Goal: Task Accomplishment & Management: Manage account settings

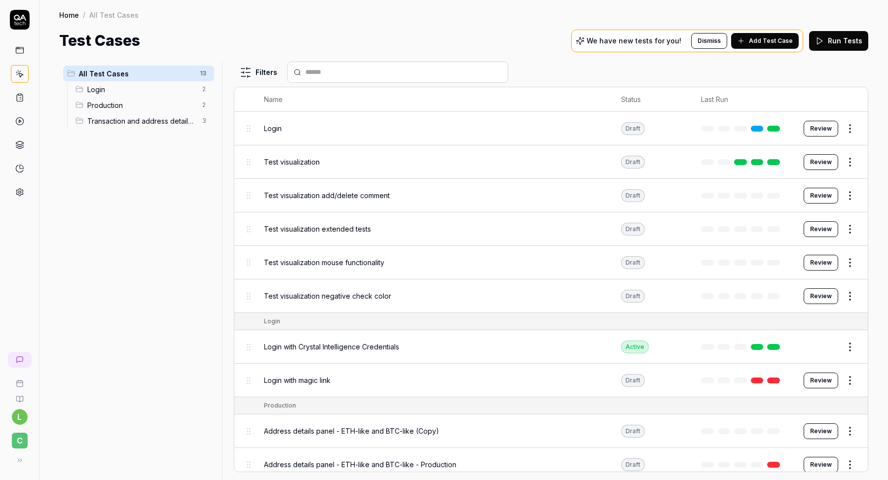
click at [670, 43] on p "We have new tests for you!" at bounding box center [633, 40] width 95 height 7
click at [764, 39] on span "Add Test Case" at bounding box center [771, 40] width 44 height 9
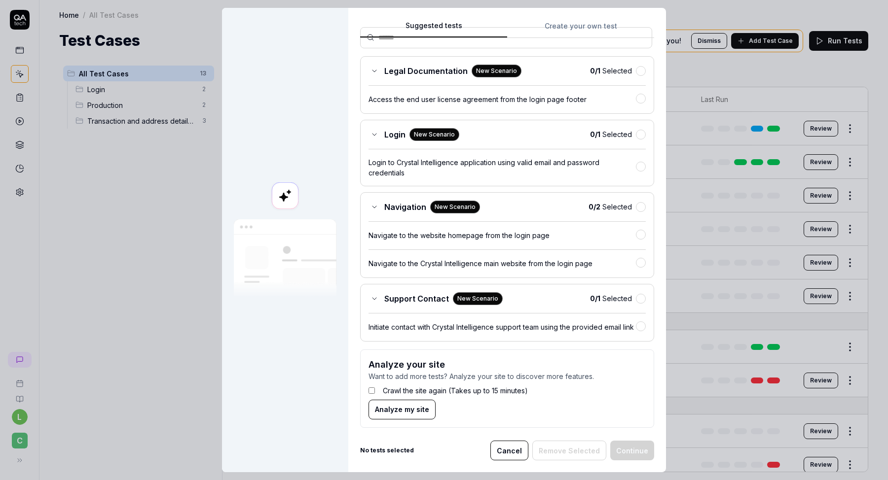
scroll to position [94, 0]
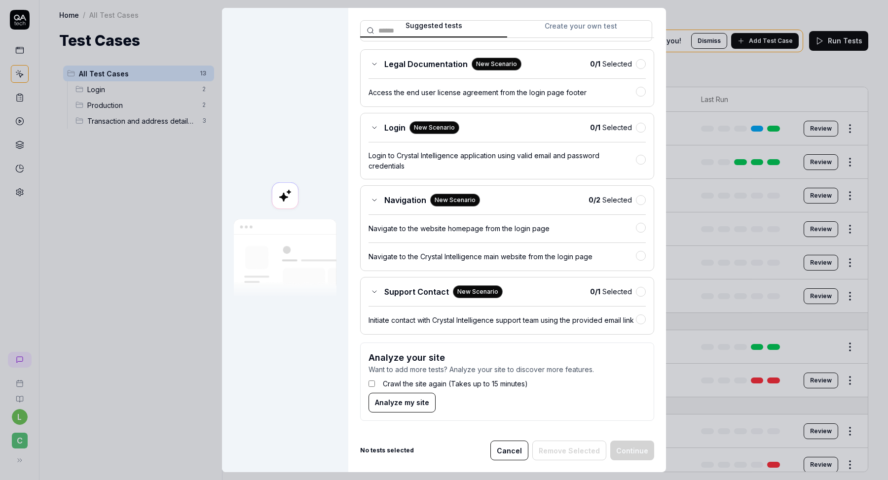
click at [506, 449] on button "Cancel" at bounding box center [509, 451] width 38 height 20
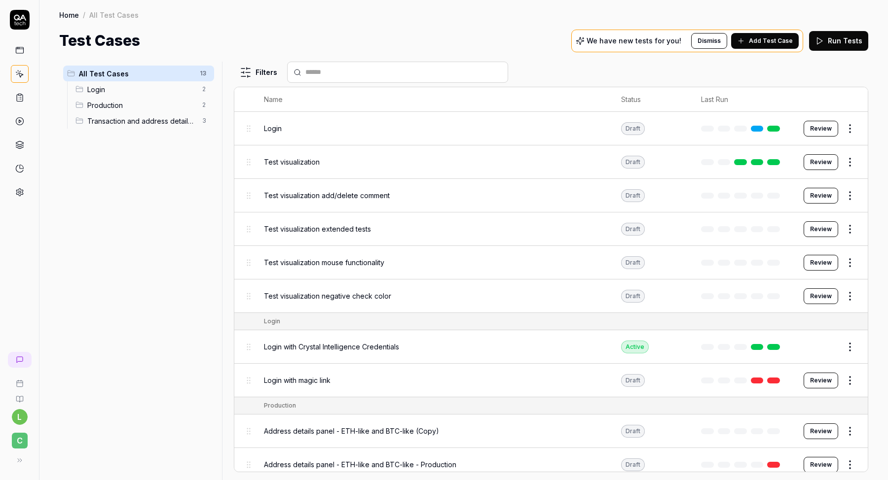
click at [15, 191] on icon at bounding box center [19, 192] width 9 height 9
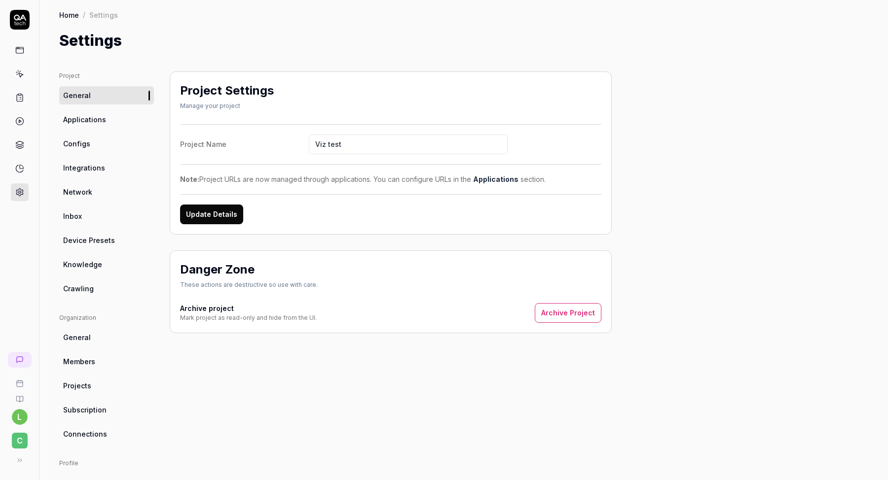
click at [99, 289] on link "Crawling" at bounding box center [106, 289] width 95 height 18
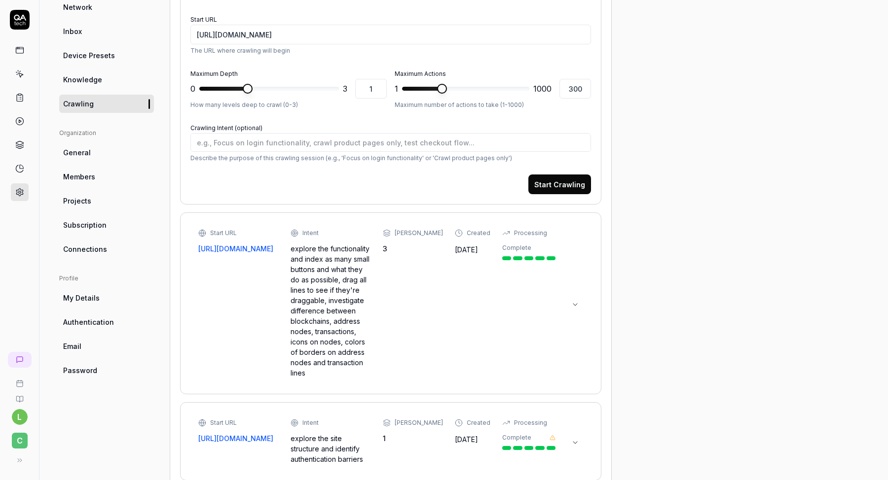
scroll to position [185, 0]
click at [298, 262] on div "explore the functionality and index as many small buttons and what they do as p…" at bounding box center [330, 310] width 80 height 135
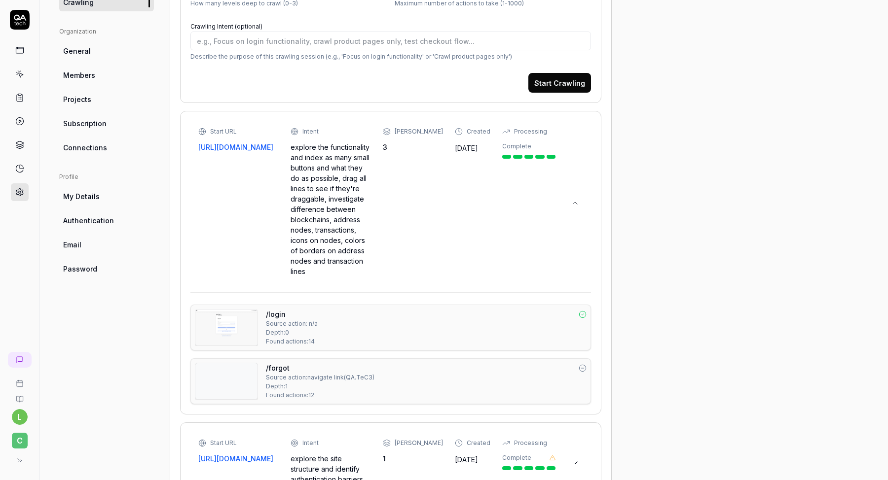
scroll to position [0, 0]
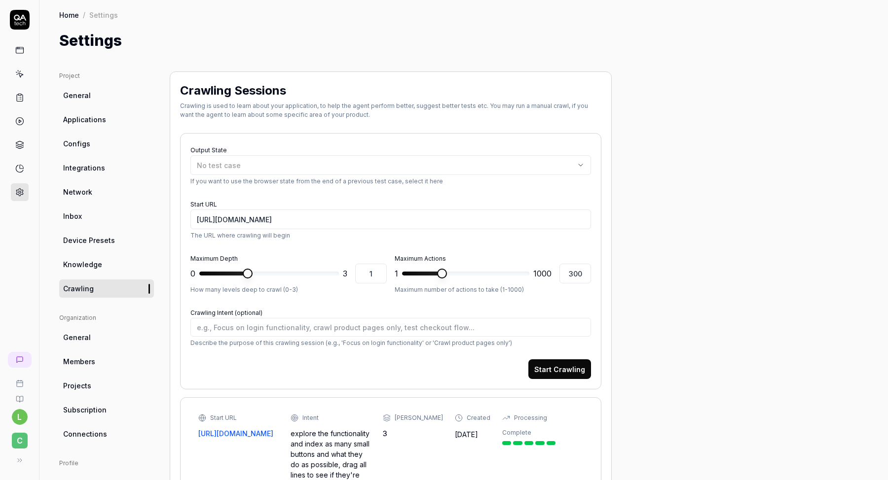
click at [91, 259] on span "Knowledge" at bounding box center [82, 264] width 39 height 10
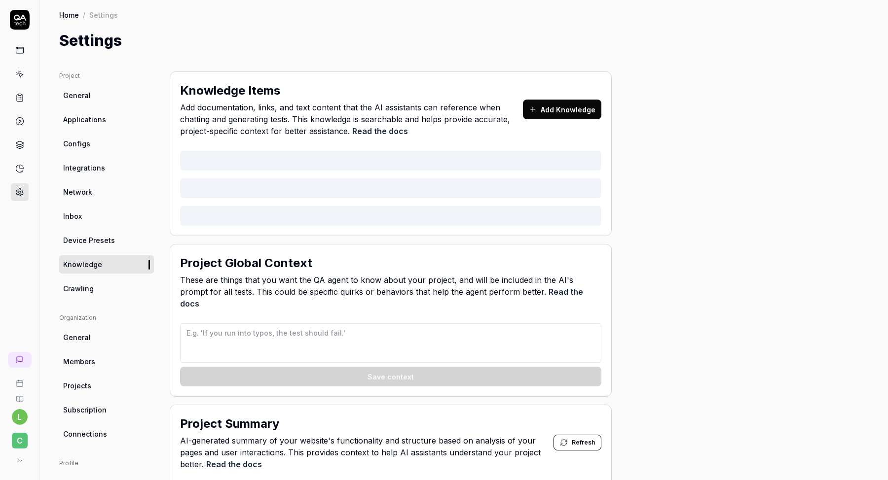
type textarea "*"
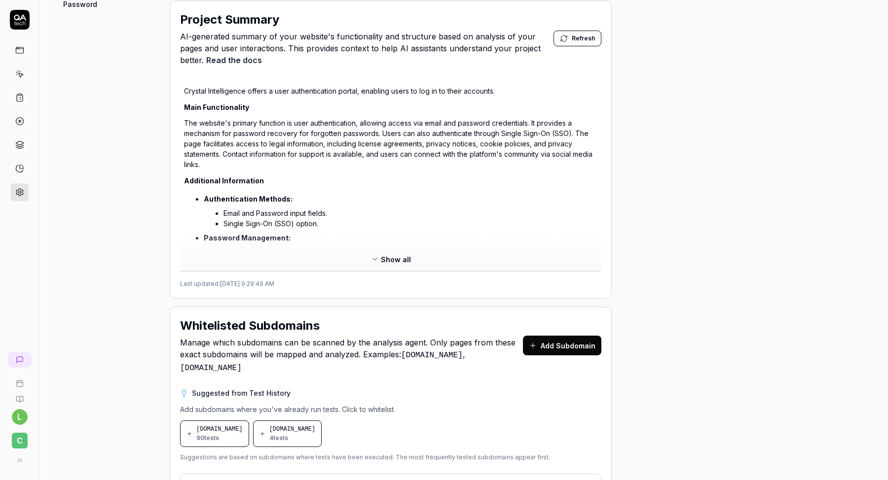
scroll to position [599, 0]
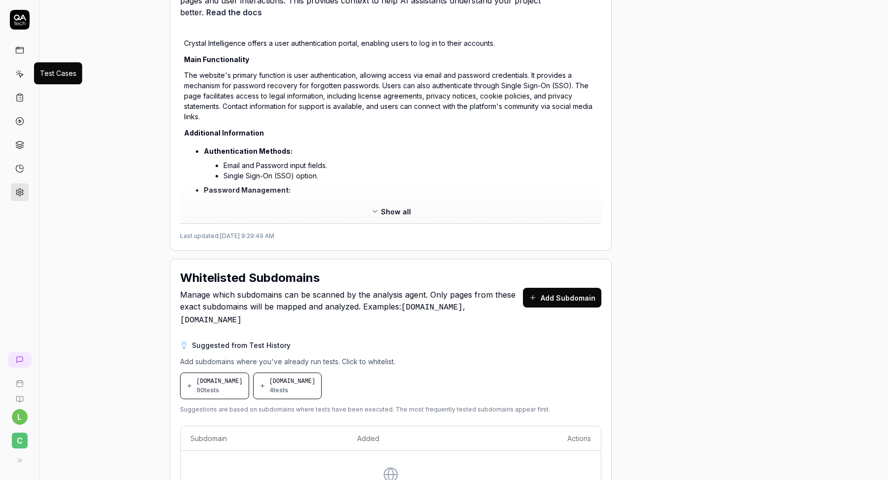
click at [21, 72] on icon at bounding box center [19, 74] width 9 height 9
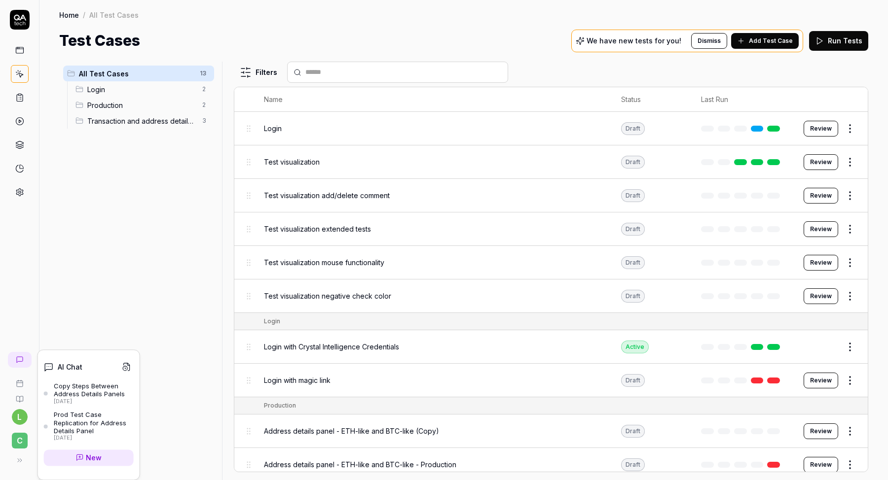
click at [17, 362] on icon at bounding box center [20, 360] width 8 height 8
click at [91, 461] on span "New" at bounding box center [94, 458] width 16 height 10
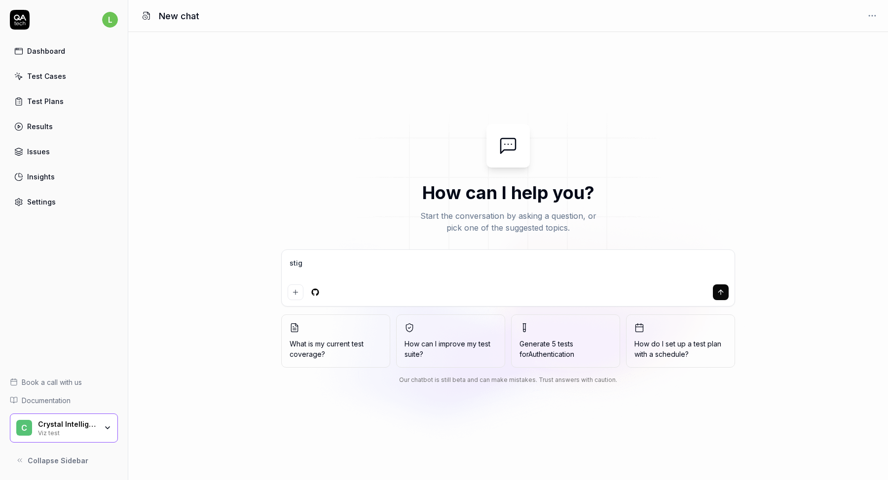
type textarea "stiga"
type textarea "*"
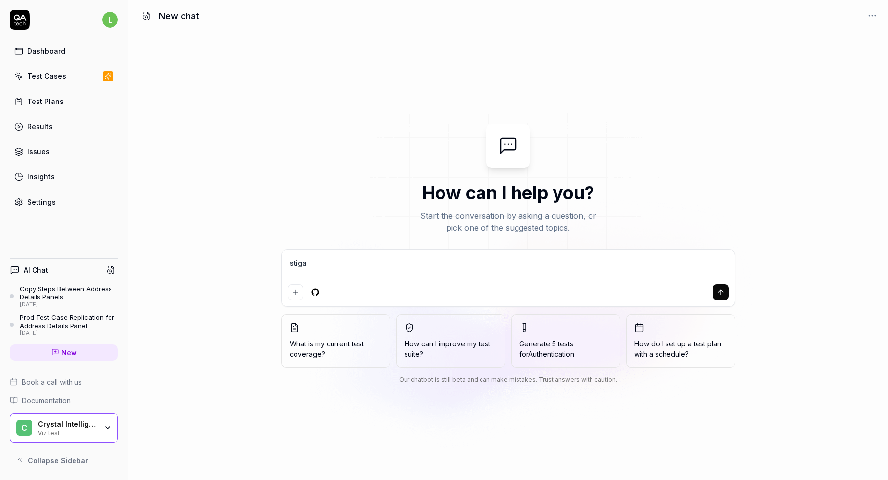
type textarea "stigat"
type textarea "*"
type textarea "stigate"
type textarea "*"
type textarea "stigat"
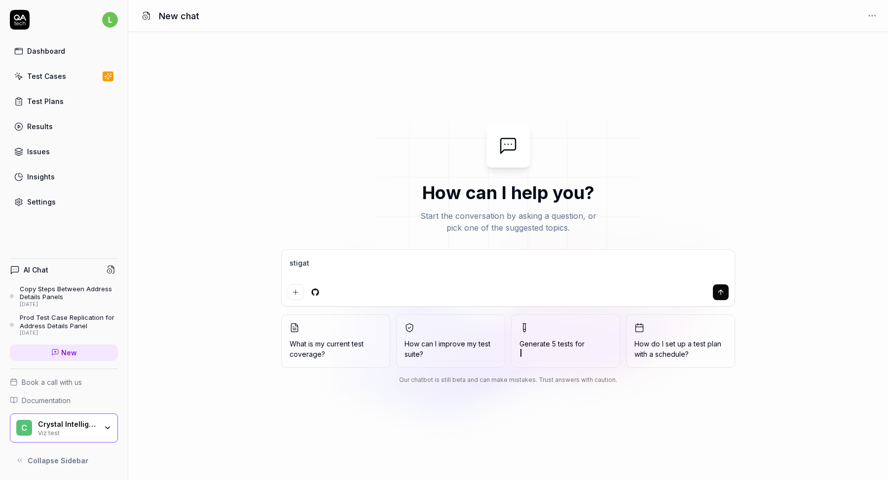
type textarea "*"
type textarea "stiga"
type textarea "*"
type textarea "stig"
type textarea "*"
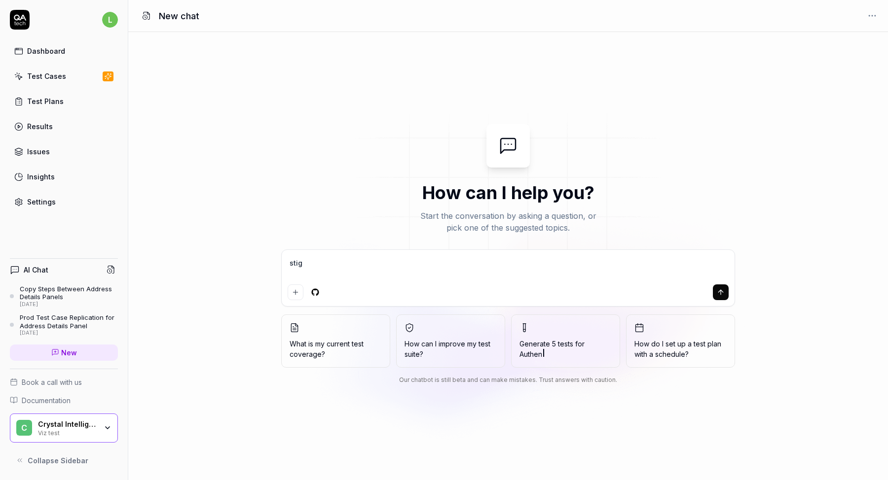
type textarea "sti"
type textarea "*"
type textarea "st"
type textarea "*"
type textarea "s"
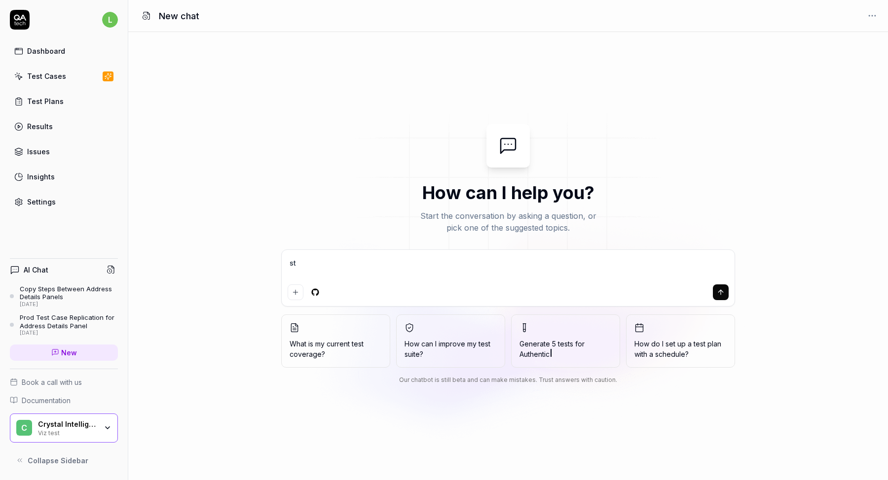
type textarea "*"
type textarea "h"
type textarea "*"
type textarea "ha"
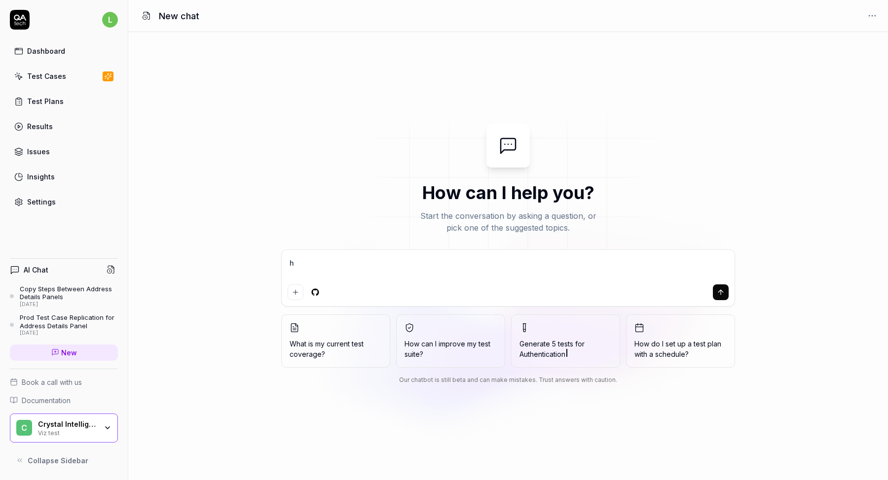
type textarea "*"
type textarea "hav"
type textarea "*"
type textarea "have"
type textarea "*"
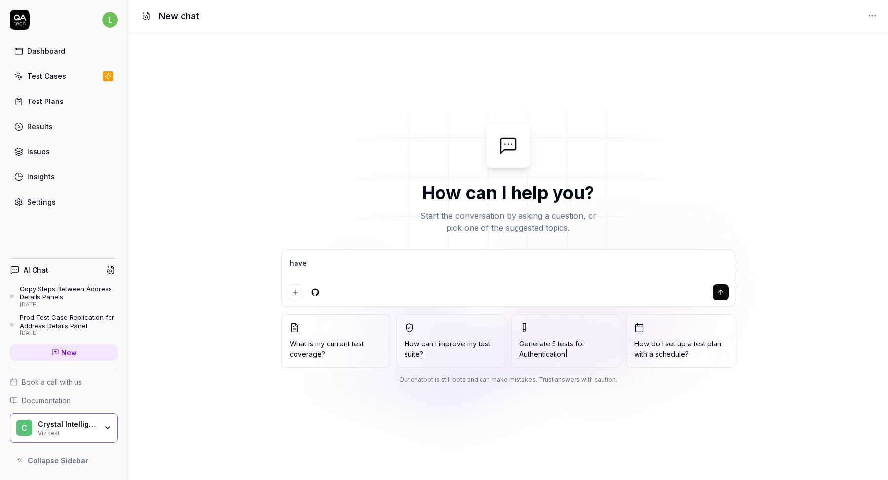
type textarea "have"
type textarea "*"
type textarea "have y"
type textarea "*"
type textarea "have yo"
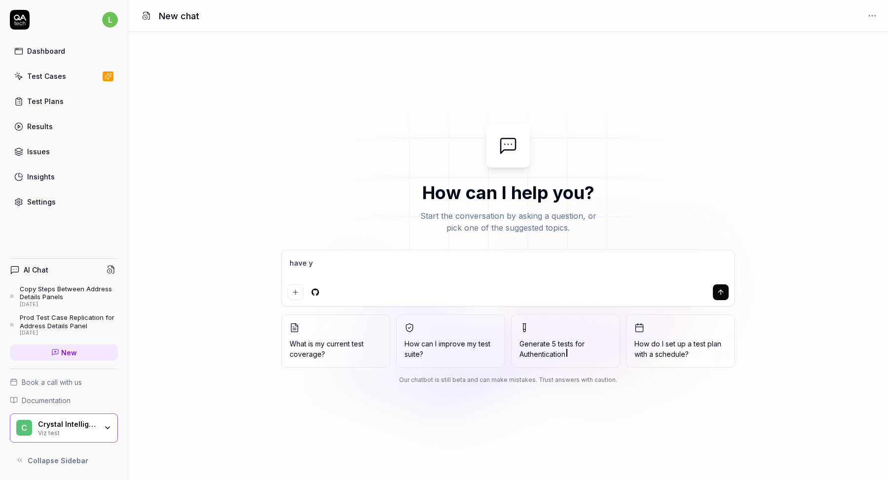
type textarea "*"
type textarea "have you"
type textarea "*"
type textarea "have you"
type textarea "*"
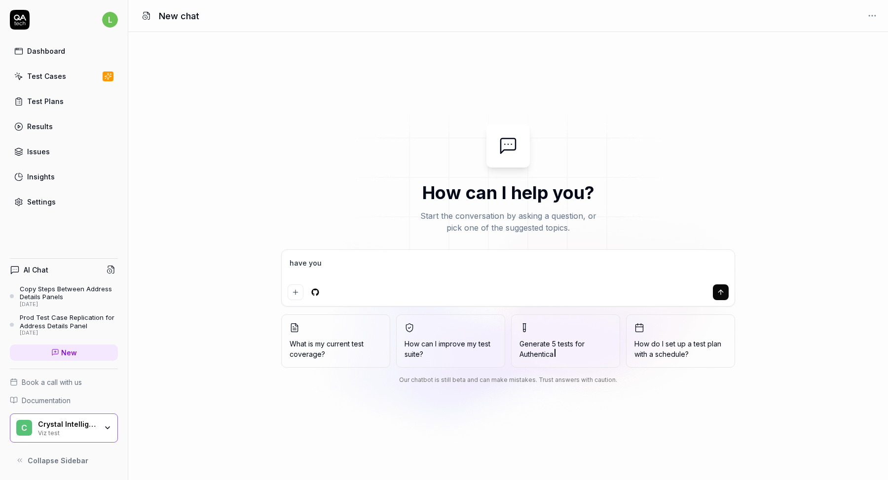
type textarea "have you i"
type textarea "*"
type textarea "have you in"
type textarea "*"
type textarea "have you inv"
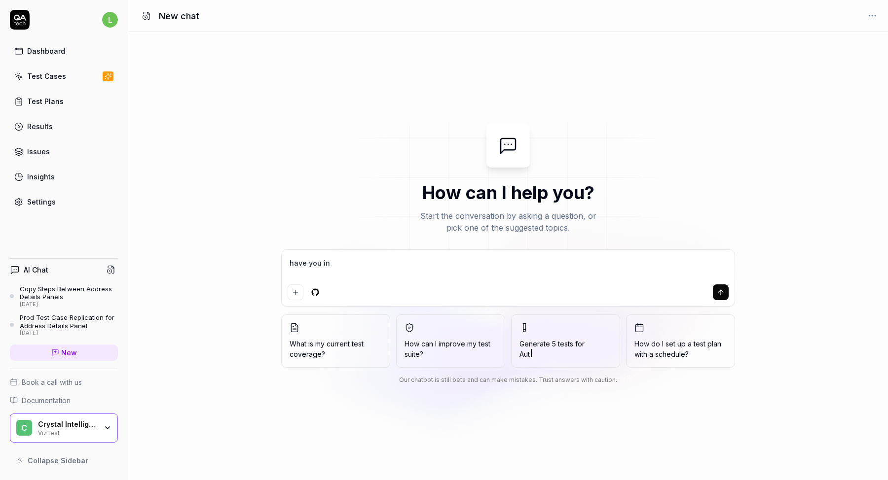
type textarea "*"
type textarea "have you inve"
type textarea "*"
type textarea "have you inves"
type textarea "*"
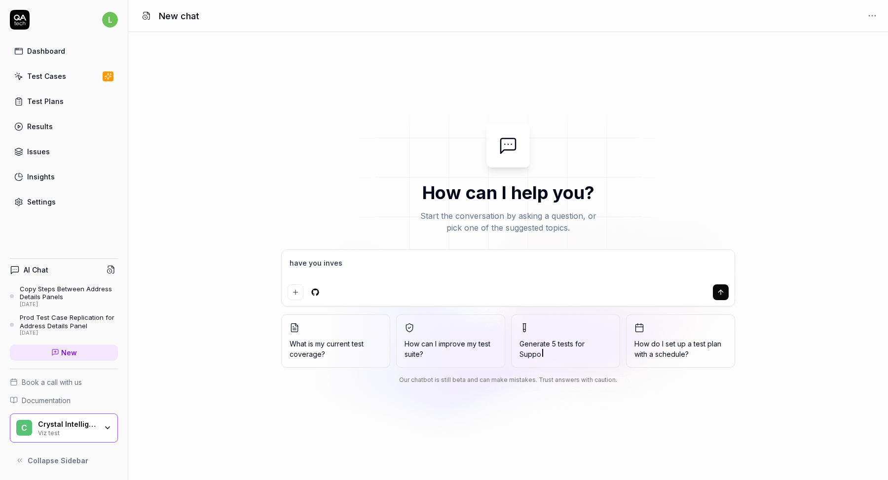
type textarea "have you invest"
type textarea "*"
type textarea "have you investi"
type textarea "*"
type textarea "have you investig"
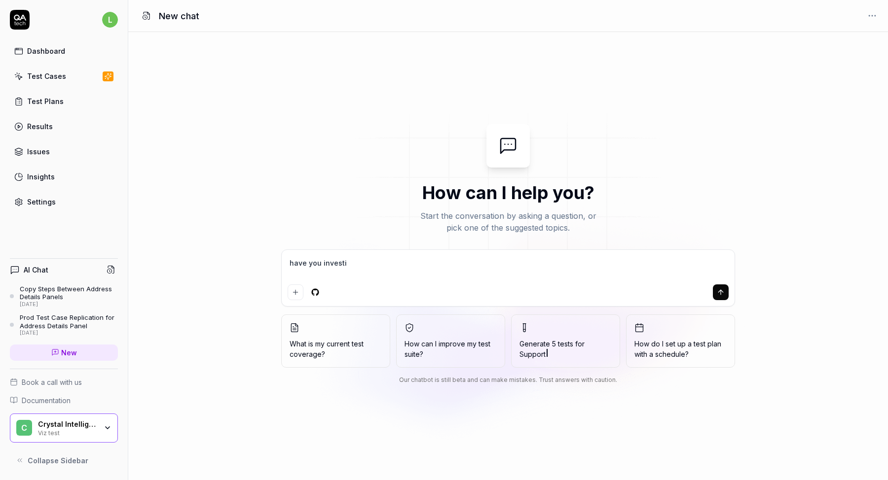
type textarea "*"
type textarea "have you investiga"
type textarea "*"
type textarea "have you investigat"
type textarea "*"
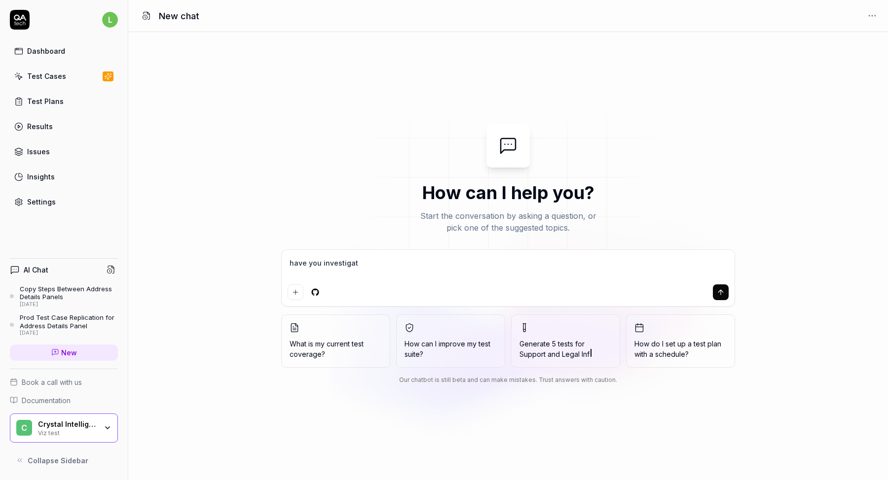
type textarea "have you investigate"
type textarea "*"
type textarea "have you investigated"
type textarea "*"
type textarea "have you investigated"
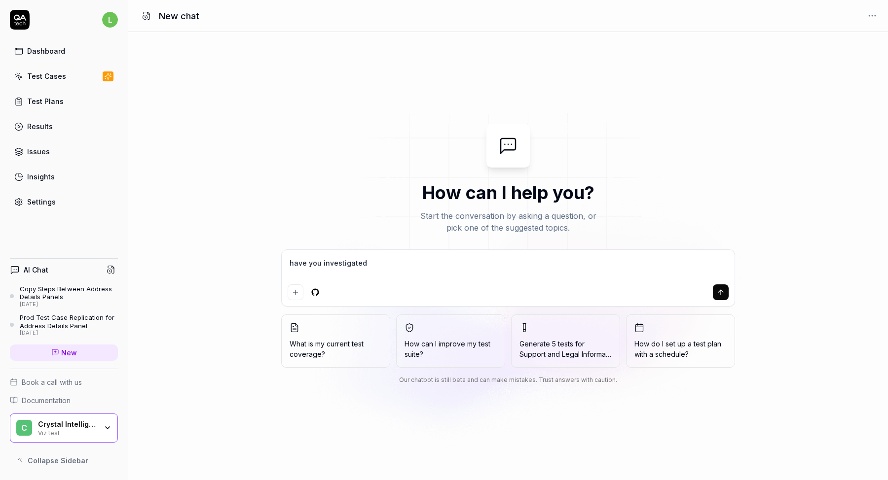
type textarea "*"
type textarea "have you investigated m"
type textarea "*"
type textarea "have you investigated my"
type textarea "*"
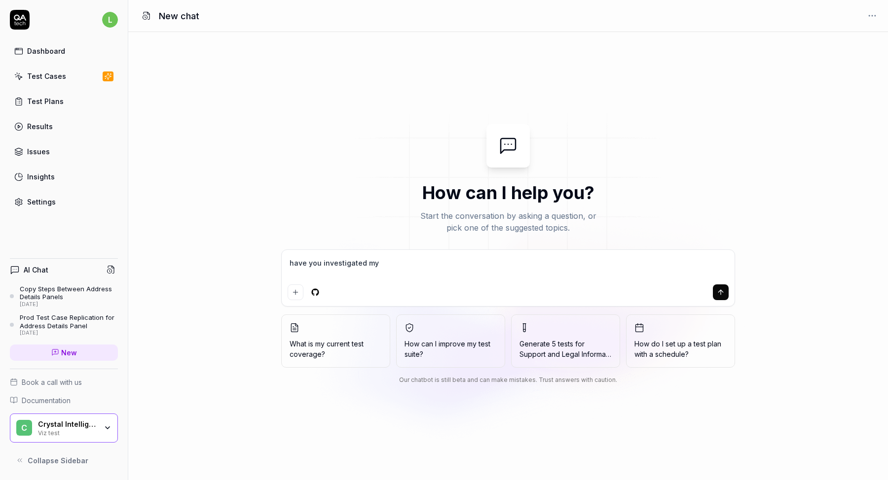
type textarea "have you investigated my"
type textarea "*"
type textarea "have you investigated my s"
type textarea "*"
type textarea "have you investigated my si"
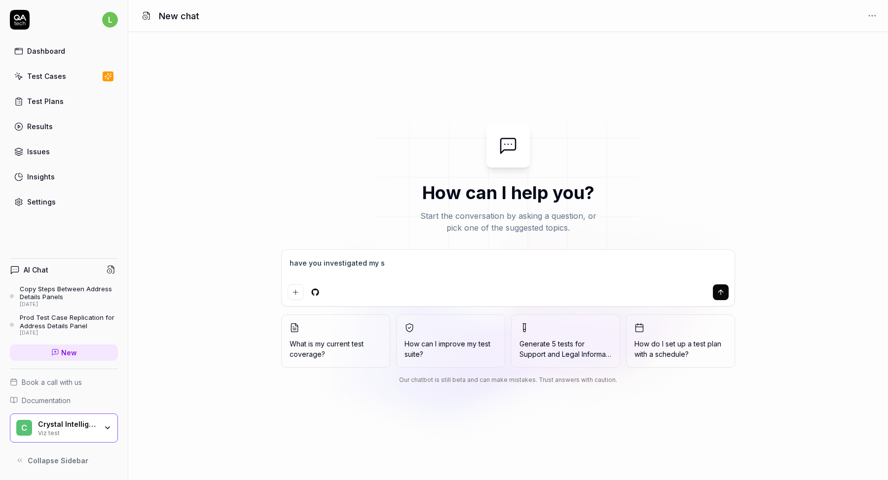
type textarea "*"
type textarea "have you investigated my sit"
type textarea "*"
type textarea "have you investigated my site"
type textarea "*"
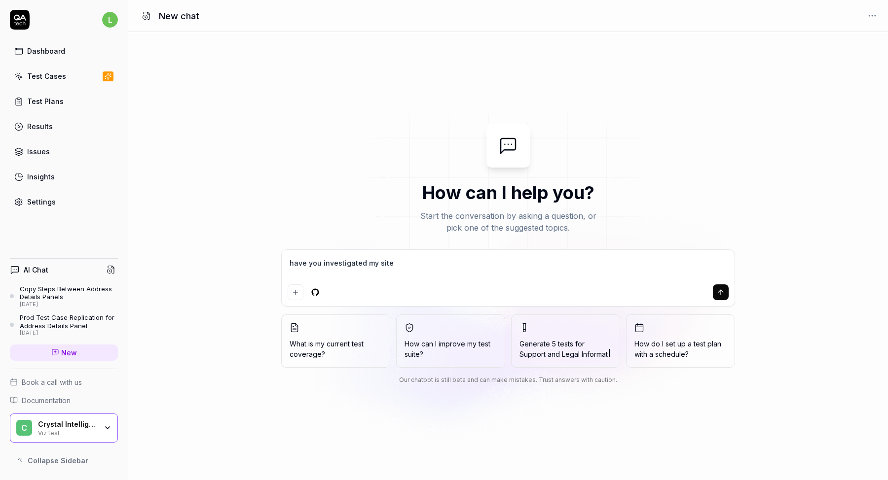
type textarea "have you investigated my site"
type textarea "*"
type textarea "have you investigated my site w"
type textarea "*"
type textarea "have you investigated my site wi"
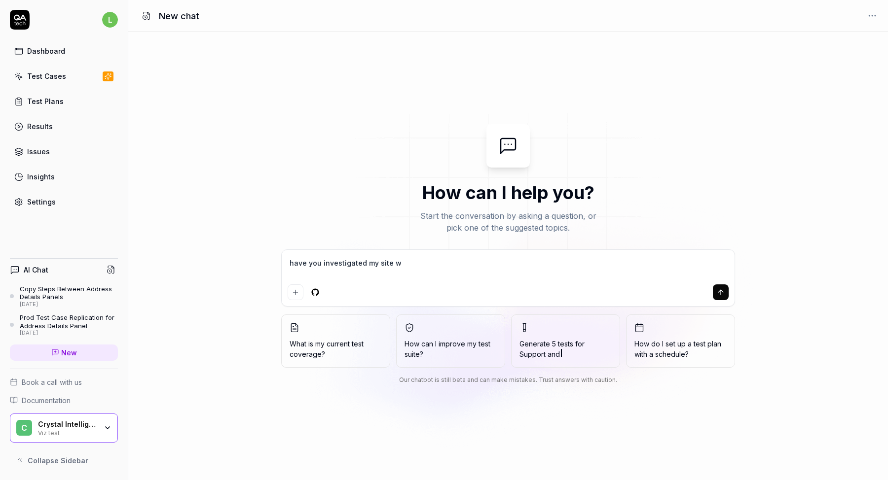
type textarea "*"
type textarea "have you investigated my site wit"
type textarea "*"
type textarea "have you investigated my site with"
type textarea "*"
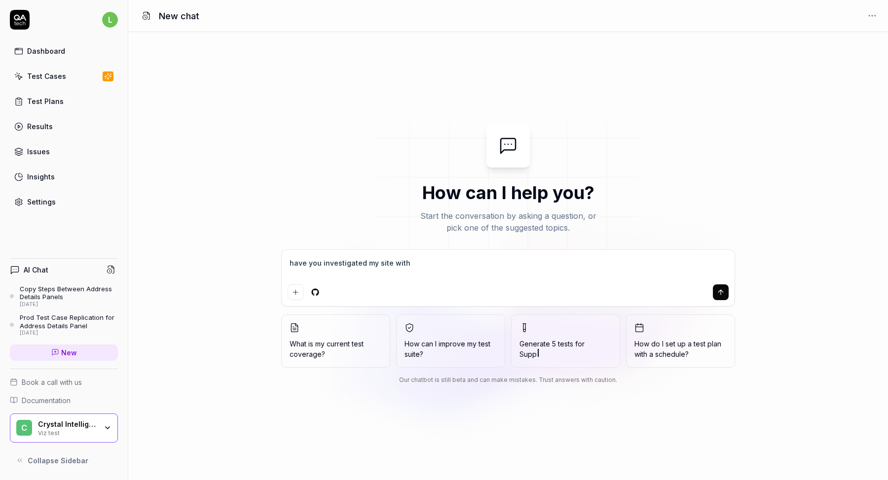
type textarea "have you investigated my site with"
type textarea "*"
type textarea "have you investigated my site with k"
type textarea "*"
type textarea "have you investigated my site with kn"
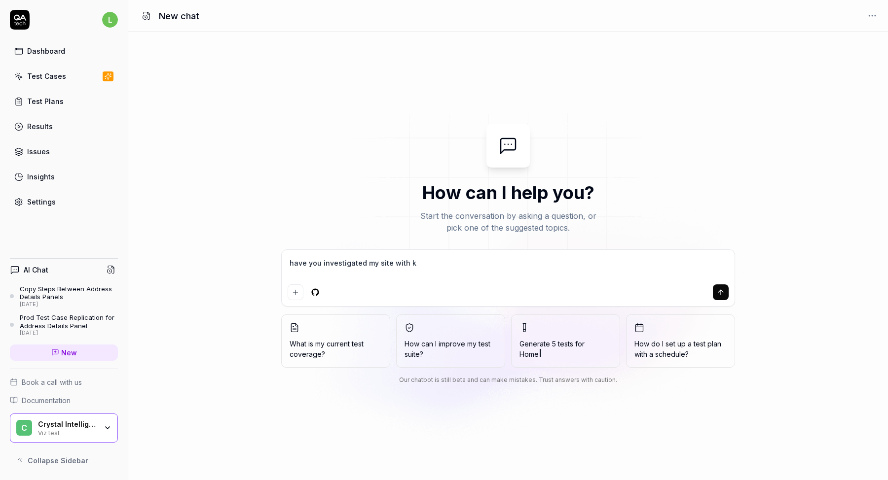
type textarea "*"
type textarea "have you investigated my site with kno"
type textarea "*"
type textarea "have you investigated my site with know"
type textarea "*"
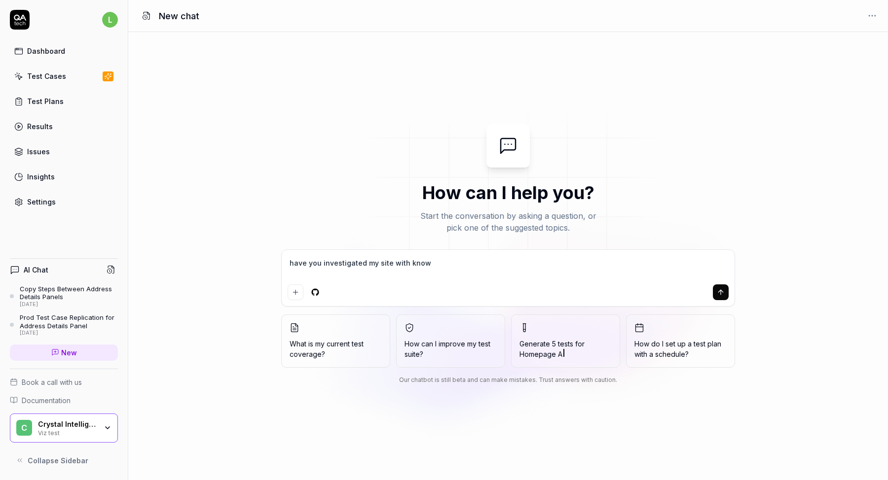
type textarea "have you investigated my site with knowl"
type textarea "*"
type textarea "have you investigated my site with knowle"
type textarea "*"
type textarea "have you investigated my site with knowled"
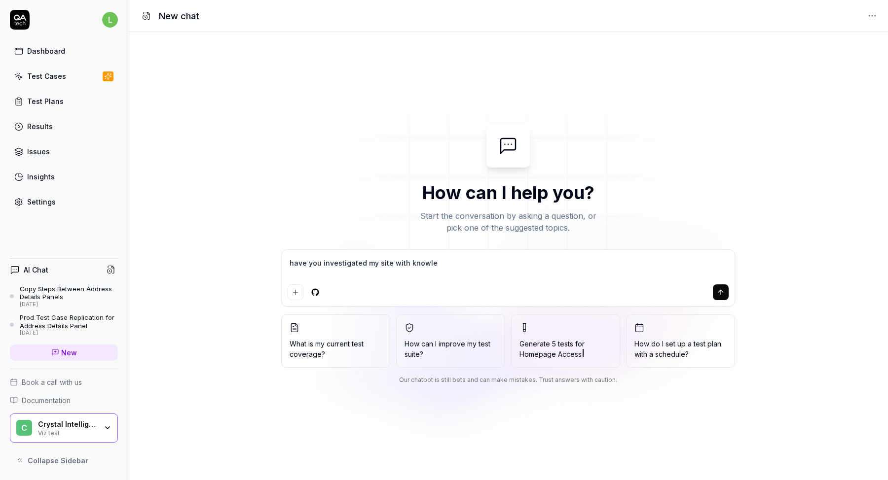
type textarea "*"
type textarea "have you investigated my site with knowledg"
type textarea "*"
type textarea "have you investigated my site with knowledge"
type textarea "*"
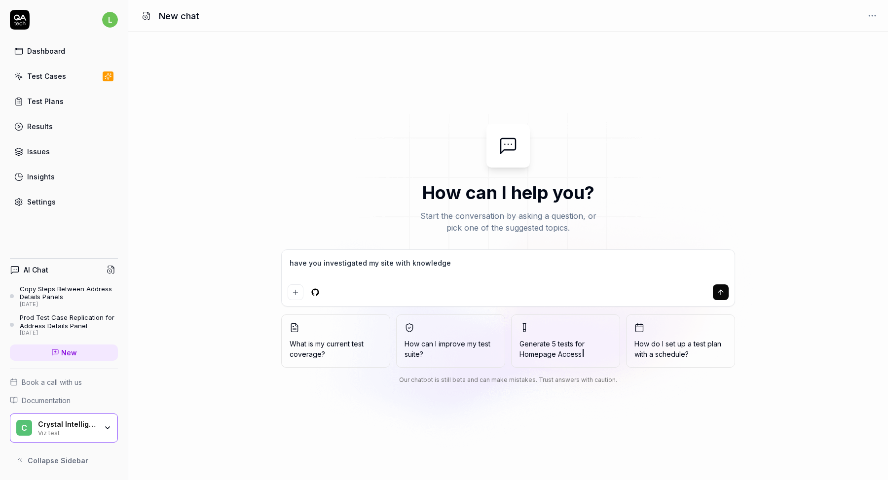
type textarea "have you investigated my site with knowledge"
type textarea "*"
type textarea "have you investigated my site with knowledge n"
type textarea "*"
type textarea "have you investigated my site with knowledge"
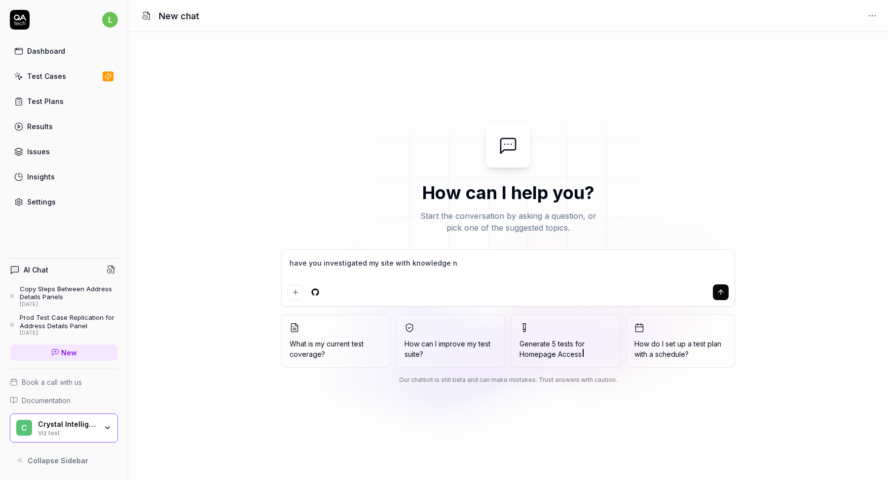
type textarea "*"
type textarea "have you investigated my site with knowledge i"
type textarea "*"
type textarea "have you investigated my site with knowledge in"
type textarea "*"
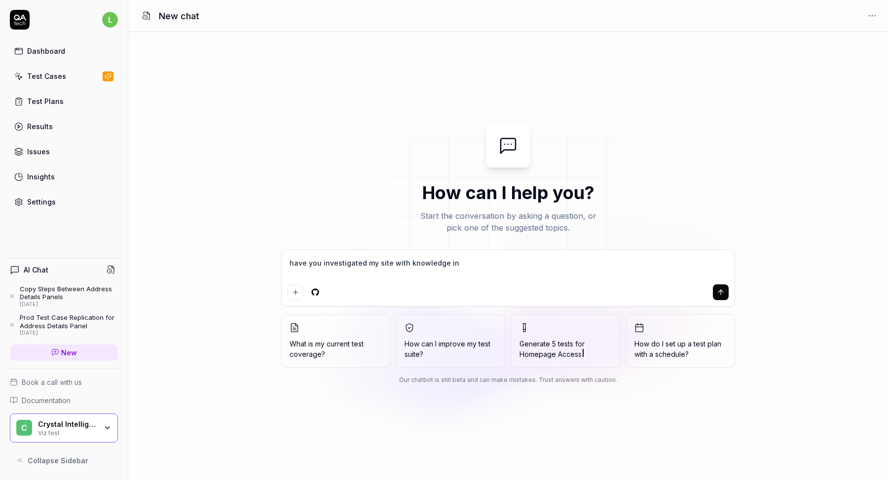
type textarea "have you investigated my site with knowledge inf"
type textarea "*"
type textarea "have you investigated my site with knowledge infr"
type textarea "*"
type textarea "have you investigated my site with knowledge inf"
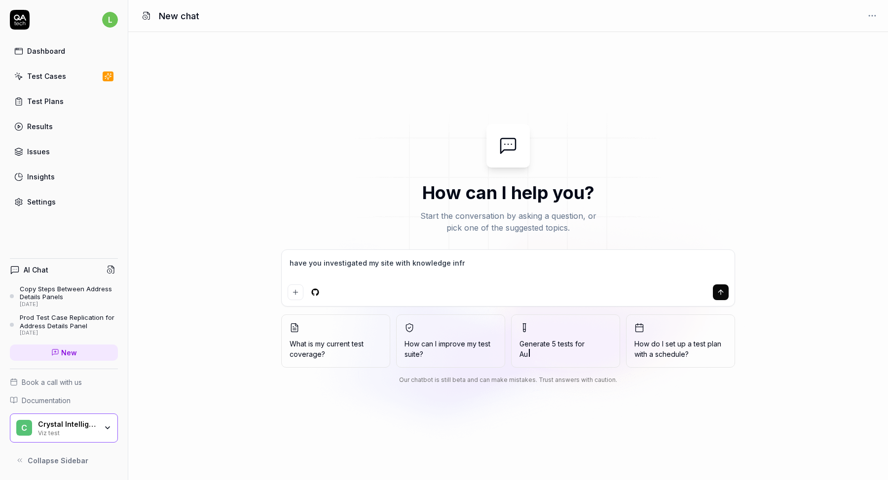
type textarea "*"
type textarea "have you investigated my site with knowledge info"
type textarea "*"
type textarea "have you investigated my site with knowledge info?"
type textarea "*"
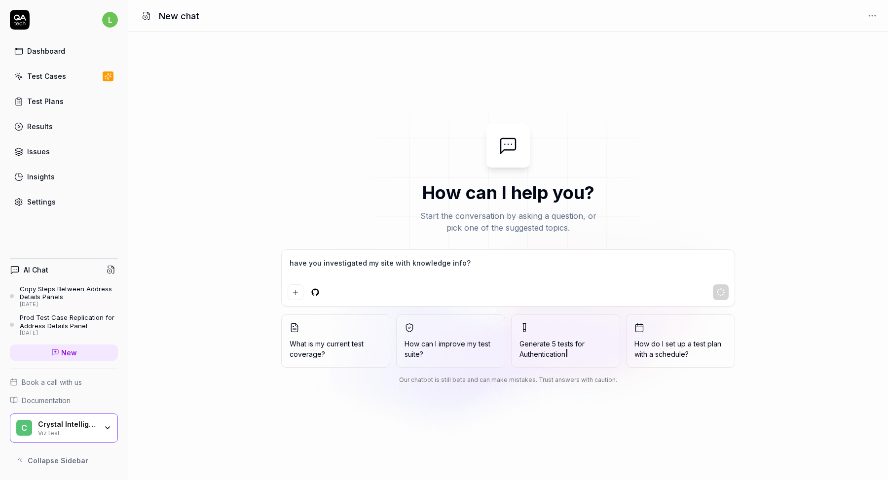
type textarea "have you investigated my site with knowledge info?"
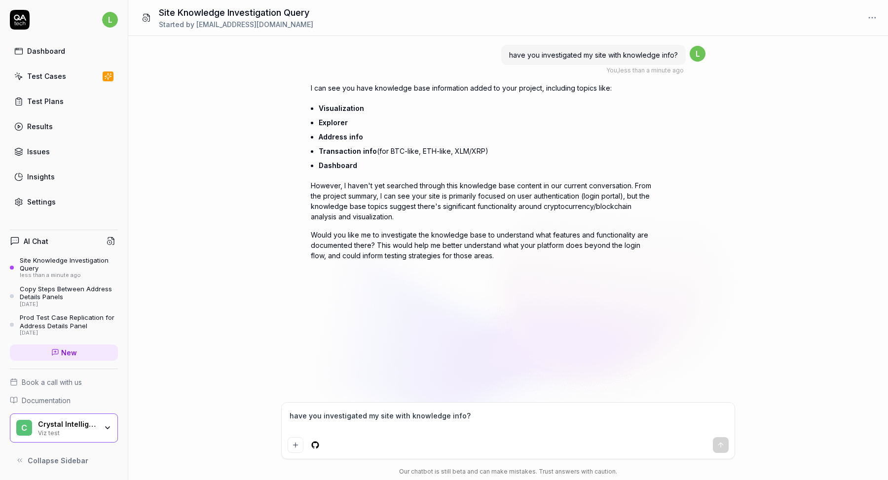
type textarea "*"
click at [392, 415] on textarea "have you investigated my site with knowledge info?" at bounding box center [508, 421] width 441 height 25
type textarea "m"
type textarea "*"
type textarea "my"
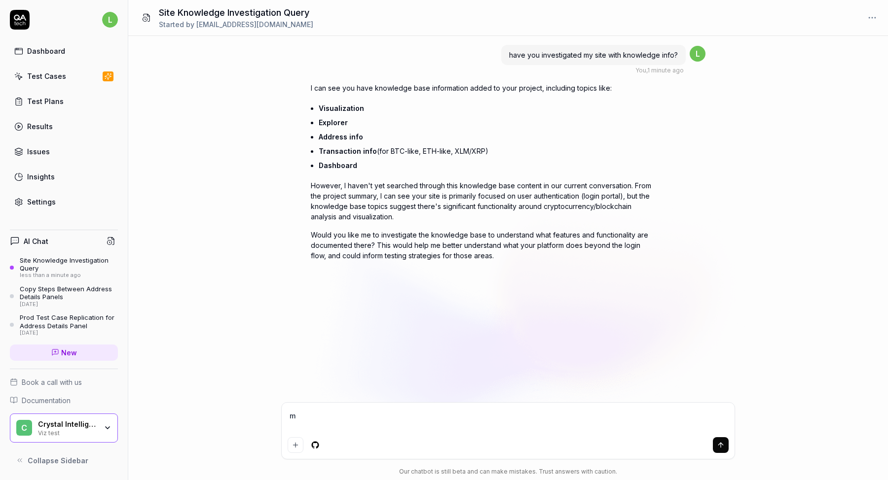
type textarea "*"
type textarea "my"
type textarea "*"
type textarea "my s"
type textarea "*"
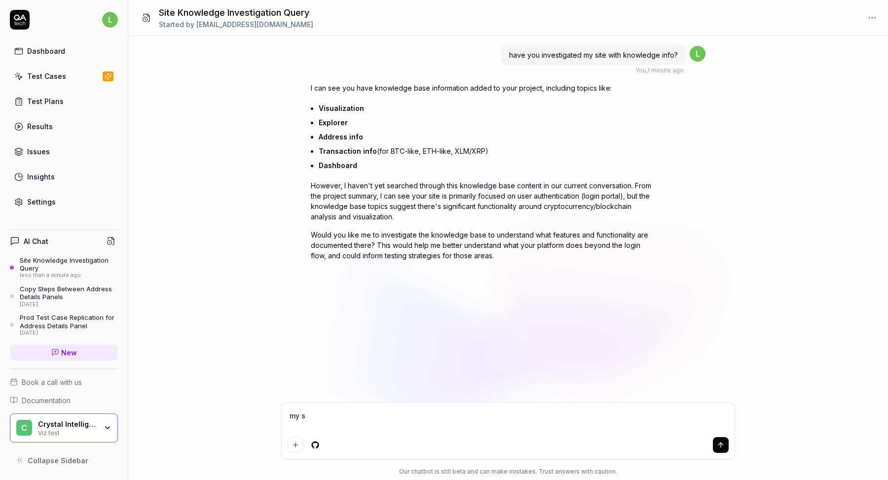
type textarea "my si"
type textarea "*"
type textarea "my sit"
type textarea "*"
type textarea "my site"
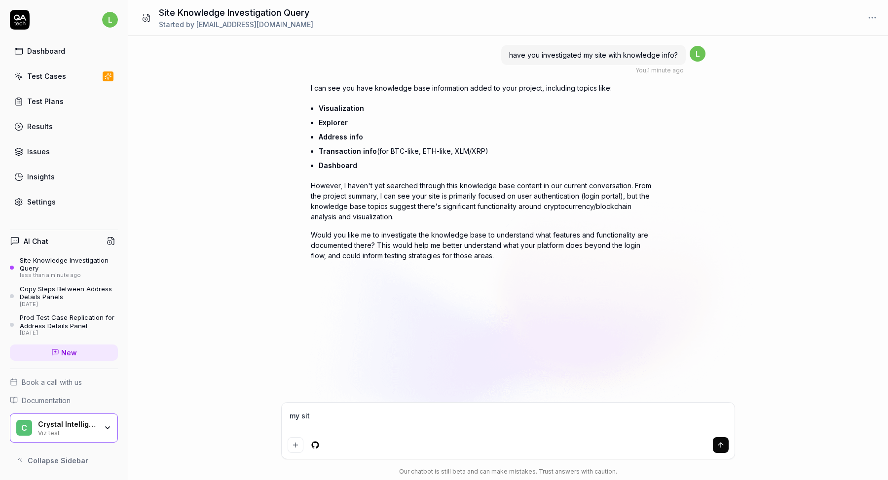
type textarea "*"
type textarea "my site"
type textarea "*"
type textarea "my site i"
type textarea "*"
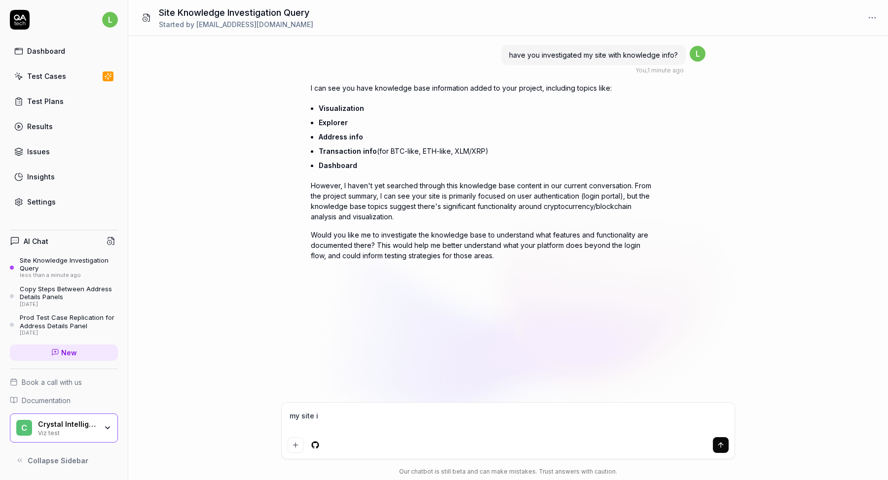
type textarea "my site is"
type textarea "*"
type textarea "my site is"
type textarea "*"
type textarea "my site is n"
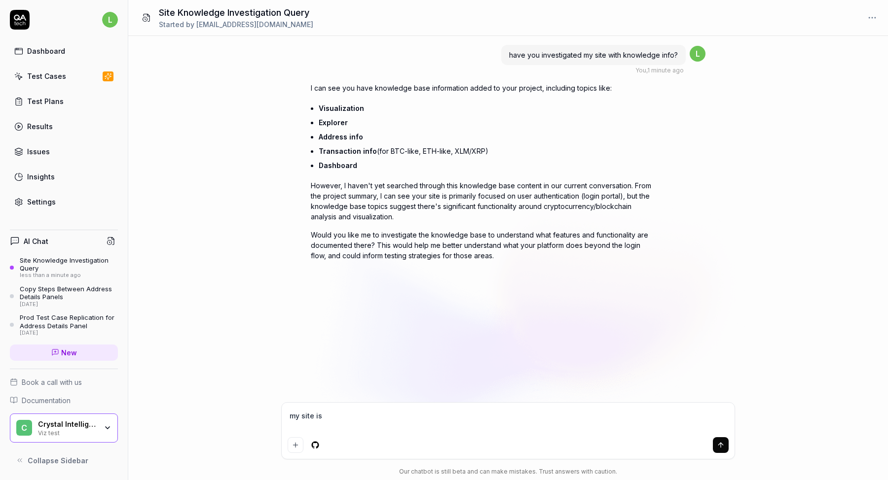
type textarea "*"
type textarea "my site is no"
type textarea "*"
type textarea "my site is not"
type textarea "*"
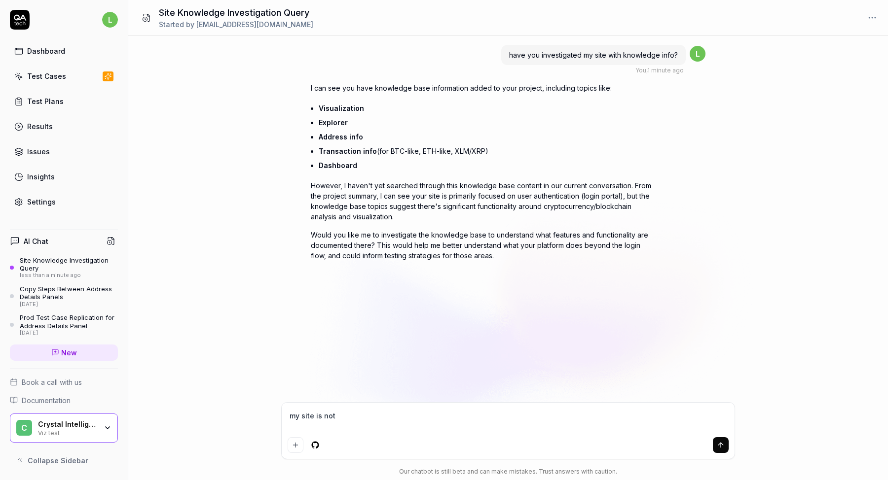
type textarea "my site is not"
type textarea "*"
type textarea "my site is not a"
type textarea "*"
type textarea "my site is not ab"
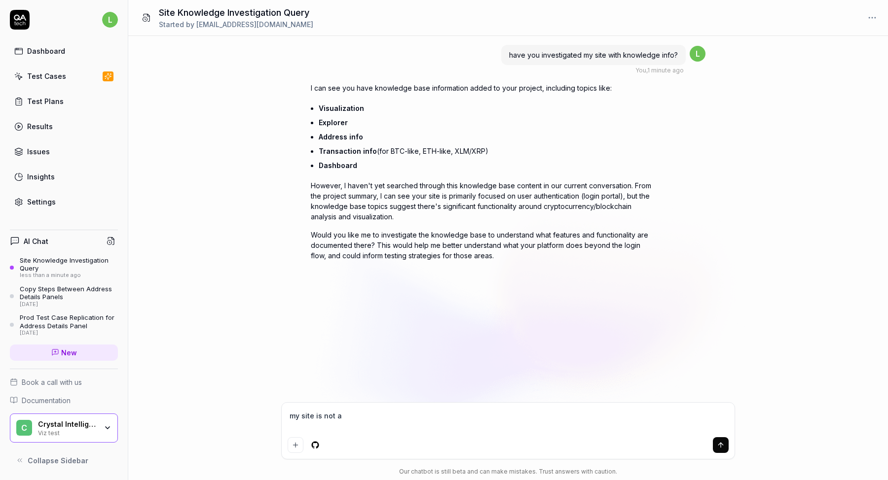
type textarea "*"
type textarea "my site is not abo"
type textarea "*"
type textarea "my site is not abou"
type textarea "*"
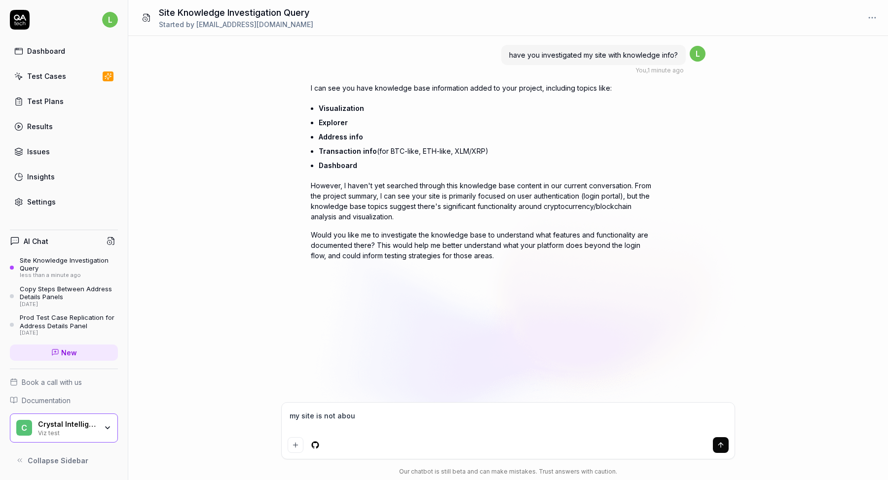
type textarea "my site is not about"
type textarea "*"
type textarea "my site is not about"
type textarea "*"
type textarea "my site is not about l"
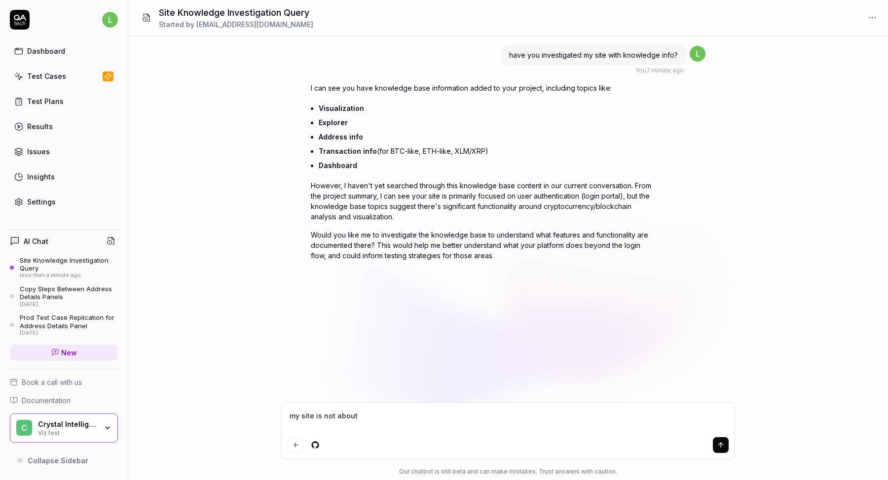
type textarea "*"
type textarea "my site is not about lo"
type textarea "*"
type textarea "my site is not about log"
type textarea "*"
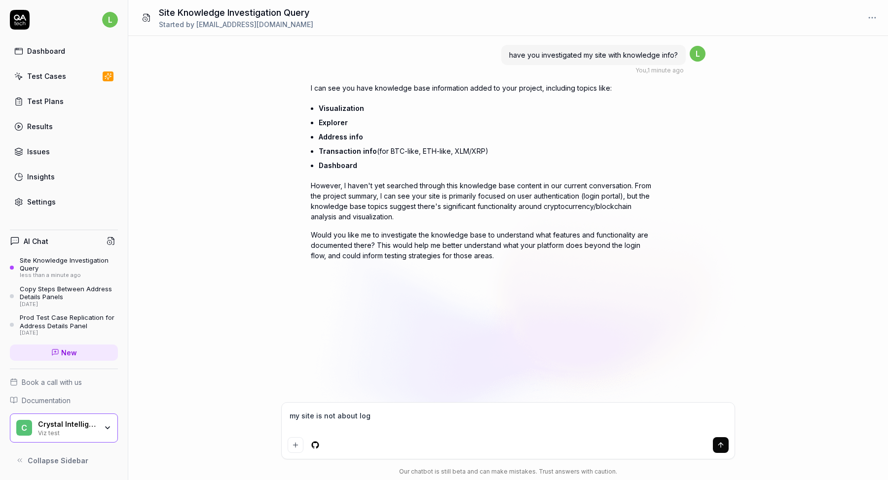
type textarea "my site is not about logi"
type textarea "*"
type textarea "my site is not about login"
type textarea "*"
type textarea "my site is not about login"
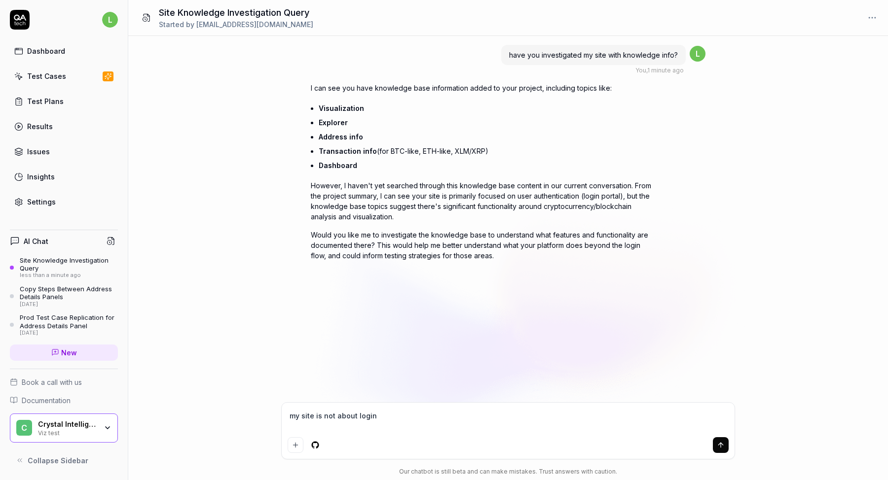
type textarea "*"
type textarea "my site is not about login o"
type textarea "*"
type textarea "my site is not about login on"
type textarea "*"
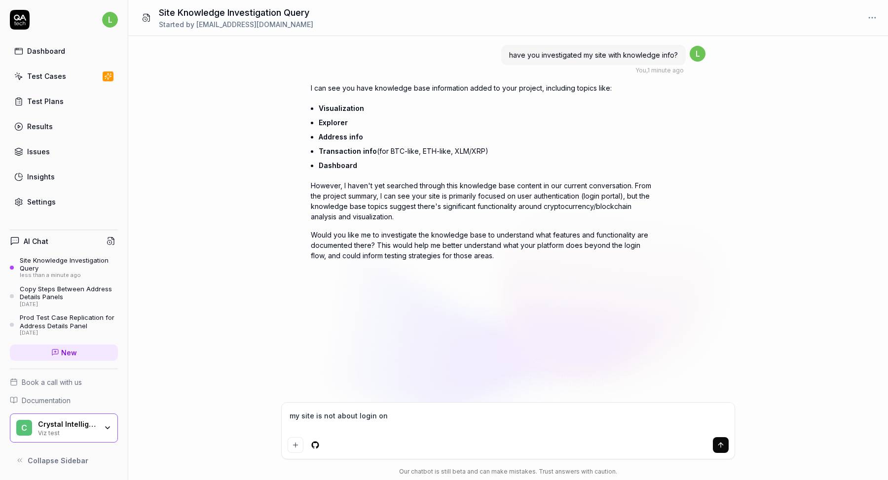
type textarea "my site is not about login ony"
type textarea "*"
type textarea "my site is not about login on"
type textarea "*"
type textarea "my site is not about login onl"
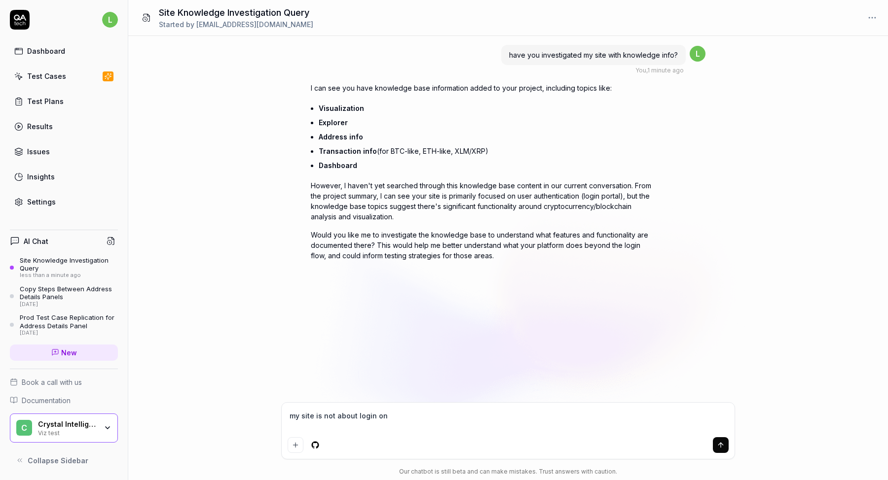
type textarea "*"
type textarea "my site is not about login only"
type textarea "*"
type textarea "my site is not about login only,"
type textarea "*"
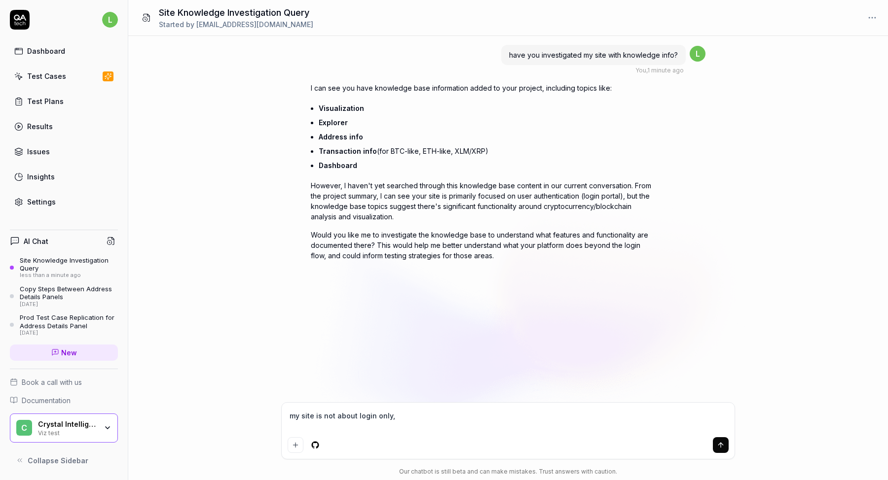
type textarea "my site is not about login only,"
type textarea "*"
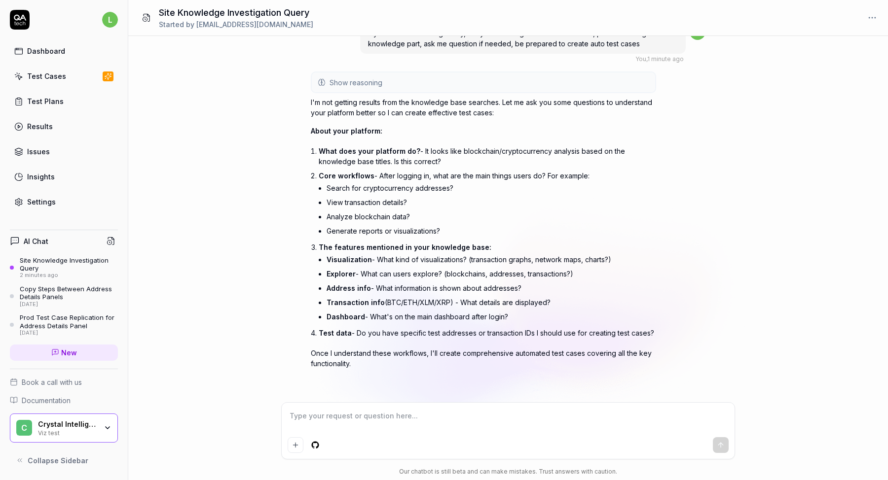
scroll to position [269, 0]
click at [359, 420] on textarea at bounding box center [508, 421] width 441 height 25
click at [371, 411] on textarea at bounding box center [508, 421] width 441 height 25
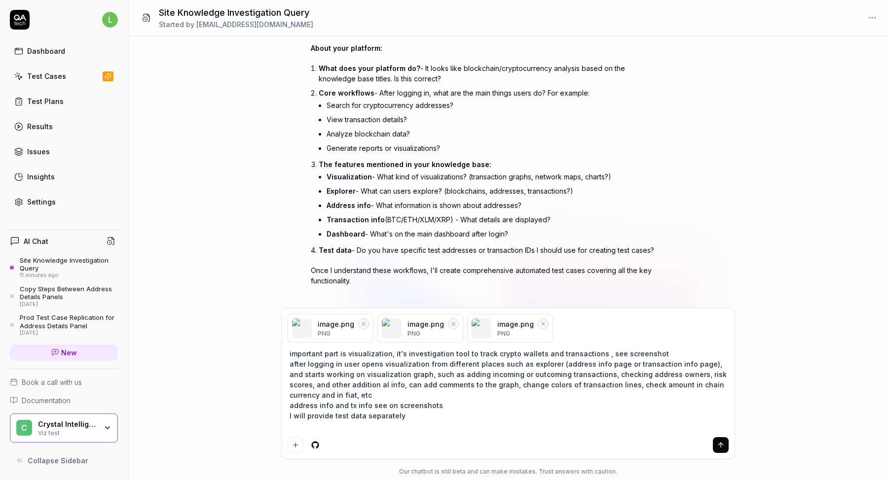
scroll to position [364, 0]
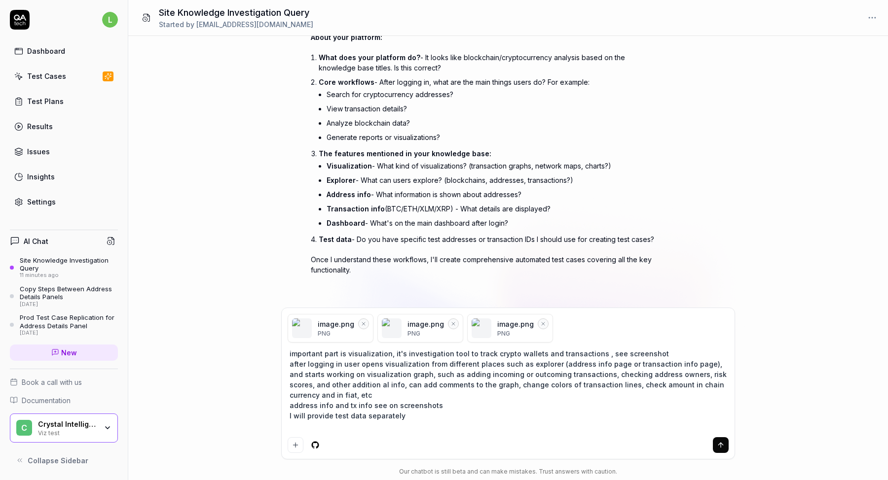
click at [440, 409] on textarea "important part is visualization, it's investigation tool to track crypto wallet…" at bounding box center [508, 390] width 441 height 87
click at [717, 452] on button "submit" at bounding box center [721, 445] width 16 height 16
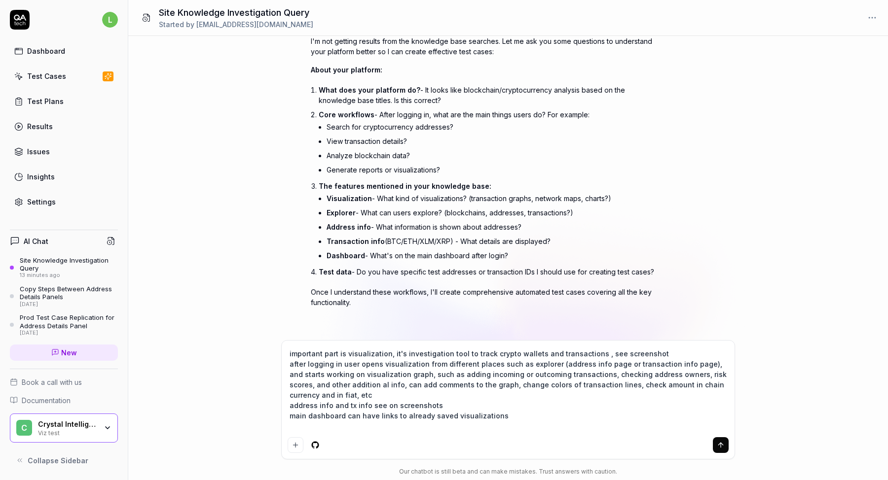
click at [714, 451] on button "submit" at bounding box center [721, 445] width 16 height 16
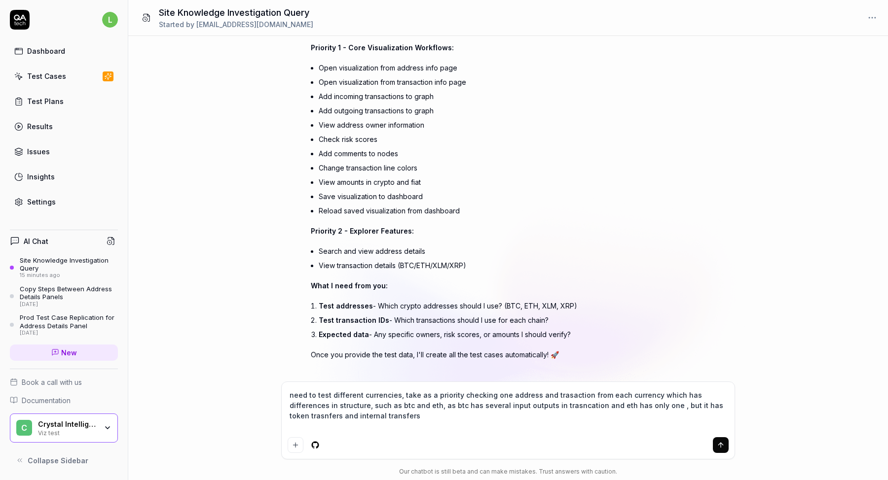
scroll to position [911, 0]
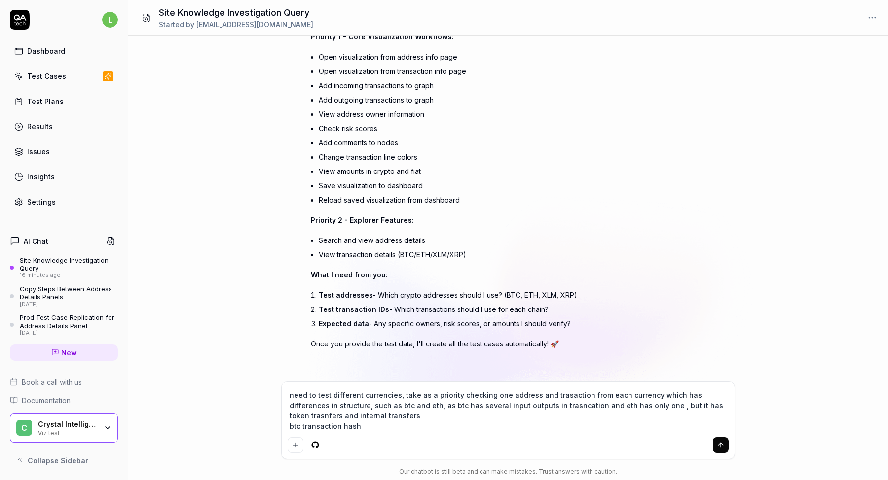
paste textarea "9fb5a8a93bf6995f5d92a8859152bcf5cdd1641520cc195a8864c388b6ccafa4"
click at [361, 425] on textarea "need to test different currencies, take as a priority checking one address and …" at bounding box center [508, 410] width 441 height 45
click at [643, 425] on textarea "need to test different currencies, take as a priority checking one address and …" at bounding box center [508, 410] width 441 height 45
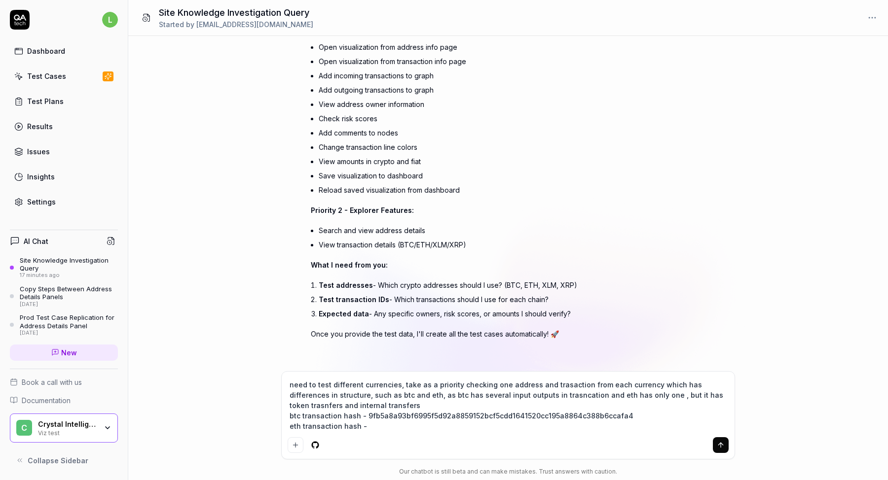
paste textarea "0x2c7acb823e7353d732cf8955575f1d82ee8b1e09f7c9fa0fbfca85b48f8c340a"
click at [645, 427] on textarea "need to test different currencies, take as a priority checking one address and …" at bounding box center [508, 406] width 441 height 56
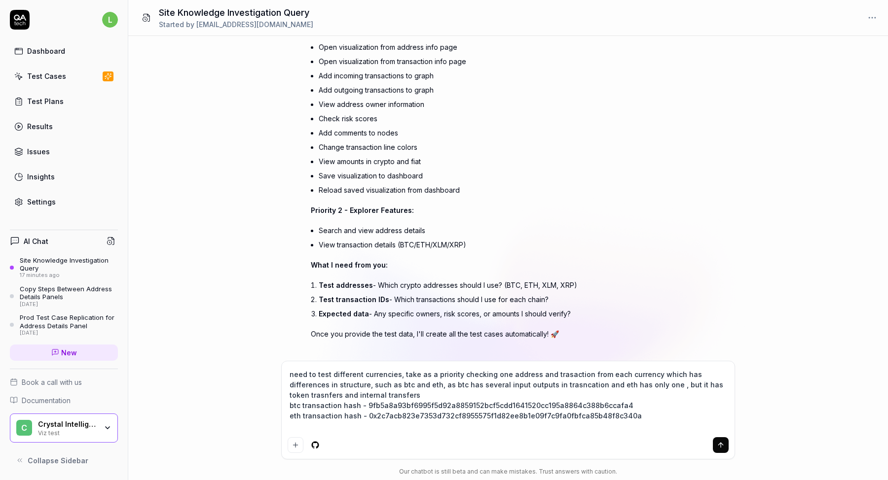
scroll to position [932, 0]
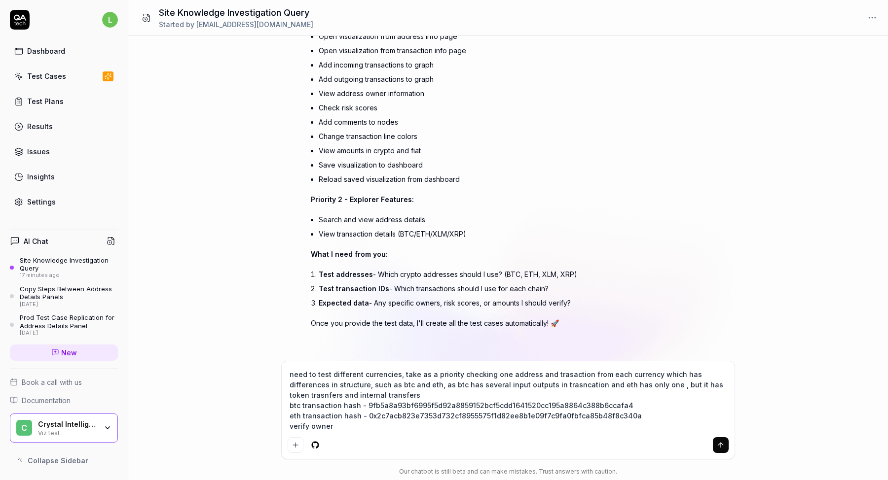
drag, startPoint x: 349, startPoint y: 426, endPoint x: 272, endPoint y: 424, distance: 77.0
click at [272, 424] on div "have you investigated my site with knowledge info? You , 17 minutes ago l I can…" at bounding box center [508, 258] width 760 height 444
click at [717, 449] on icon "submit" at bounding box center [721, 445] width 8 height 8
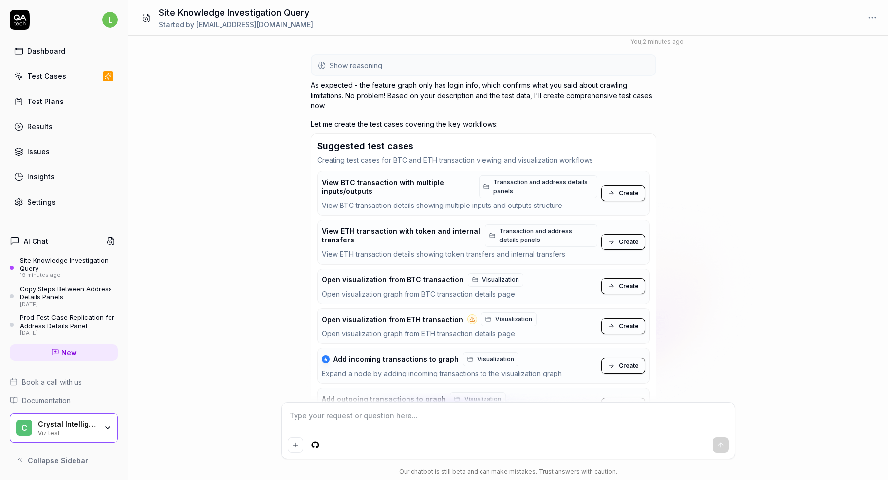
scroll to position [1319, 0]
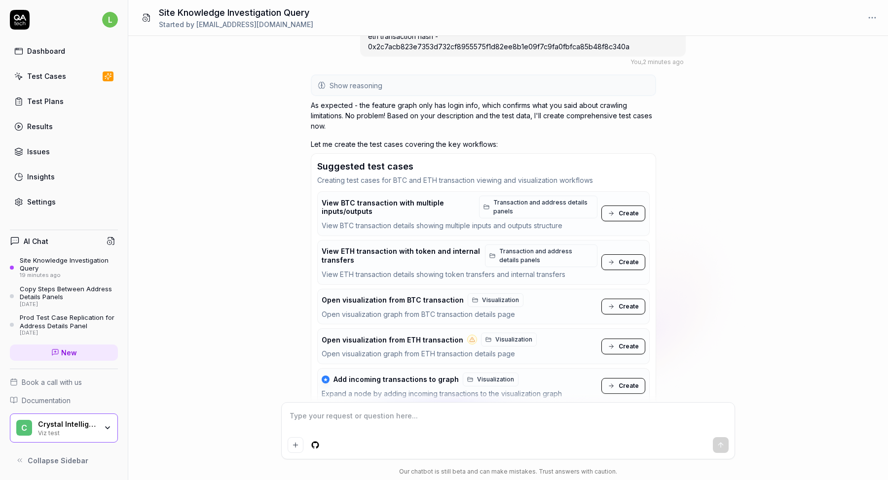
click at [623, 213] on span "Create" at bounding box center [628, 213] width 20 height 9
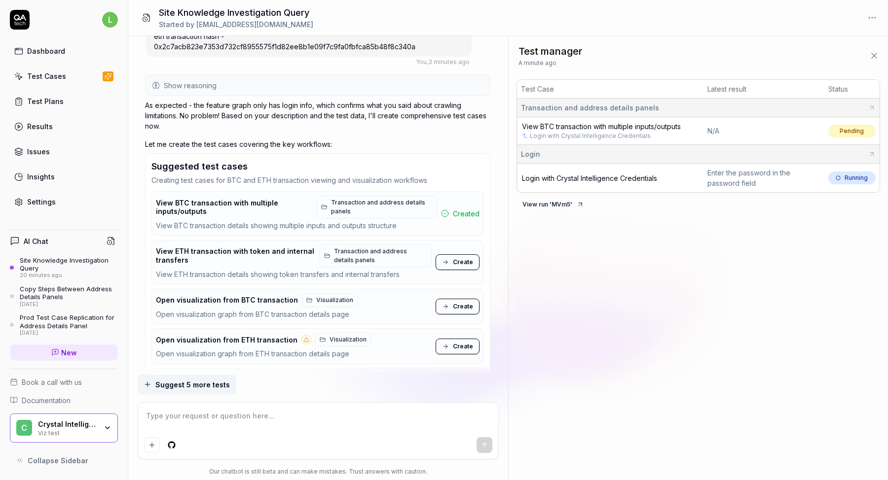
click at [562, 200] on button "View run ' MVm5 '" at bounding box center [552, 205] width 73 height 16
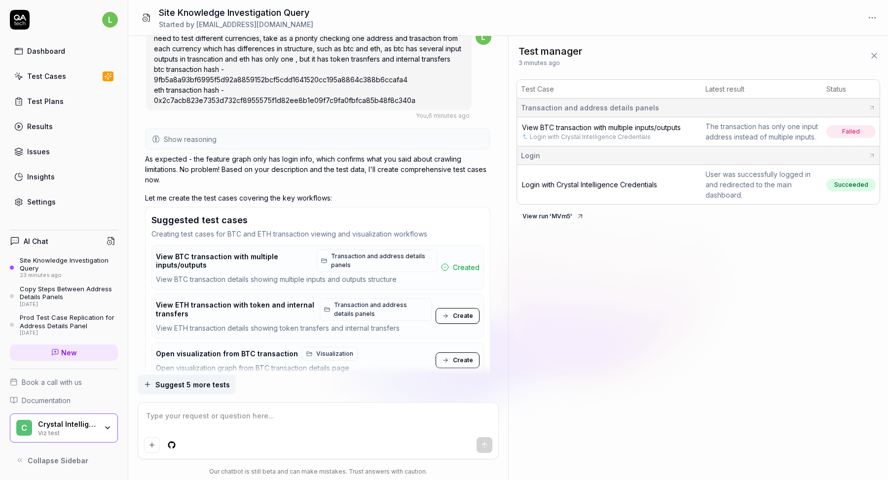
scroll to position [1262, 0]
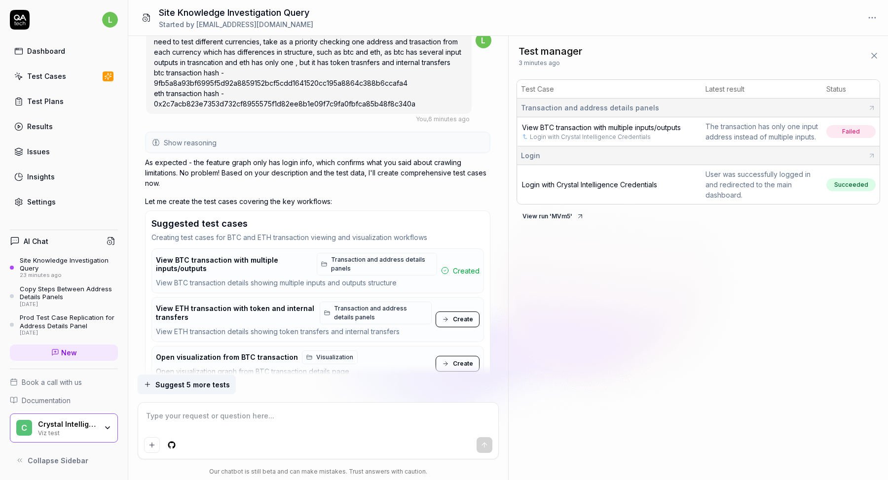
click at [559, 128] on span "View BTC transaction with multiple inputs/outputs" at bounding box center [601, 127] width 159 height 8
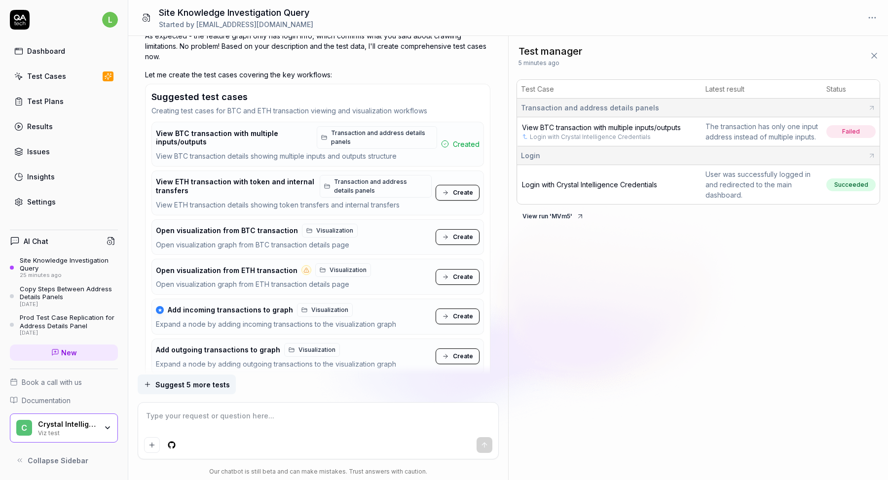
scroll to position [1387, 0]
click at [199, 146] on div "View BTC transaction with multiple inputs/outputs Transaction and address detai…" at bounding box center [296, 138] width 281 height 23
click at [199, 145] on span "View BTC transaction with multiple inputs/outputs" at bounding box center [234, 138] width 156 height 17
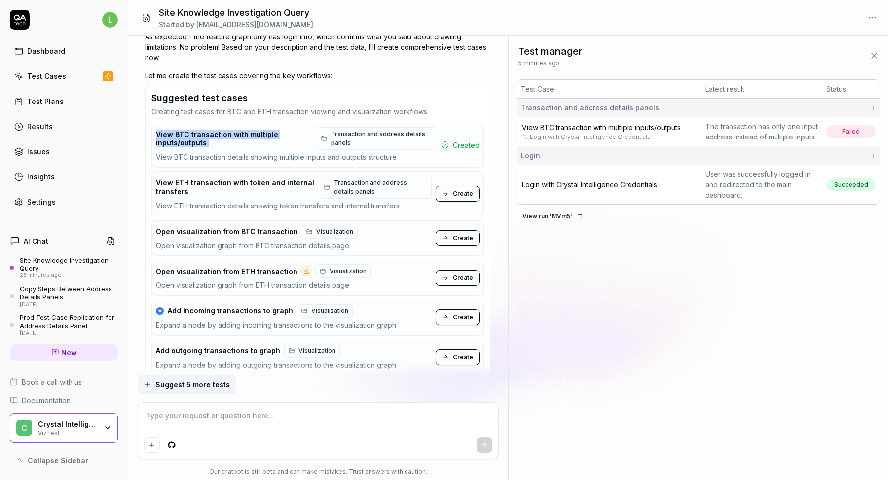
copy div "View BTC transaction with multiple inputs/outputs"
click at [232, 405] on div at bounding box center [318, 431] width 360 height 56
click at [232, 412] on textarea at bounding box center [318, 421] width 348 height 25
paste textarea "View BTC transaction with multiple inputs/outputs"
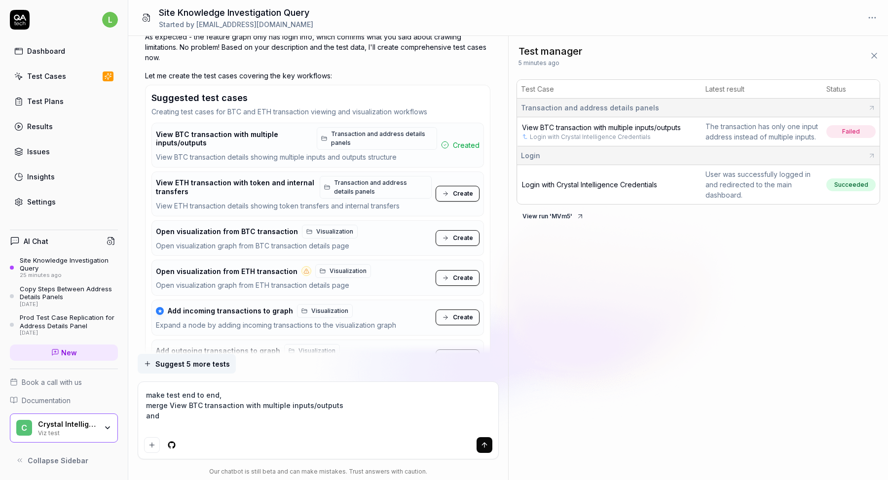
click at [250, 227] on span "Open visualization from BTC transaction" at bounding box center [227, 231] width 142 height 9
copy div "Open visualization from BTC transaction"
click at [182, 421] on textarea "make test end to end, merge View BTC transaction with multiple inputs/outputs a…" at bounding box center [318, 410] width 348 height 45
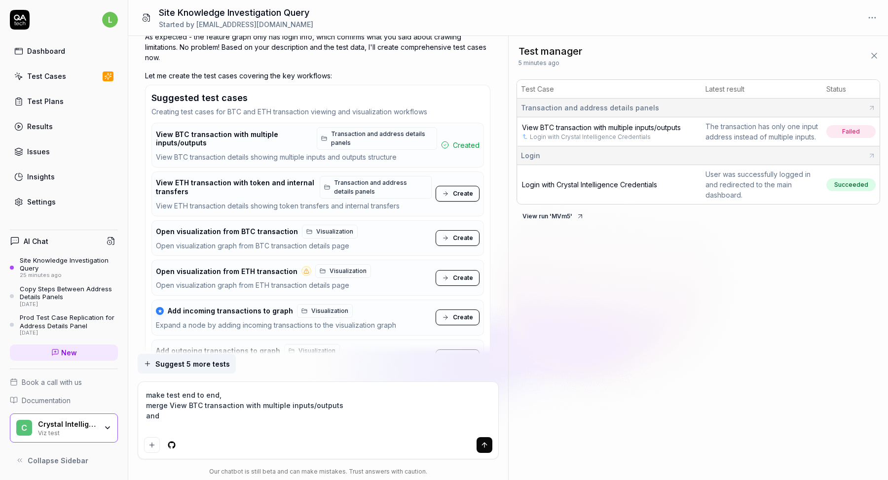
paste textarea "Open visualization from BTC transaction"
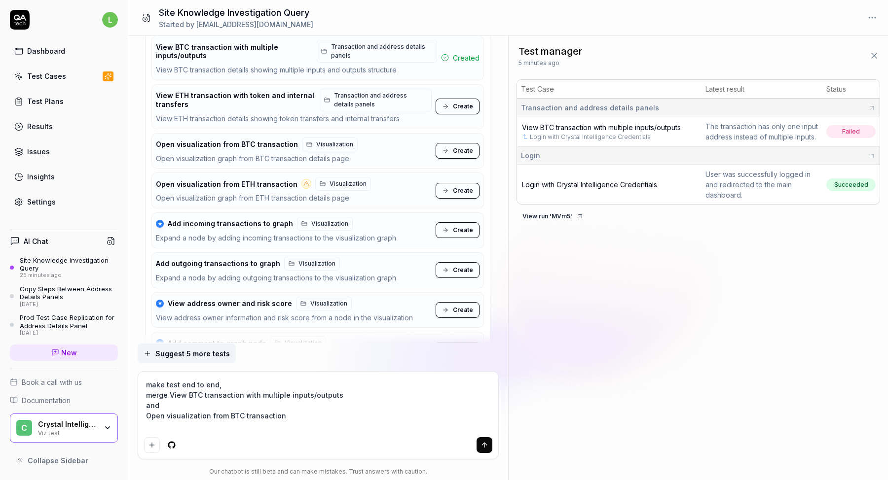
scroll to position [1479, 0]
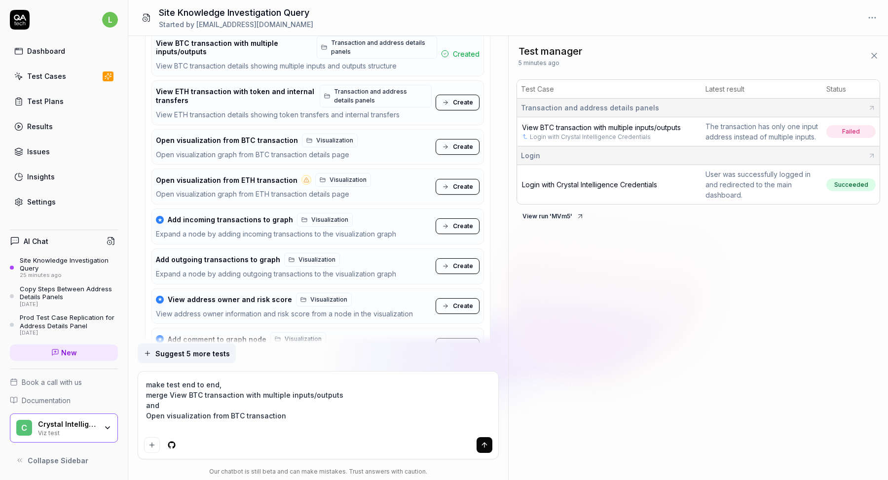
click at [253, 217] on span "Add incoming transactions to graph" at bounding box center [230, 220] width 125 height 9
copy div "Add incoming transactions to graph"
click at [292, 416] on textarea "make test end to end, merge View BTC transaction with multiple inputs/outputs a…" at bounding box center [318, 406] width 348 height 56
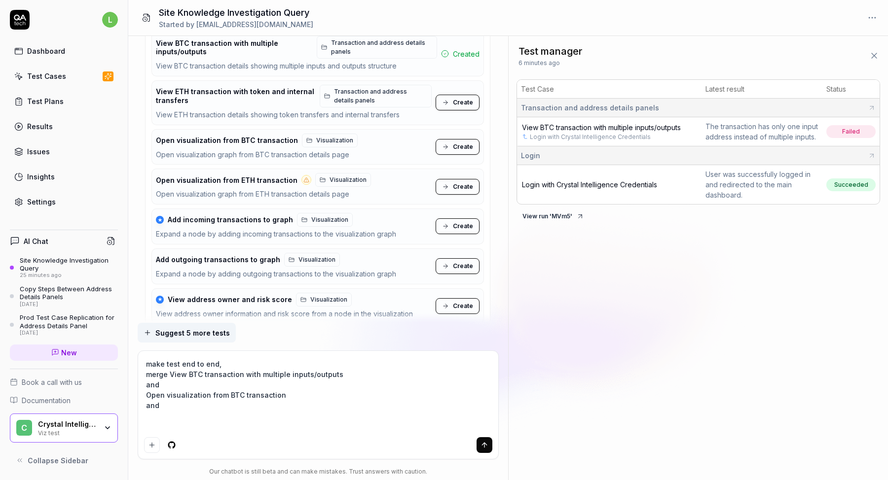
paste textarea "Add incoming transactions to graph"
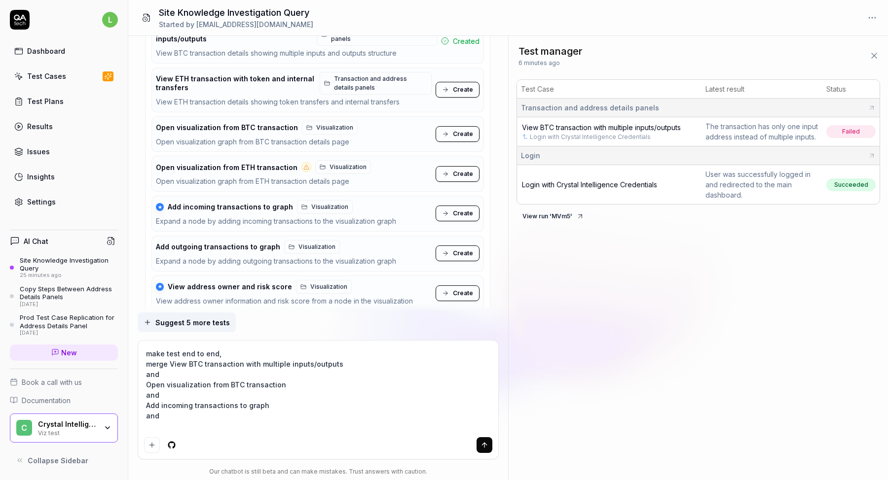
scroll to position [1492, 0]
click at [233, 242] on span "Add outgoing transactions to graph" at bounding box center [218, 246] width 124 height 9
copy div "Add outgoing transactions to graph"
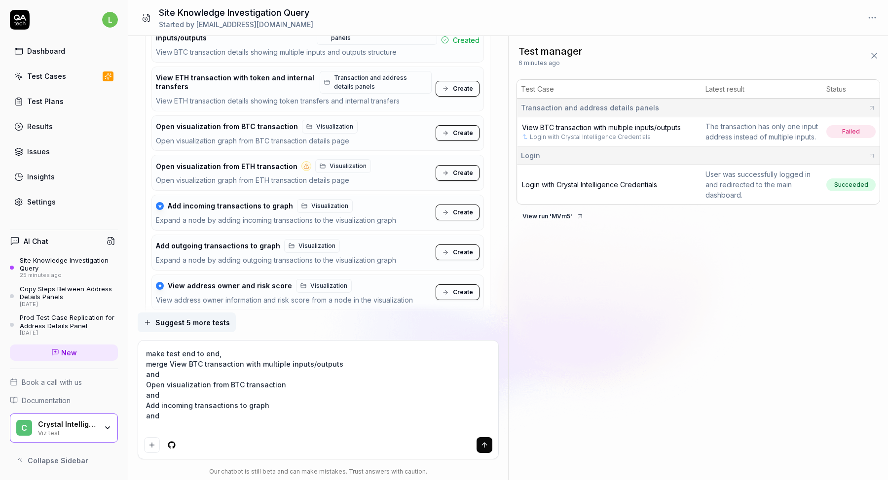
click at [195, 424] on textarea "make test end to end, merge View BTC transaction with multiple inputs/outputs a…" at bounding box center [318, 390] width 348 height 87
paste textarea "Add outgoing transactions to graph"
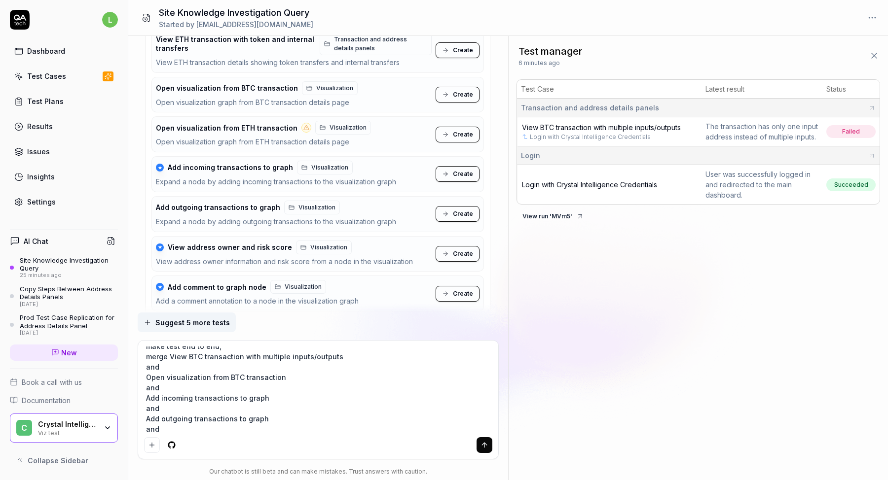
scroll to position [1536, 0]
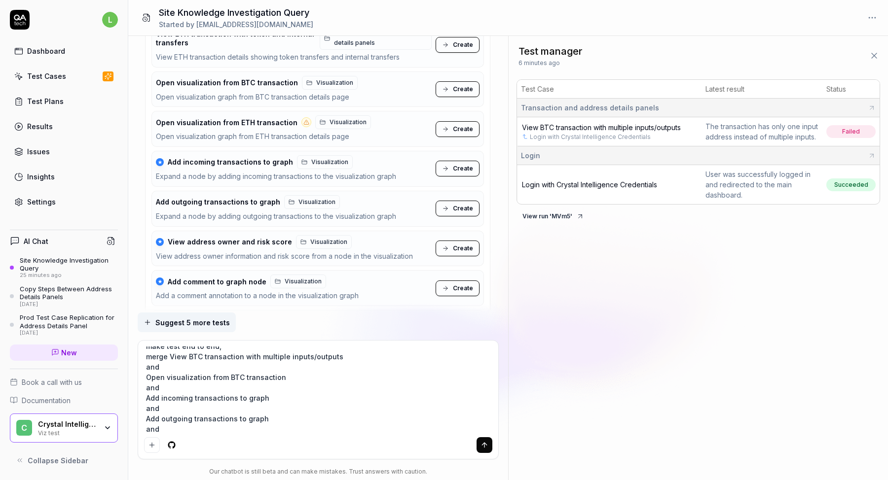
click at [226, 238] on span "View address owner and risk score" at bounding box center [230, 242] width 124 height 9
copy div "View address owner and risk score"
click at [206, 432] on textarea "make test end to end, merge View BTC transaction with multiple inputs/outputs a…" at bounding box center [318, 390] width 348 height 87
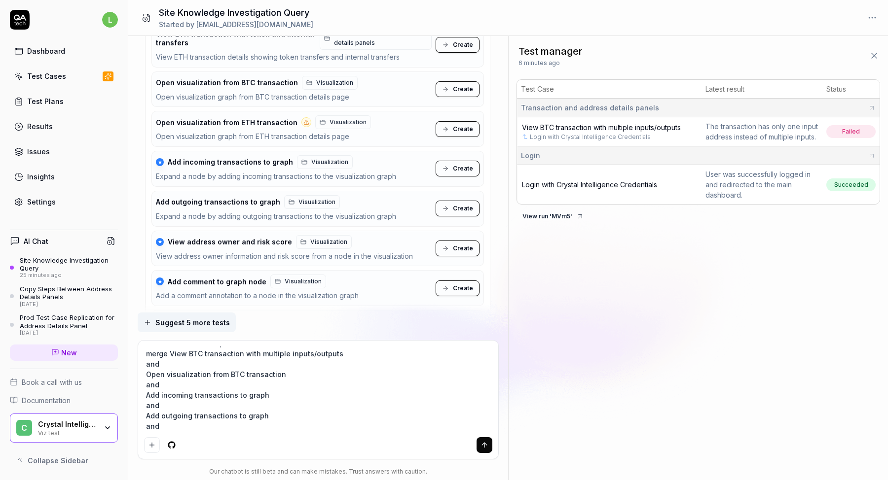
paste textarea "View address owner and risk score"
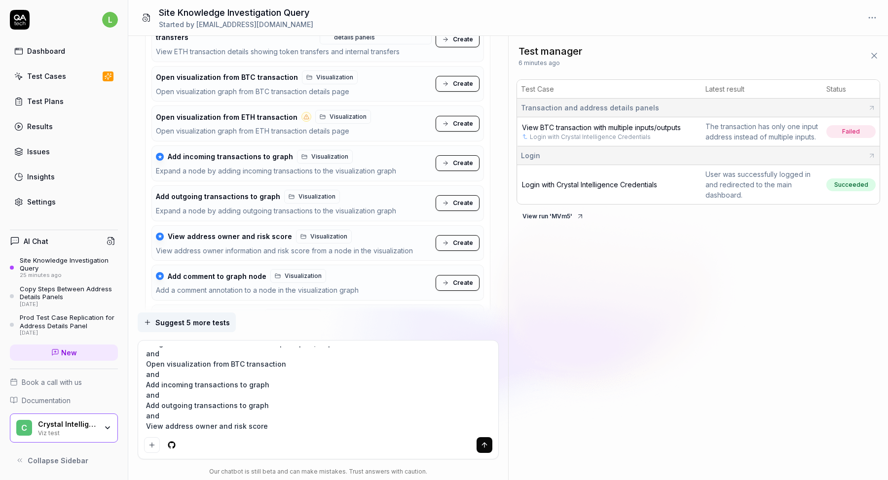
scroll to position [1552, 0]
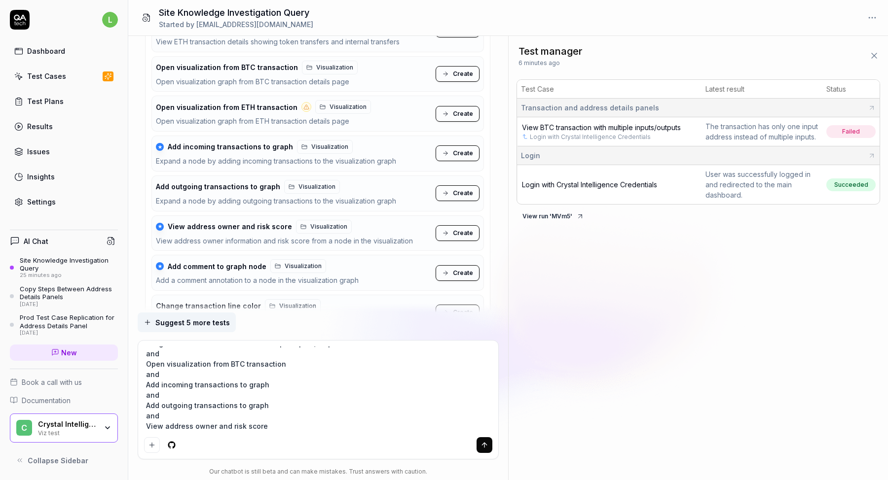
click at [245, 262] on span "Add comment to graph node" at bounding box center [217, 266] width 99 height 9
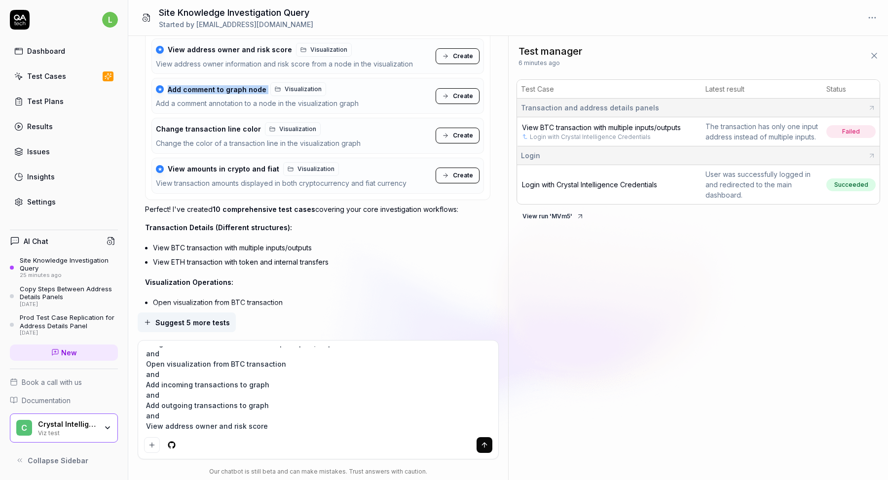
scroll to position [1730, 0]
click at [241, 163] on span "View amounts in crypto and fiat" at bounding box center [223, 167] width 111 height 9
copy div "View amounts in crypto and fiat"
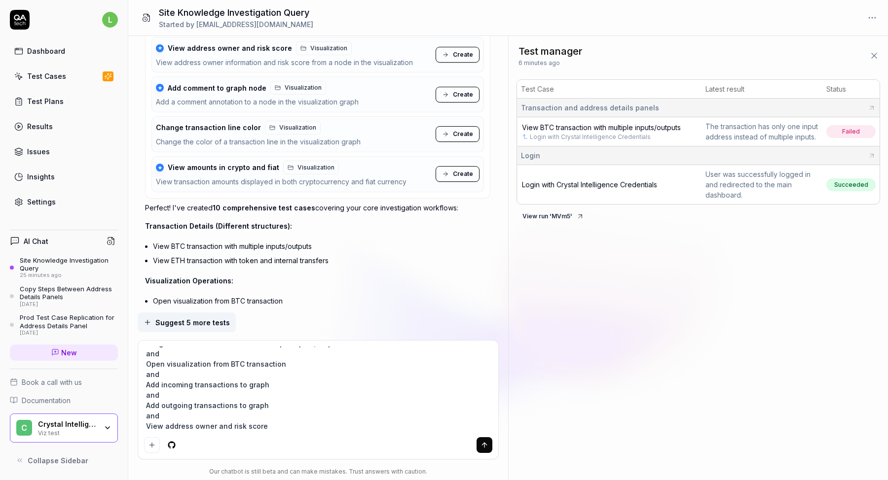
click at [291, 412] on textarea "make test end to end, merge View BTC transaction with multiple inputs/outputs a…" at bounding box center [318, 390] width 348 height 87
click at [290, 417] on textarea "make test end to end, merge View BTC transaction with multiple inputs/outputs a…" at bounding box center [318, 390] width 348 height 87
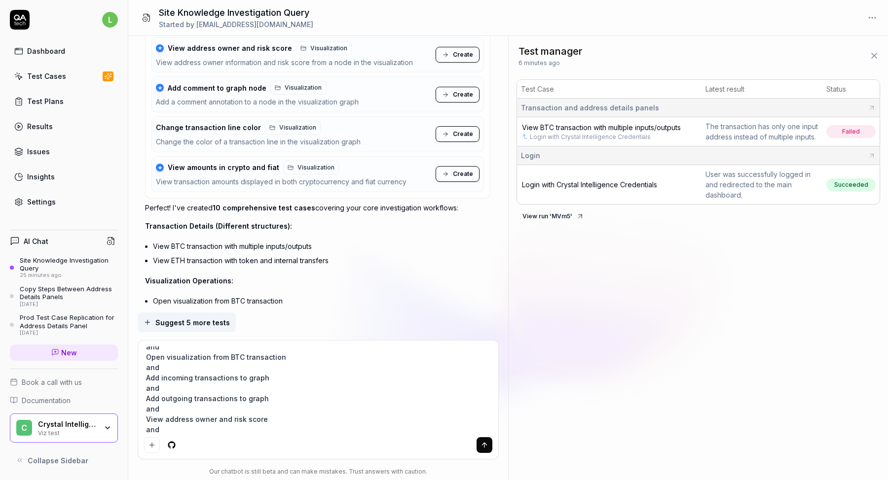
paste textarea "View amounts in crypto and fiat"
click at [283, 408] on textarea "make test end to end, merge View BTC transaction with multiple inputs/outputs a…" at bounding box center [318, 390] width 348 height 87
click at [159, 422] on textarea "make test end to end, merge View BTC transaction with multiple inputs/outputs a…" at bounding box center [318, 390] width 348 height 87
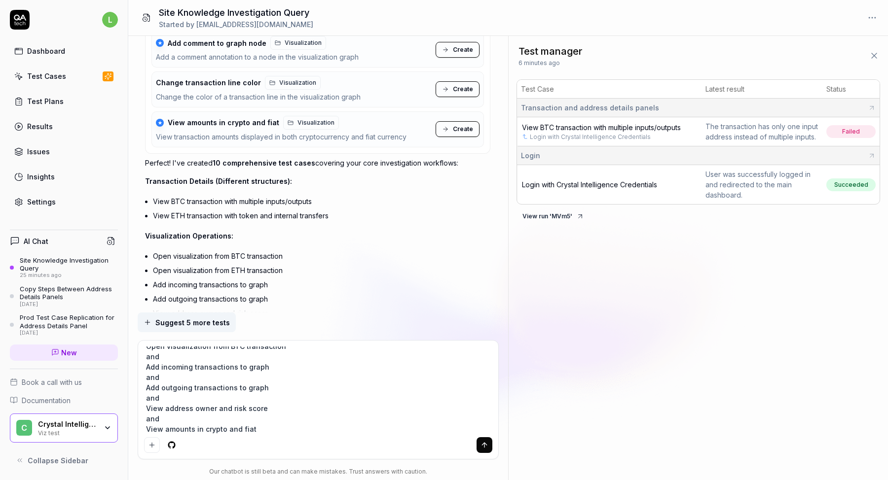
scroll to position [1778, 0]
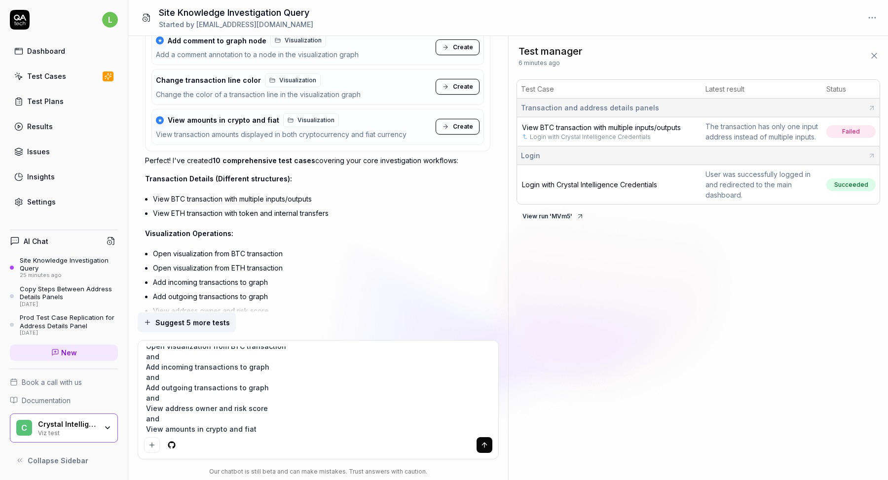
click at [270, 426] on textarea "make test end to end, merge View BTC transaction with multiple inputs/outputs a…" at bounding box center [318, 390] width 348 height 87
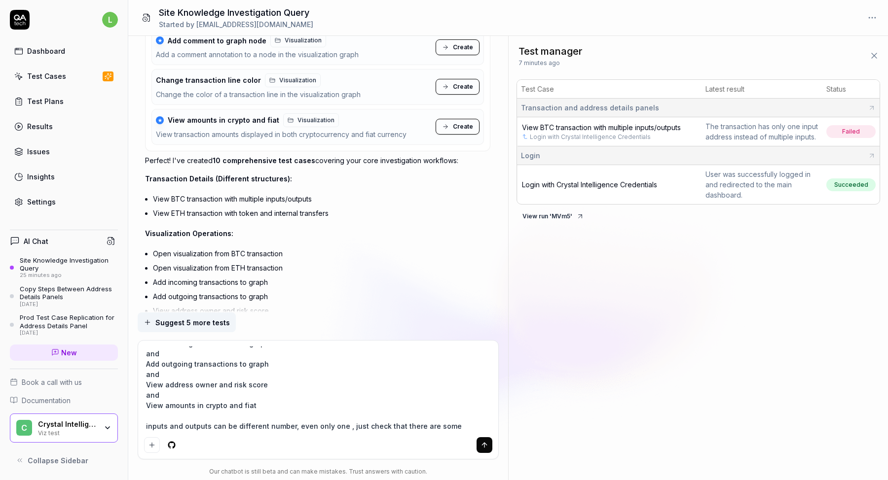
click at [487, 443] on icon "submit" at bounding box center [484, 445] width 8 height 8
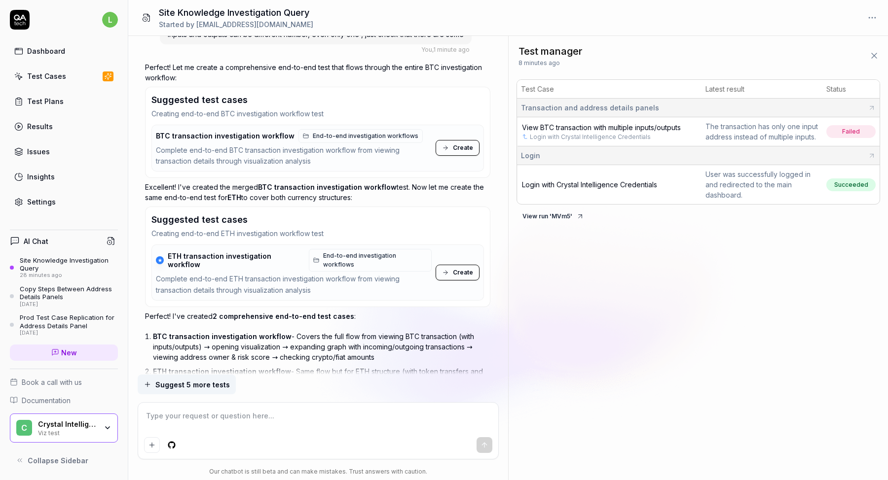
scroll to position [2387, 0]
click at [449, 152] on icon at bounding box center [445, 148] width 7 height 7
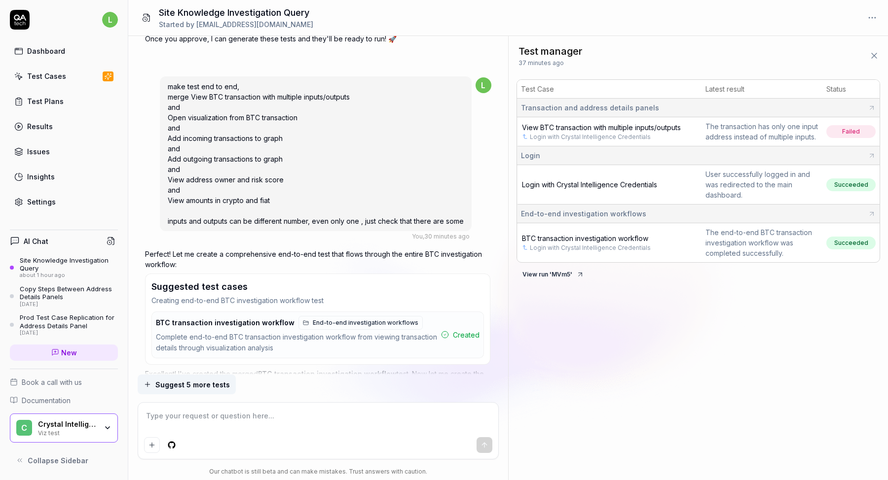
scroll to position [2229, 0]
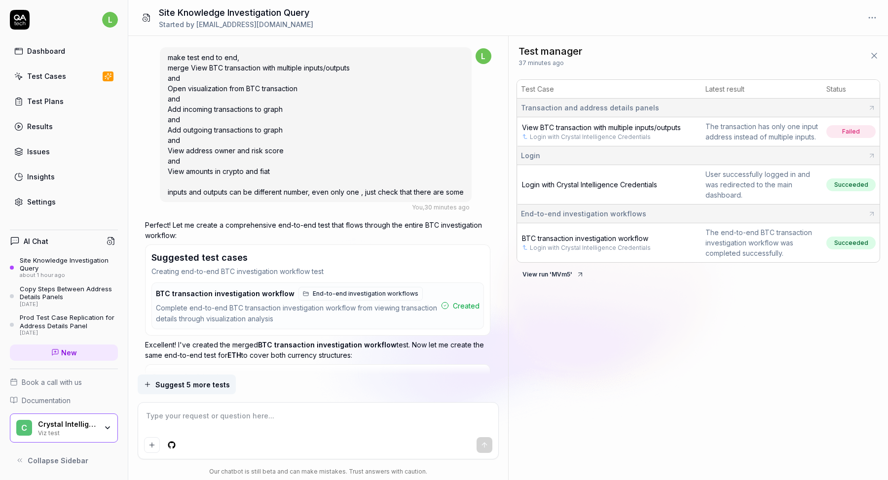
click at [619, 245] on link "Login with Crystal Intelligence Credentials" at bounding box center [590, 248] width 121 height 9
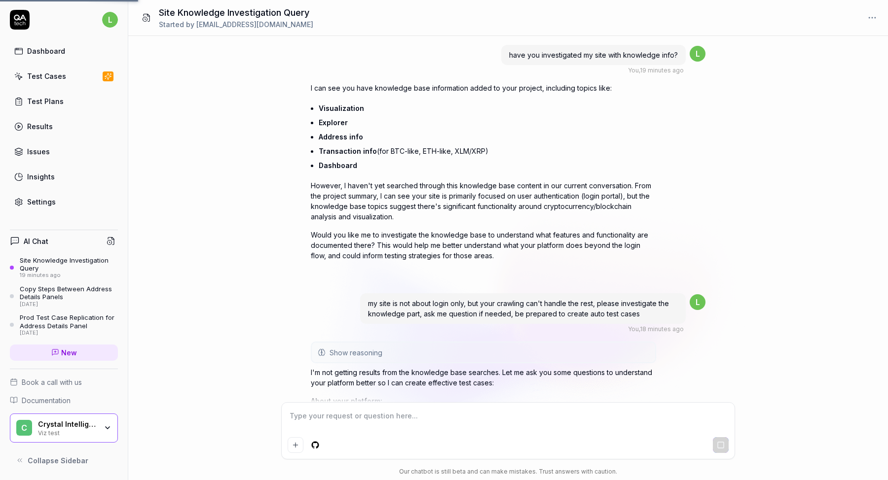
scroll to position [994, 0]
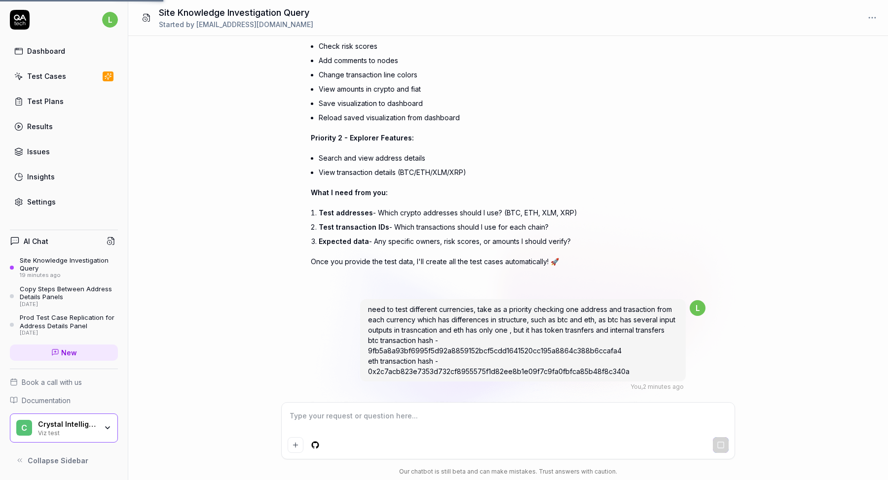
type textarea "*"
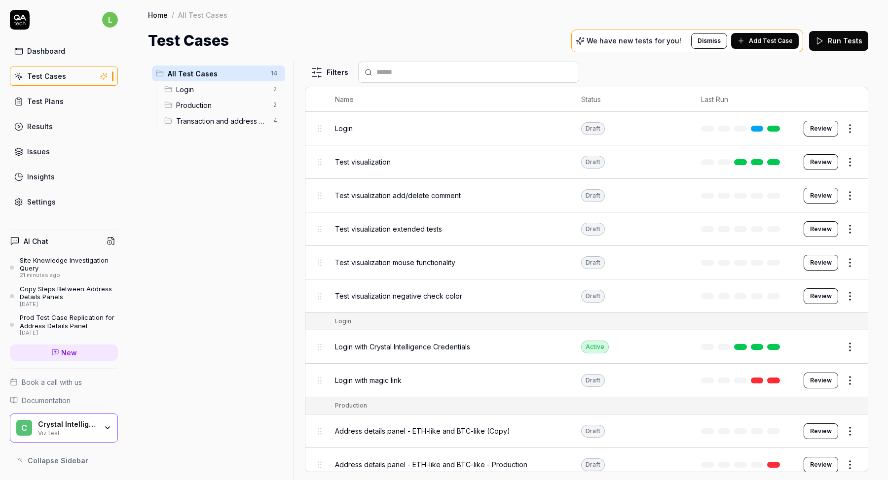
click at [57, 206] on link "Settings" at bounding box center [64, 201] width 108 height 19
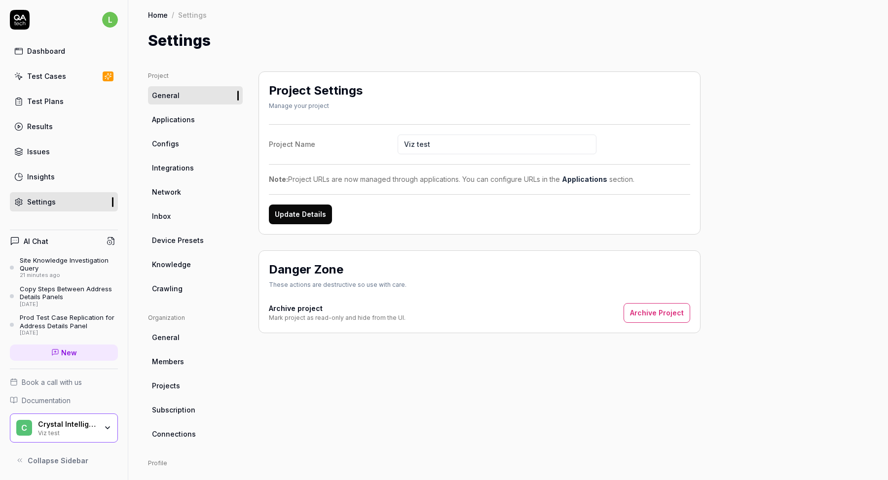
click at [175, 149] on link "Configs" at bounding box center [195, 144] width 95 height 18
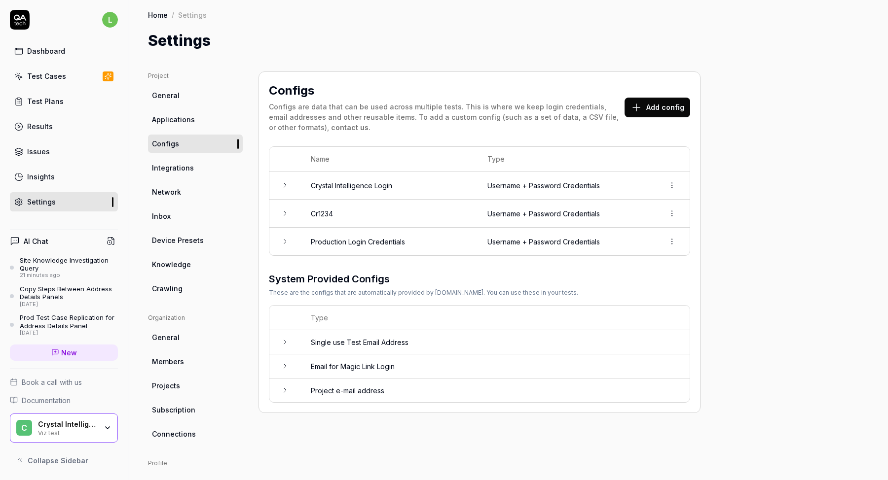
click at [286, 191] on td at bounding box center [285, 186] width 32 height 28
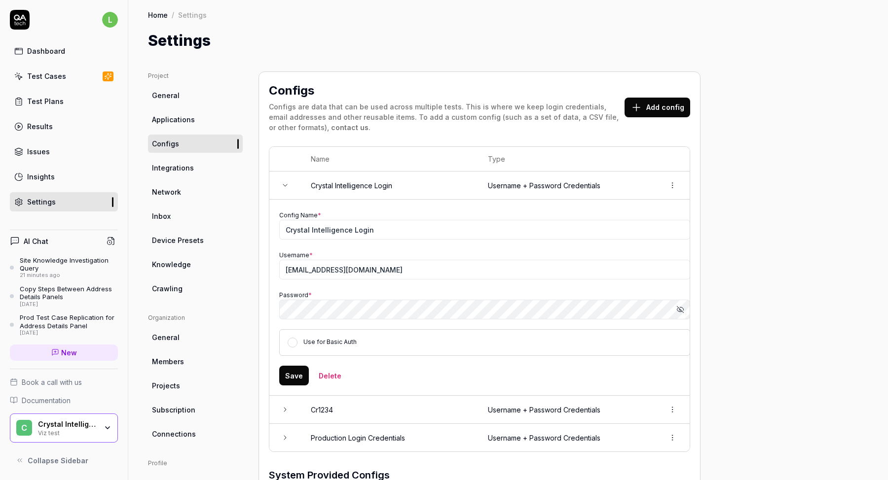
click at [286, 191] on td at bounding box center [285, 186] width 32 height 28
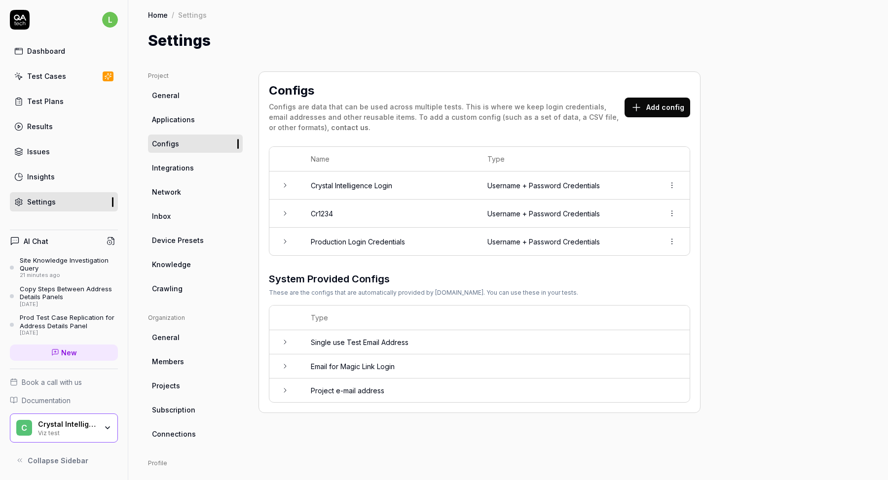
click at [283, 214] on icon at bounding box center [285, 214] width 8 height 8
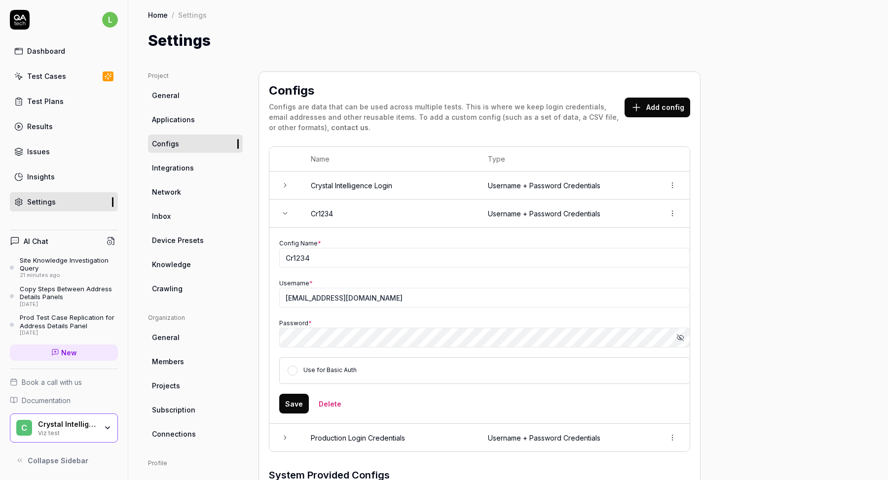
click at [283, 214] on icon at bounding box center [285, 214] width 8 height 8
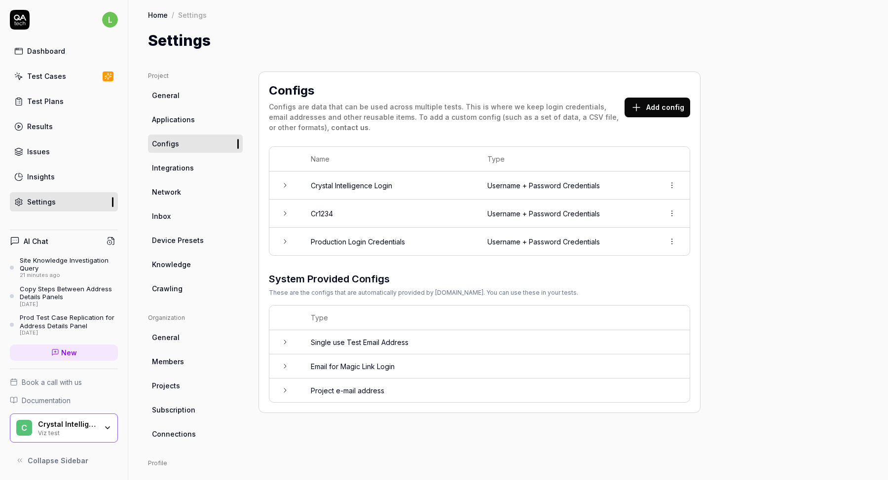
click at [284, 238] on icon at bounding box center [285, 242] width 8 height 8
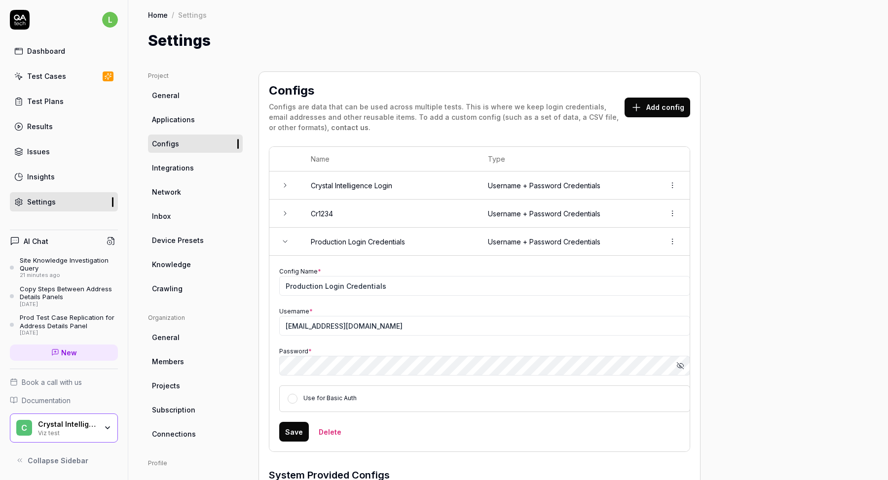
click at [284, 238] on icon at bounding box center [285, 242] width 8 height 8
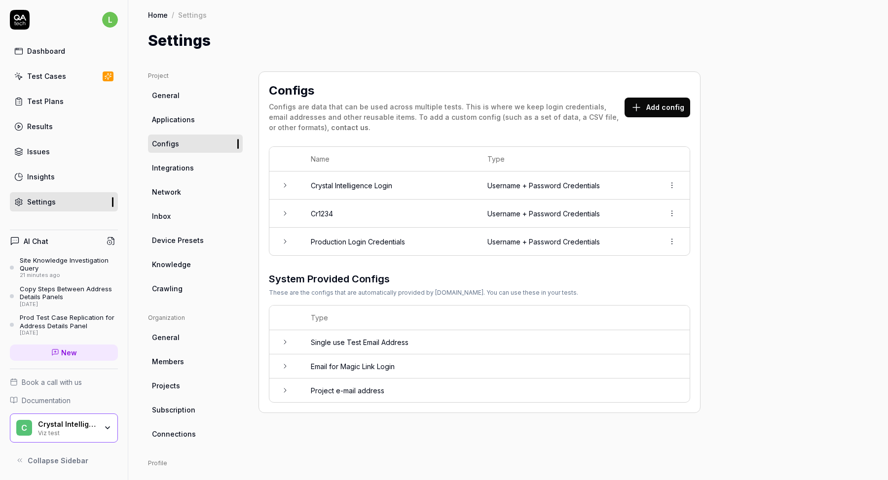
click at [284, 342] on icon at bounding box center [285, 342] width 2 height 4
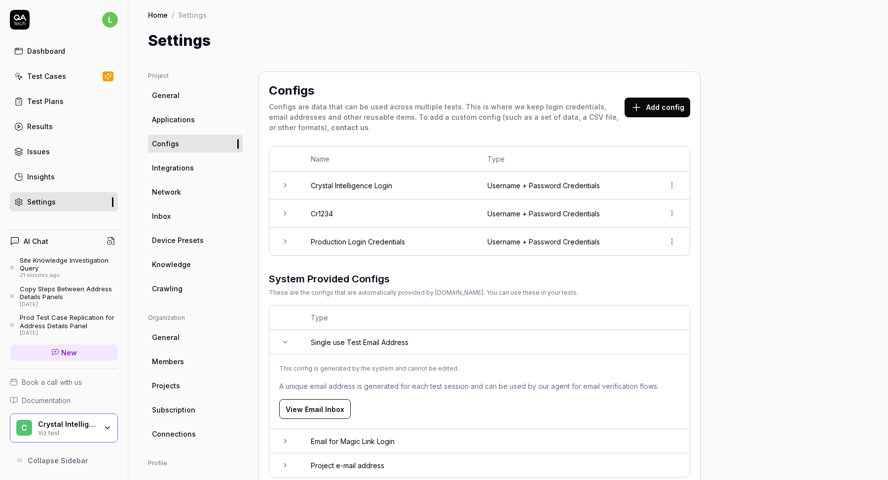
click at [284, 342] on icon at bounding box center [285, 342] width 8 height 8
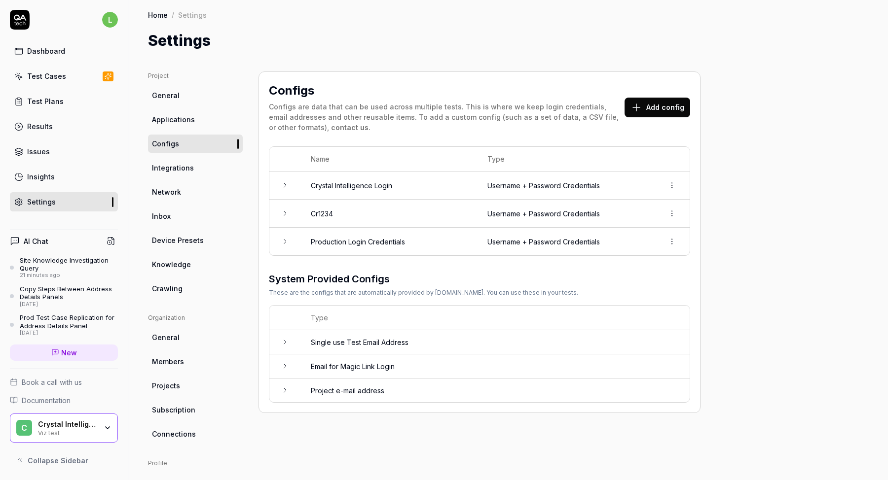
click at [283, 360] on td at bounding box center [285, 367] width 32 height 24
click at [281, 363] on icon at bounding box center [285, 367] width 8 height 8
click at [281, 388] on icon at bounding box center [285, 391] width 8 height 8
click at [282, 391] on icon at bounding box center [285, 391] width 8 height 8
click at [283, 180] on td at bounding box center [285, 186] width 32 height 28
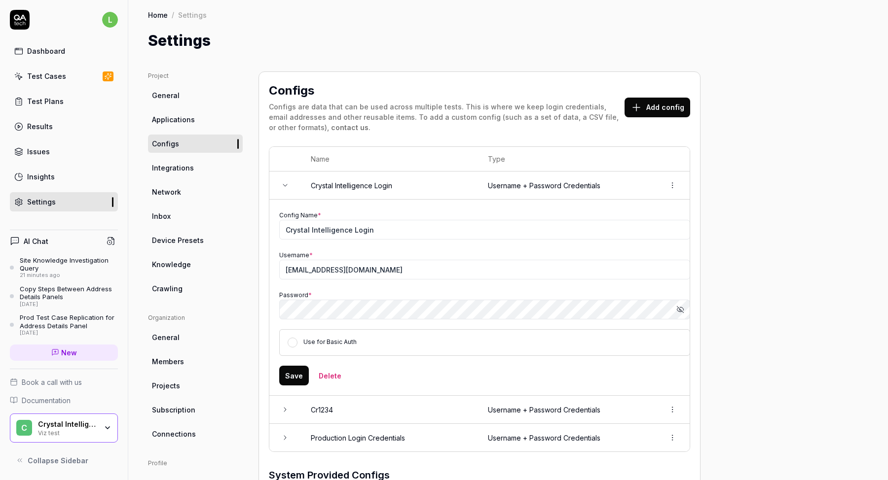
click at [288, 184] on icon at bounding box center [285, 186] width 8 height 8
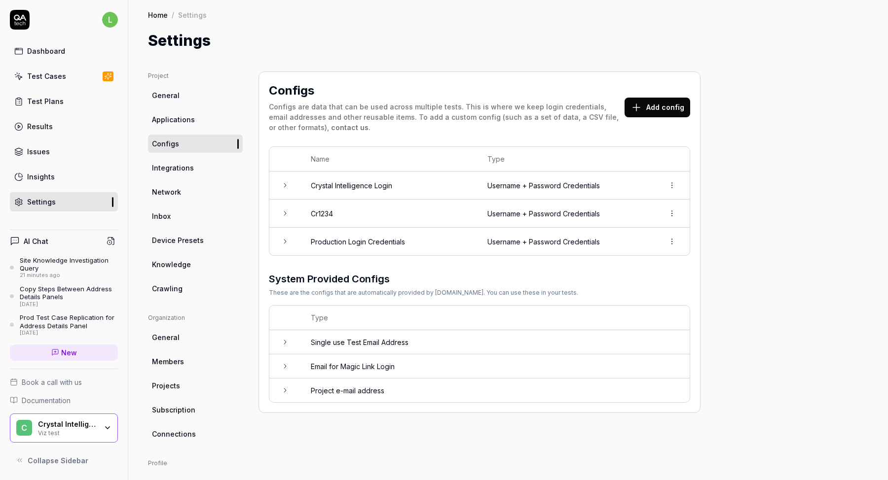
click at [288, 185] on icon at bounding box center [285, 186] width 8 height 8
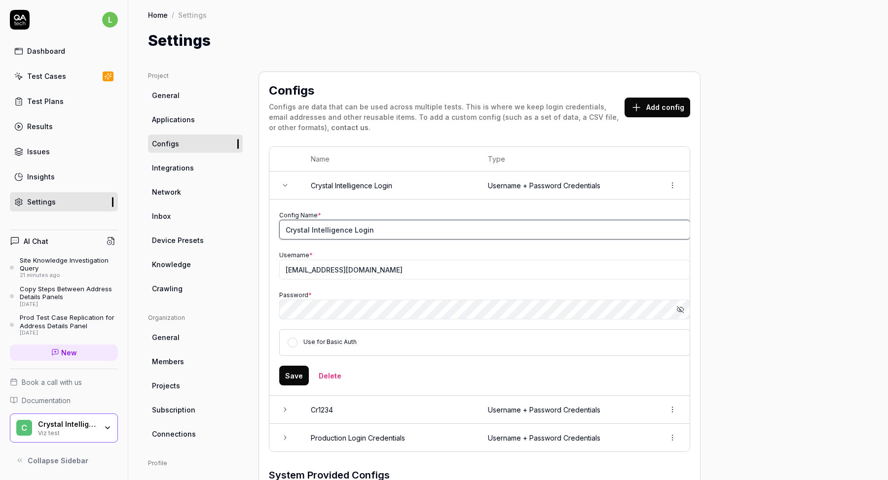
click at [338, 229] on input "Crystal Intelligence Login" at bounding box center [484, 230] width 411 height 20
type input "e"
type input "Dev Login credentials"
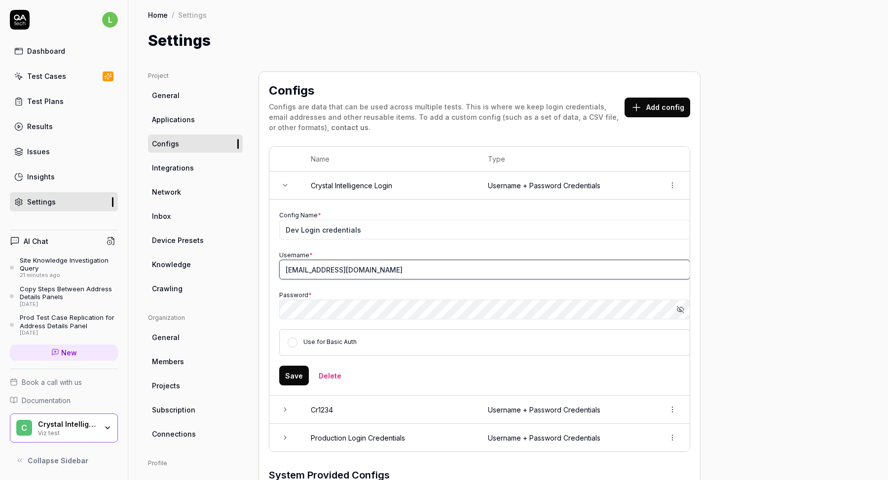
click at [342, 266] on input "crystal.manual.tests+5001@gmail.com" at bounding box center [484, 270] width 411 height 20
type input "[EMAIL_ADDRESS][DATE][DOMAIN_NAME]"
click at [675, 185] on html "l Dashboard Test Cases Test Plans Results Issues Insights Settings AI Chat Site…" at bounding box center [444, 271] width 888 height 543
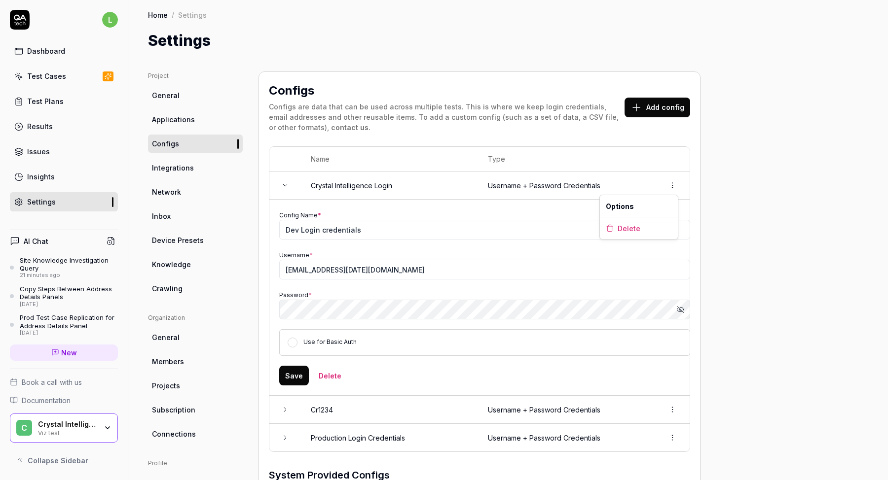
click at [632, 207] on div "Options" at bounding box center [639, 206] width 78 height 22
click at [447, 281] on div "Config Name * Dev Login credentials Username * lilitbittest+sep3@gmail.com Pass…" at bounding box center [484, 283] width 411 height 146
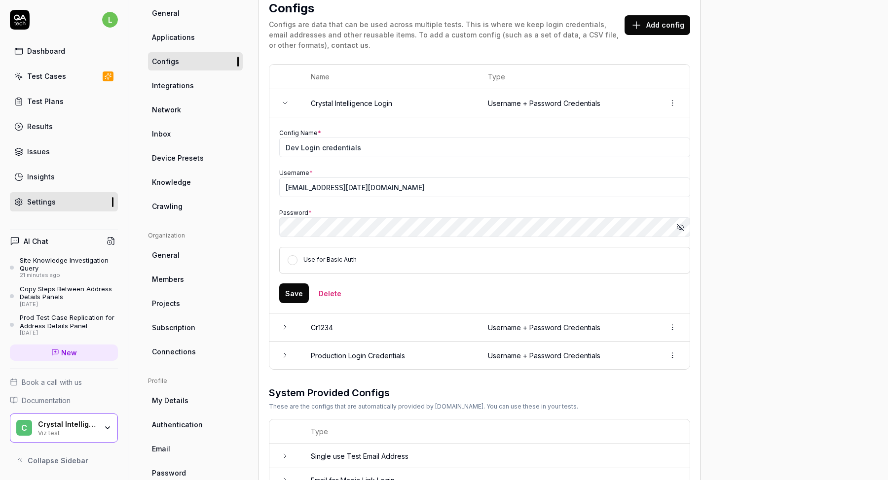
scroll to position [75, 0]
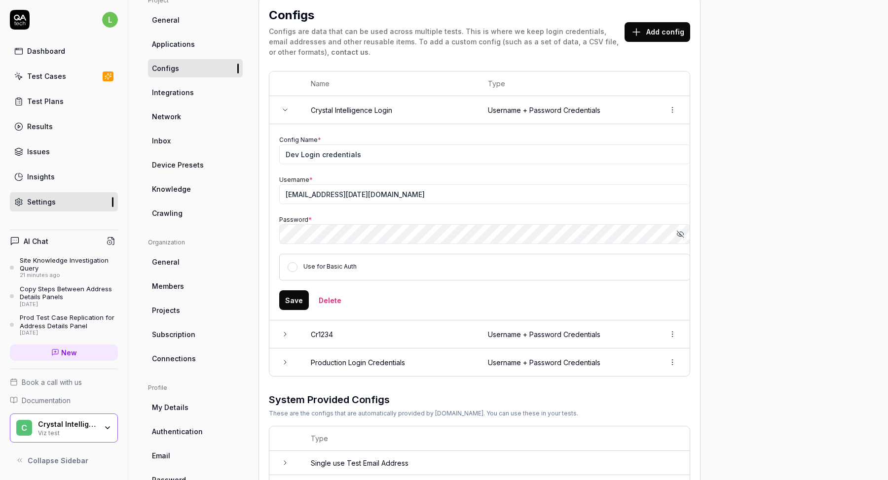
click at [287, 109] on icon at bounding box center [285, 110] width 8 height 8
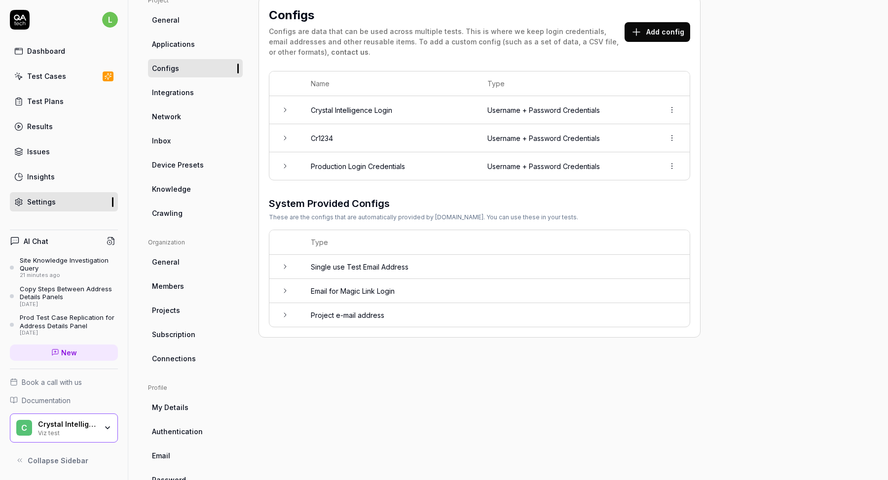
click at [287, 109] on icon at bounding box center [285, 110] width 8 height 8
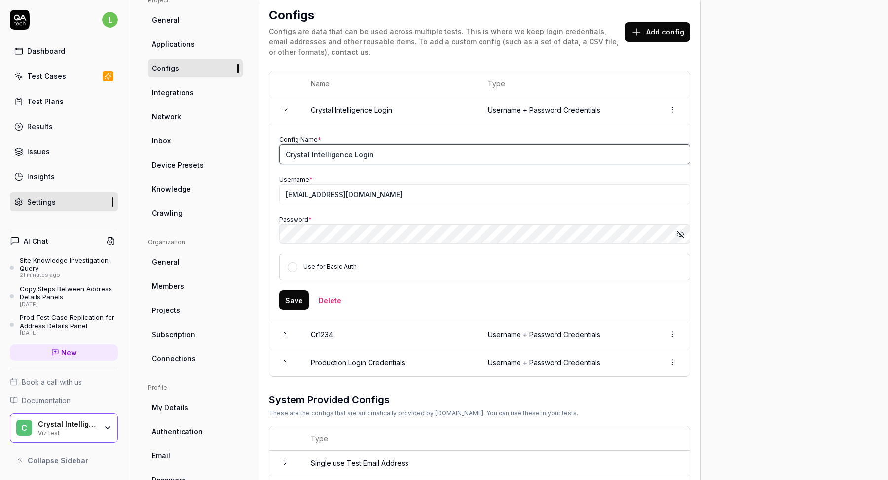
click at [332, 155] on input "Crystal Intelligence Login" at bounding box center [484, 155] width 411 height 20
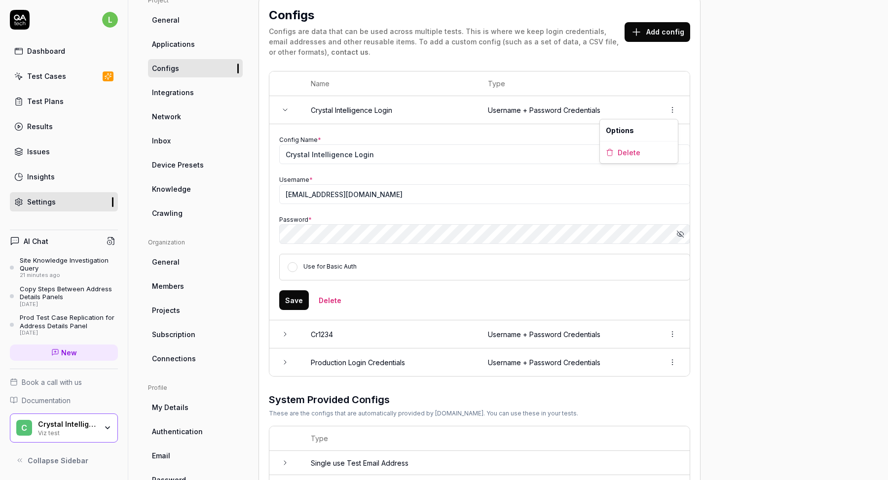
click at [675, 105] on html "l Dashboard Test Cases Test Plans Results Issues Insights Settings AI Chat Site…" at bounding box center [444, 271] width 888 height 543
click at [640, 153] on div "Delete" at bounding box center [639, 153] width 78 height 22
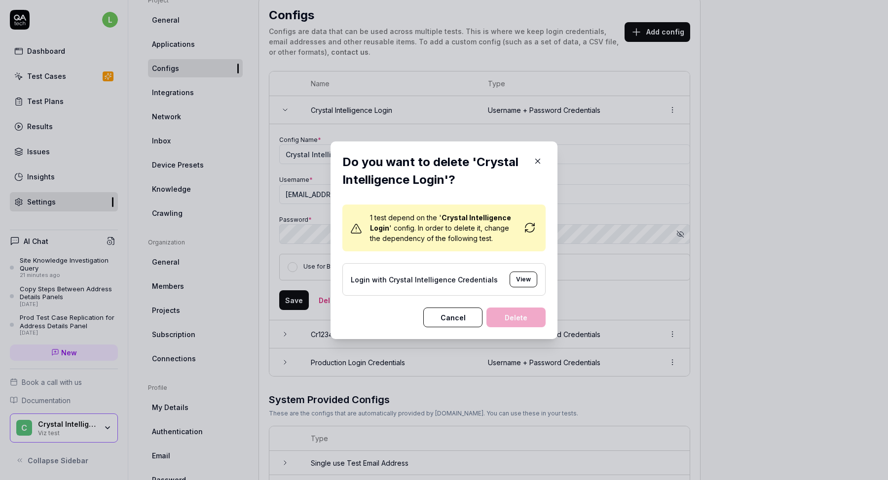
click at [537, 160] on icon "button" at bounding box center [538, 161] width 4 height 4
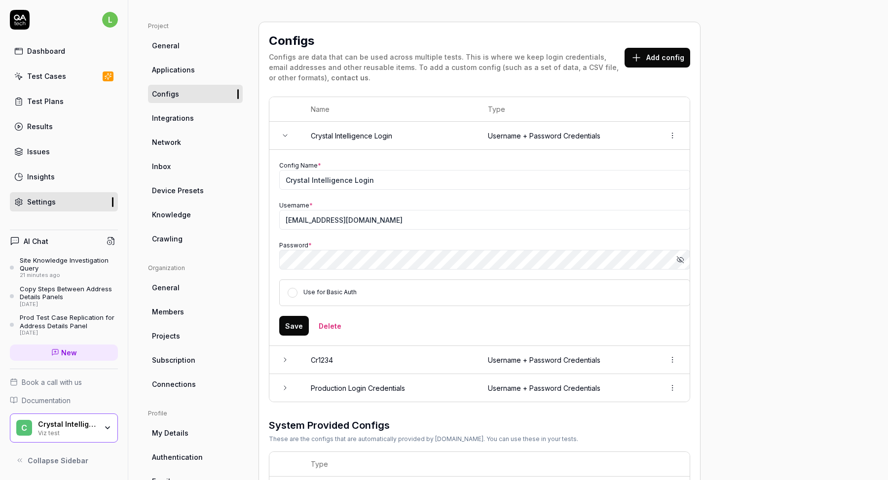
scroll to position [6, 0]
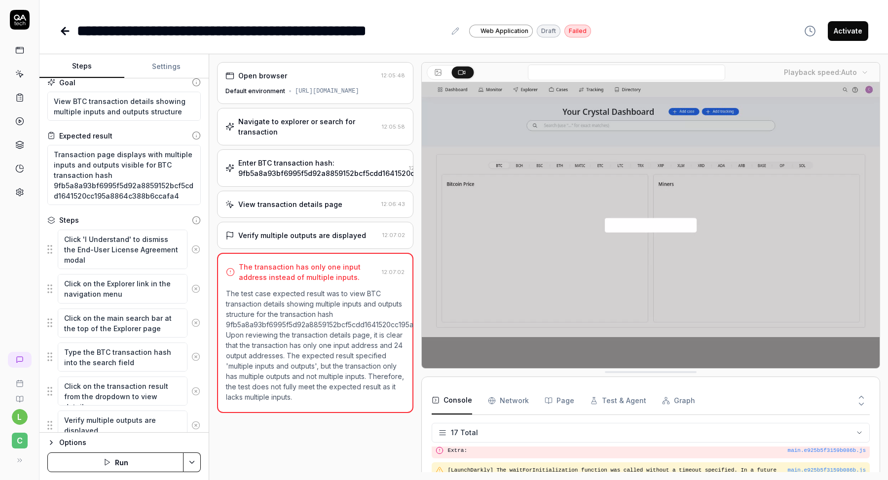
scroll to position [188, 0]
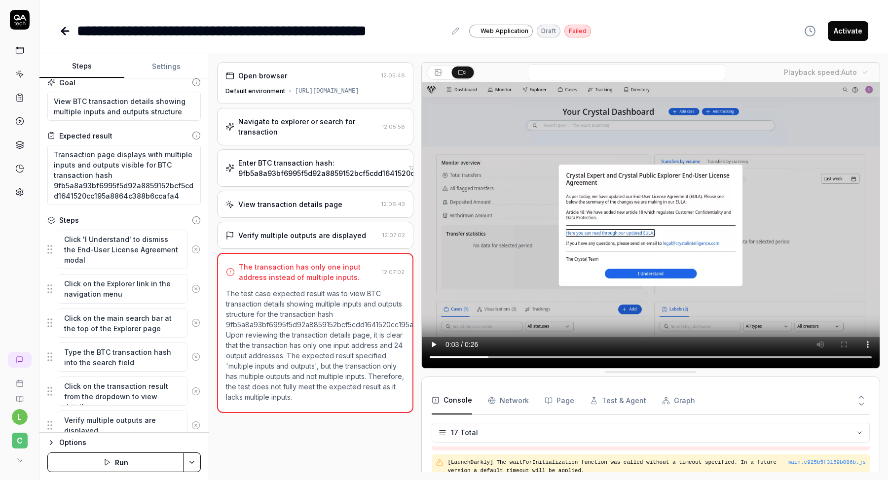
click at [325, 244] on div "Verify multiple outputs are displayed 12:07:02" at bounding box center [315, 235] width 196 height 27
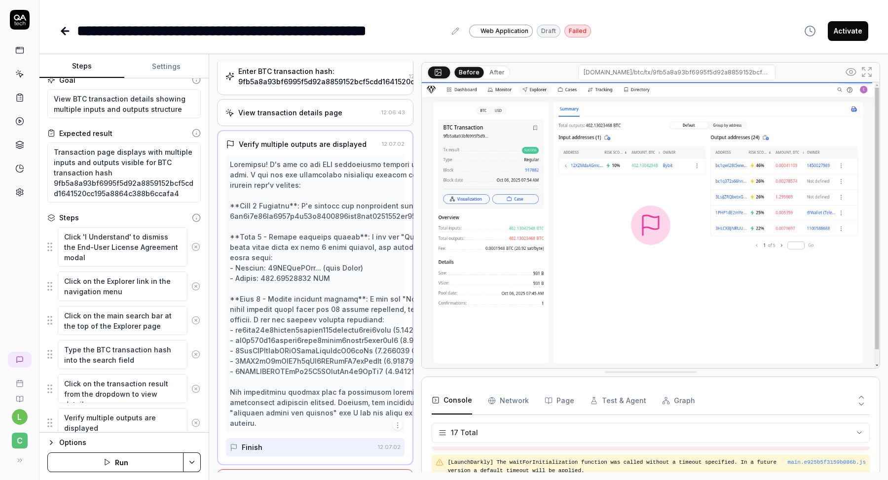
scroll to position [0, 0]
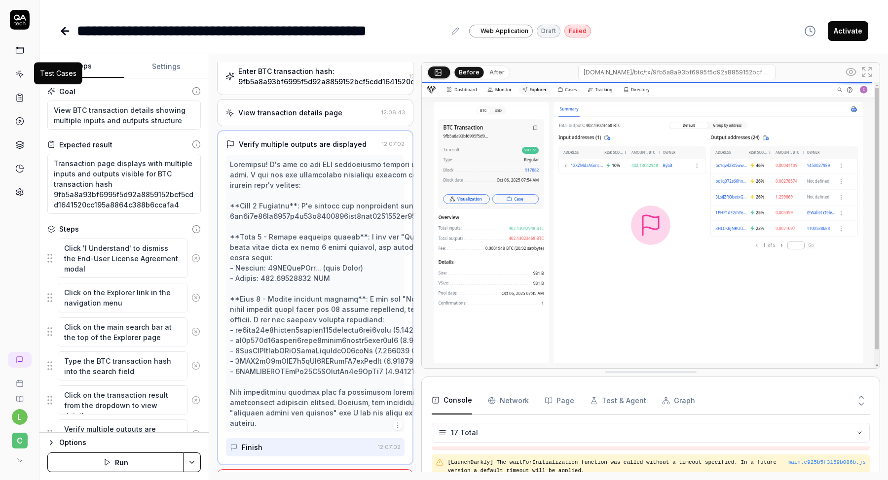
click at [17, 75] on icon at bounding box center [19, 74] width 9 height 9
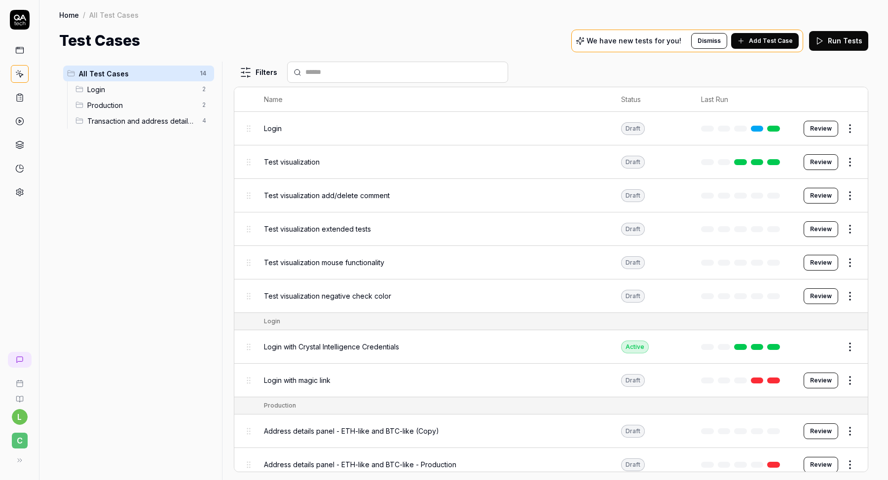
click at [117, 119] on span "Transaction and address details panels" at bounding box center [141, 121] width 109 height 10
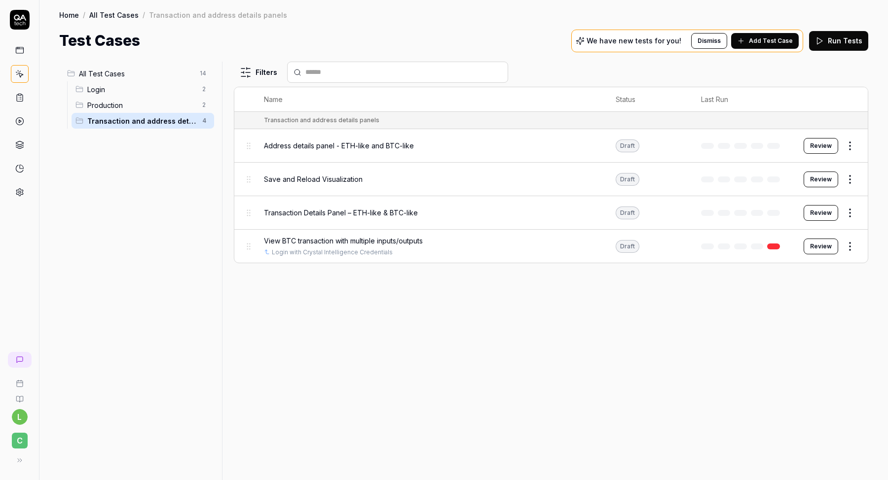
click at [294, 237] on span "View BTC transaction with multiple inputs/outputs" at bounding box center [343, 241] width 159 height 10
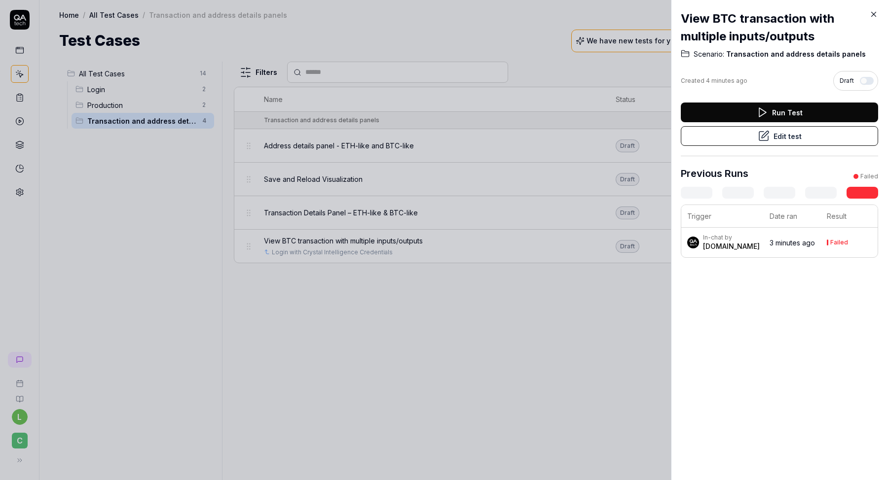
click at [765, 136] on icon at bounding box center [764, 136] width 12 height 12
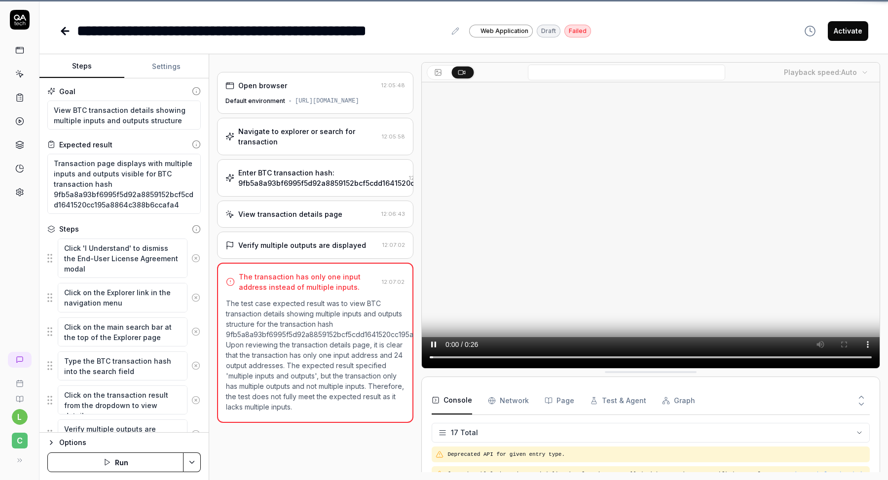
scroll to position [348, 0]
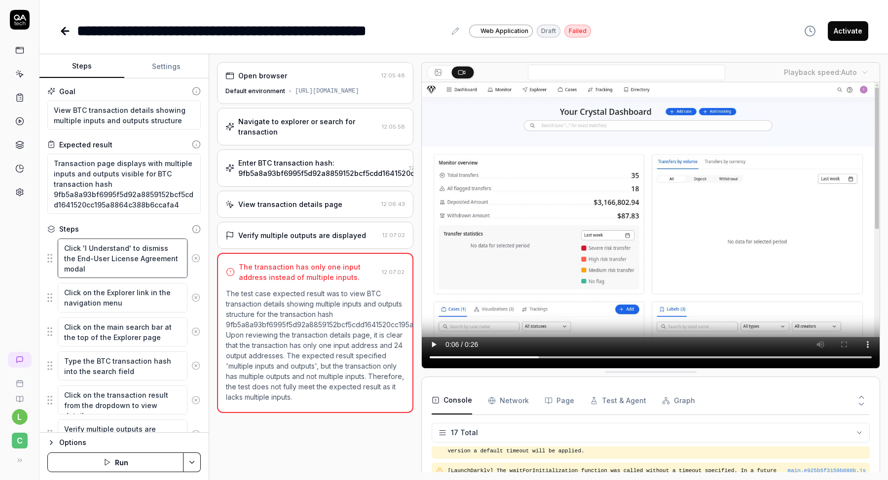
click at [115, 272] on textarea "Click 'I Understand' to dismiss the End-User License Agreement modal" at bounding box center [123, 258] width 130 height 39
type textarea "*"
click at [99, 112] on textarea "View BTC transaction details showing multiple inputs and outputs structure" at bounding box center [123, 115] width 153 height 29
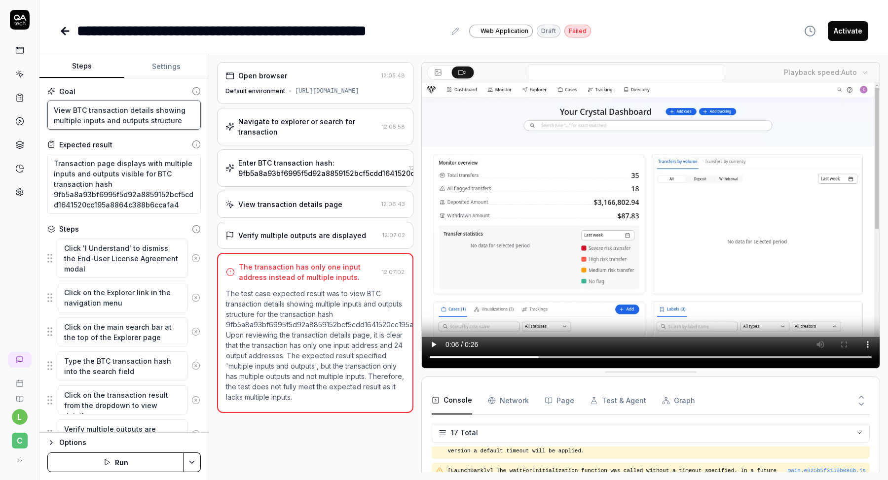
drag, startPoint x: 177, startPoint y: 121, endPoint x: 127, endPoint y: 110, distance: 50.5
click at [127, 110] on textarea "View BTC transaction details showing multiple inputs and outputs structure" at bounding box center [123, 115] width 153 height 29
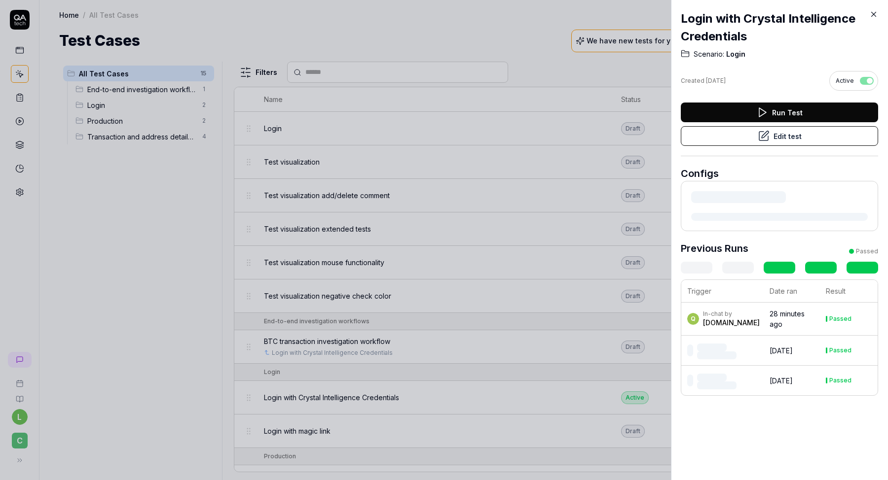
click at [796, 135] on button "Edit test" at bounding box center [779, 136] width 197 height 20
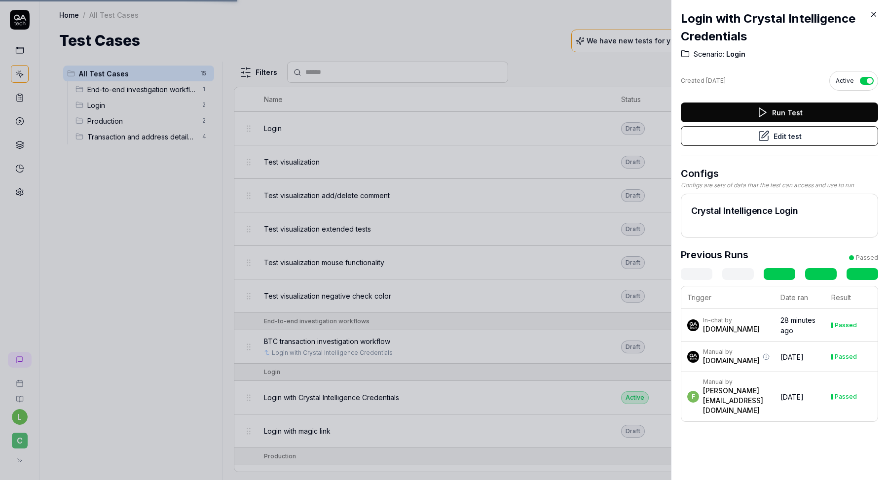
click at [790, 137] on button "Edit test" at bounding box center [779, 136] width 197 height 20
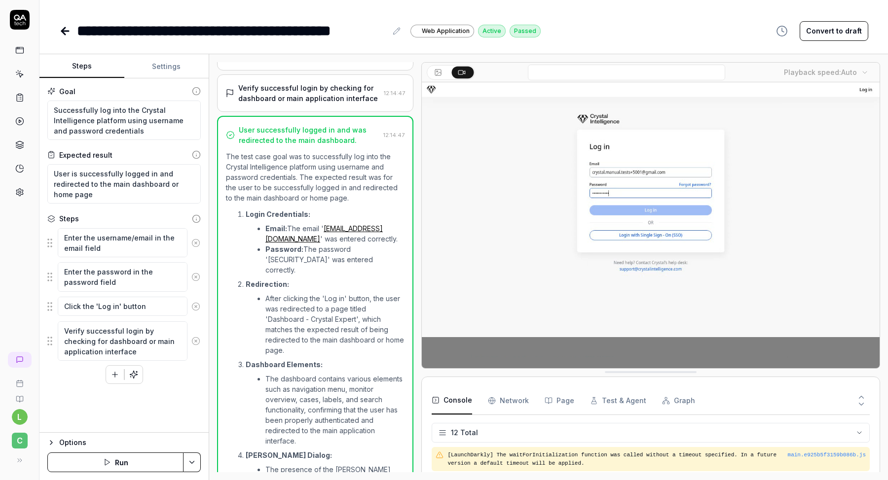
scroll to position [177, 0]
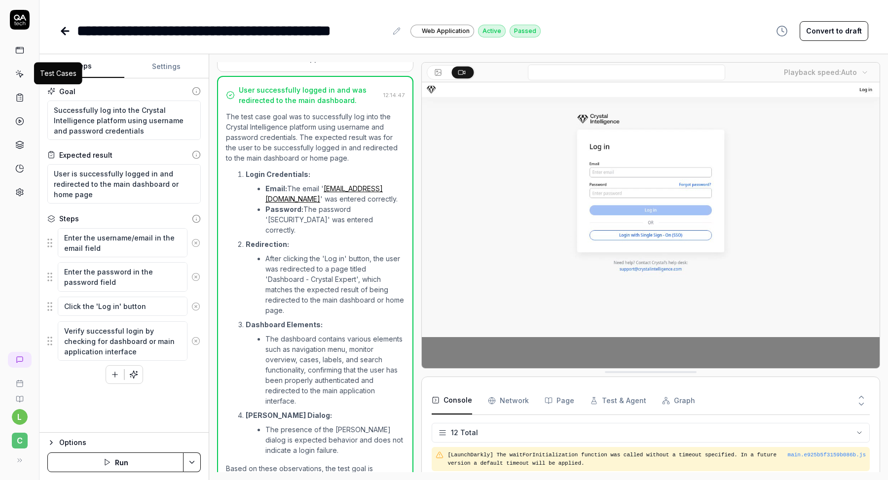
click at [20, 75] on icon at bounding box center [20, 75] width 4 height 4
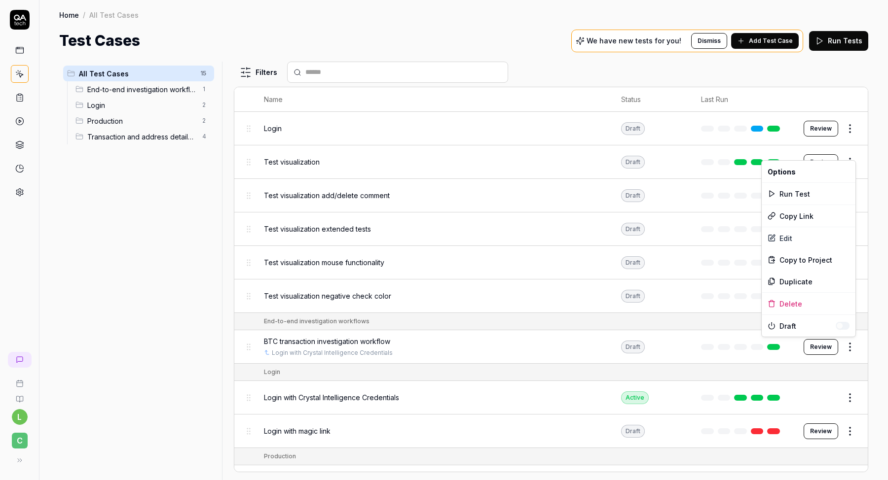
click at [851, 347] on html "l C Home / All Test Cases Home / All Test Cases Test Cases We have new tests fo…" at bounding box center [444, 271] width 888 height 543
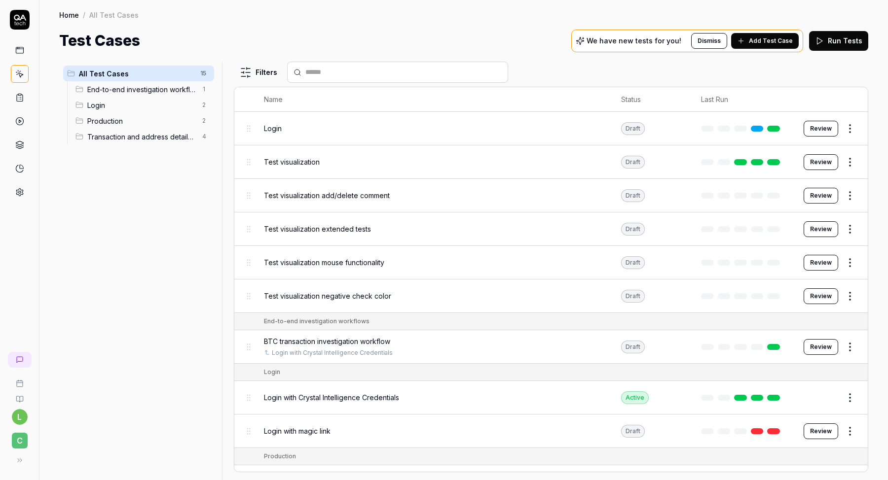
click at [670, 337] on html "l C Home / All Test Cases Home / All Test Cases Test Cases We have new tests fo…" at bounding box center [444, 271] width 888 height 543
click at [584, 349] on div "Login with Crystal Intelligence Credentials" at bounding box center [433, 353] width 338 height 9
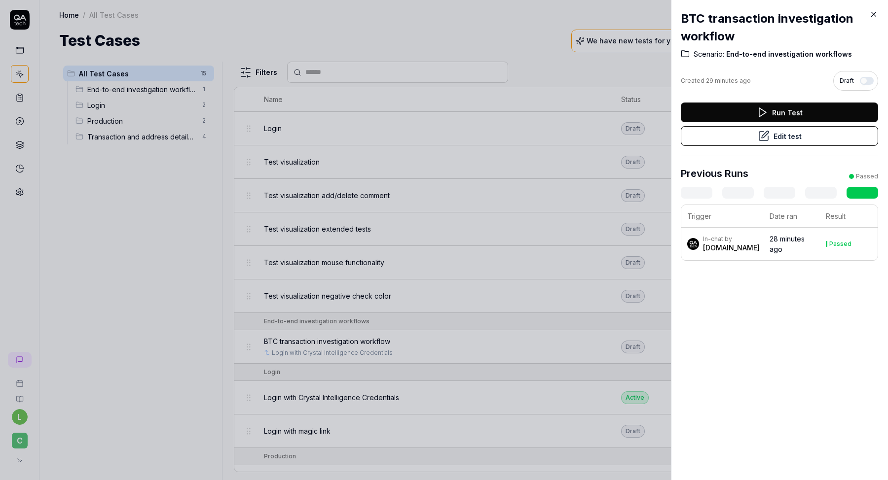
click at [769, 241] on time "28 minutes ago" at bounding box center [786, 244] width 35 height 19
click at [792, 133] on button "Edit test" at bounding box center [779, 136] width 197 height 20
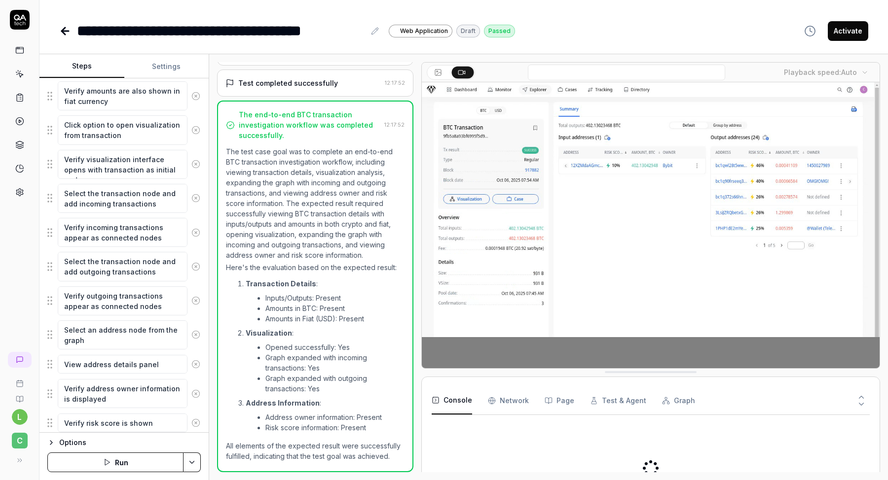
scroll to position [430, 0]
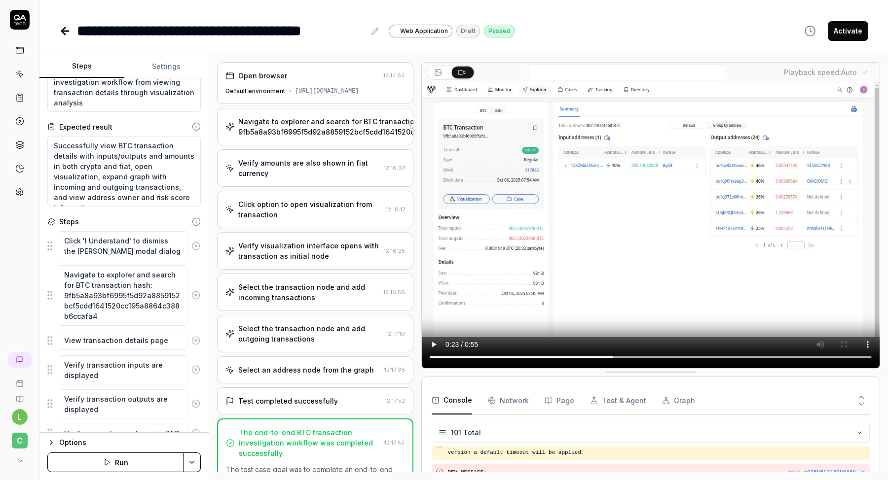
scroll to position [42, 0]
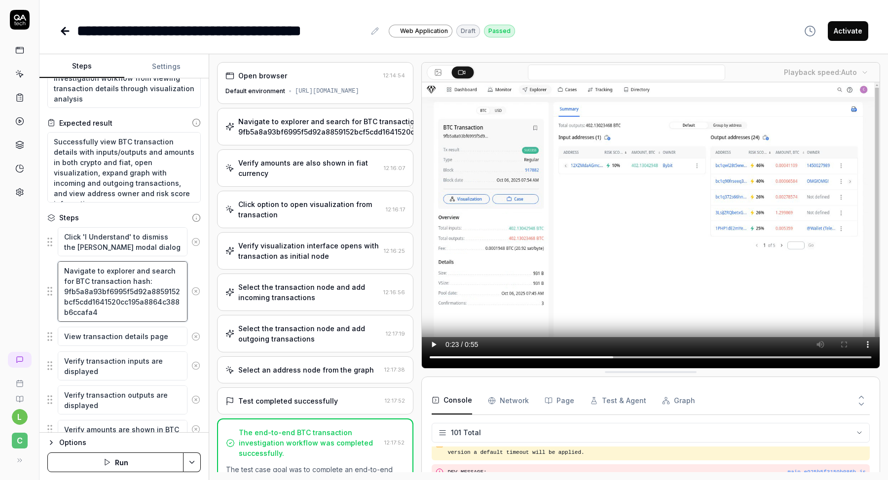
click at [110, 283] on textarea "Navigate to explorer and search for BTC transaction hash: 9fb5a8a93bf6995f5d92a…" at bounding box center [123, 291] width 130 height 60
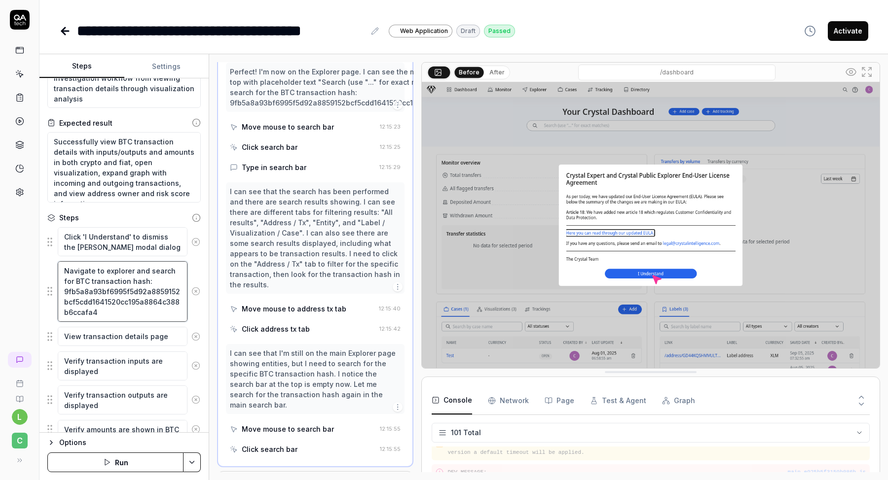
scroll to position [304, 0]
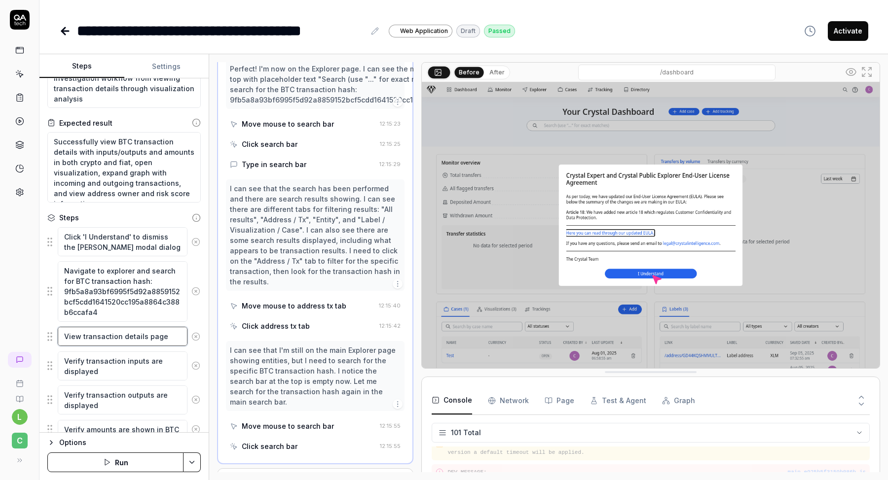
click at [102, 342] on textarea "View transaction details page" at bounding box center [123, 336] width 130 height 19
click at [101, 335] on textarea "View transaction details page" at bounding box center [123, 336] width 130 height 19
click at [107, 363] on textarea "Verify transaction inputs are displayed" at bounding box center [123, 366] width 130 height 29
click at [111, 339] on textarea "View transaction details page" at bounding box center [123, 336] width 130 height 19
click at [177, 305] on textarea "Navigate to explorer and search for BTC transaction hash: 9fb5a8a93bf6995f5d92a…" at bounding box center [123, 291] width 130 height 60
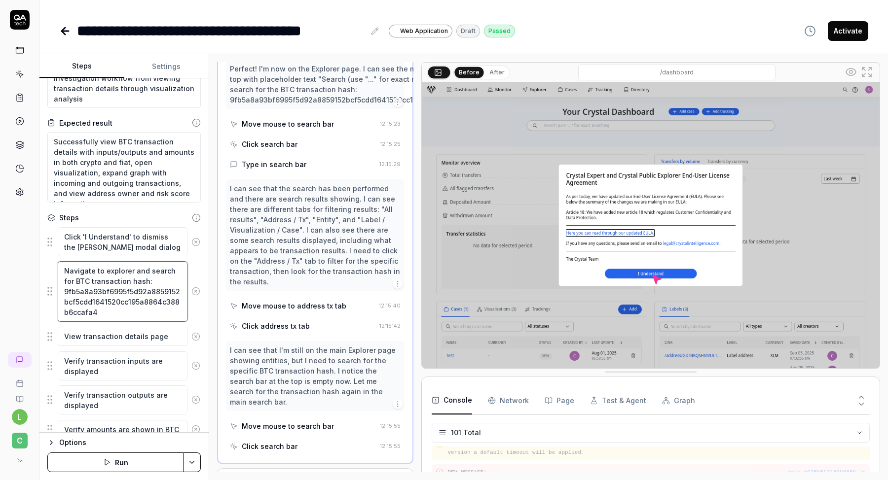
scroll to position [0, 0]
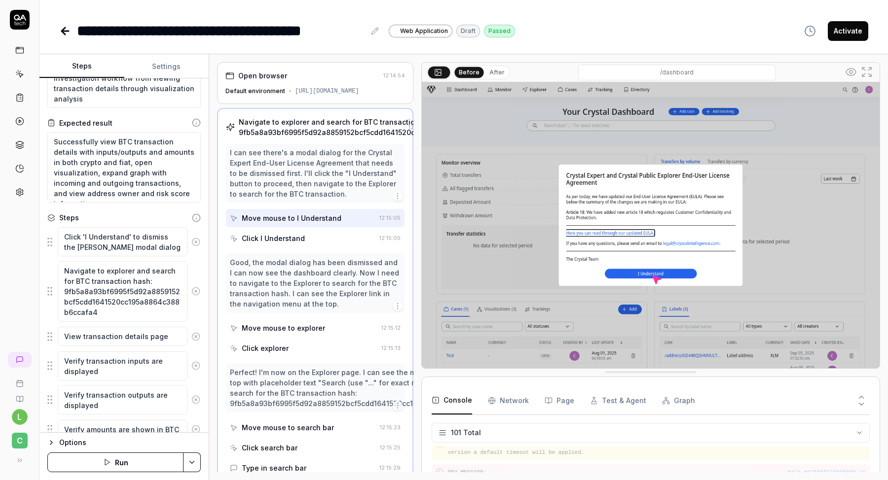
click at [287, 138] on div "Navigate to explorer and search for BTC transaction hash: 9fb5a8a93bf6995f5d92a…" at bounding box center [371, 127] width 265 height 21
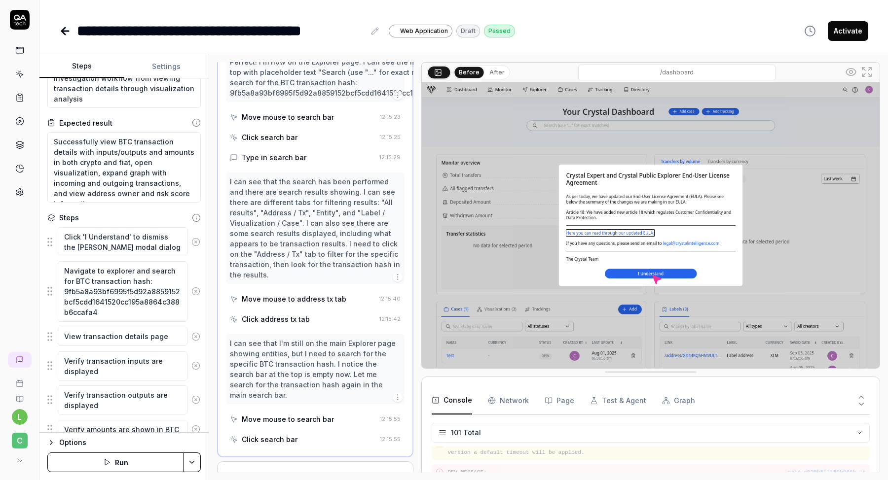
click at [289, 223] on div "I can see that the search has been performed and there are search results showi…" at bounding box center [315, 229] width 171 height 104
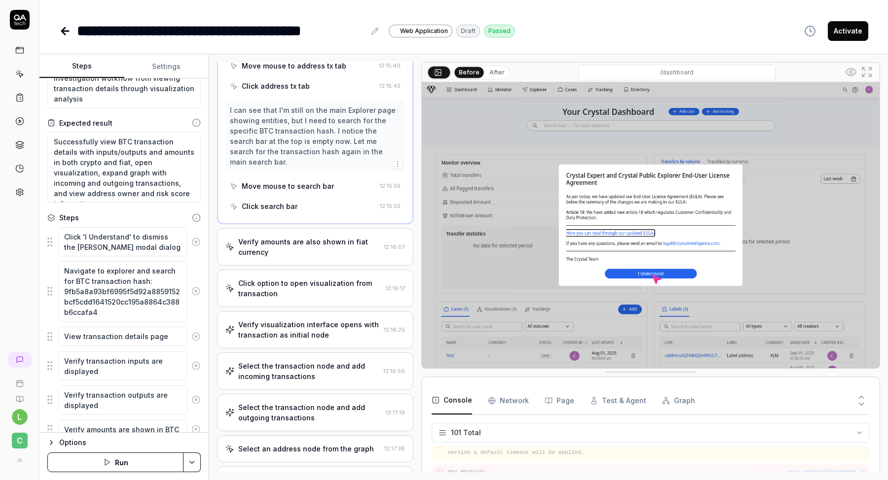
click at [281, 247] on div "Verify amounts are also shown in fiat currency" at bounding box center [309, 247] width 142 height 21
type textarea "*"
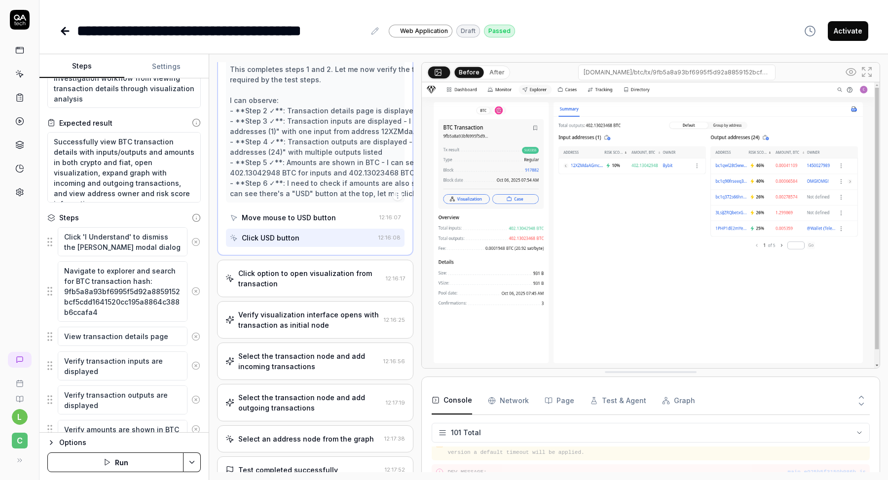
click at [281, 289] on div "Click option to open visualization from transaction" at bounding box center [310, 278] width 144 height 21
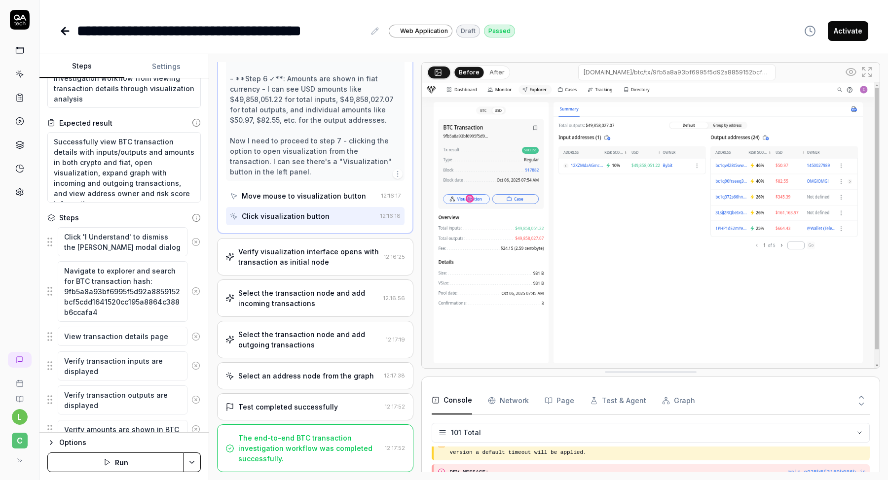
click at [293, 267] on div "Verify visualization interface opens with transaction as initial node" at bounding box center [309, 257] width 142 height 21
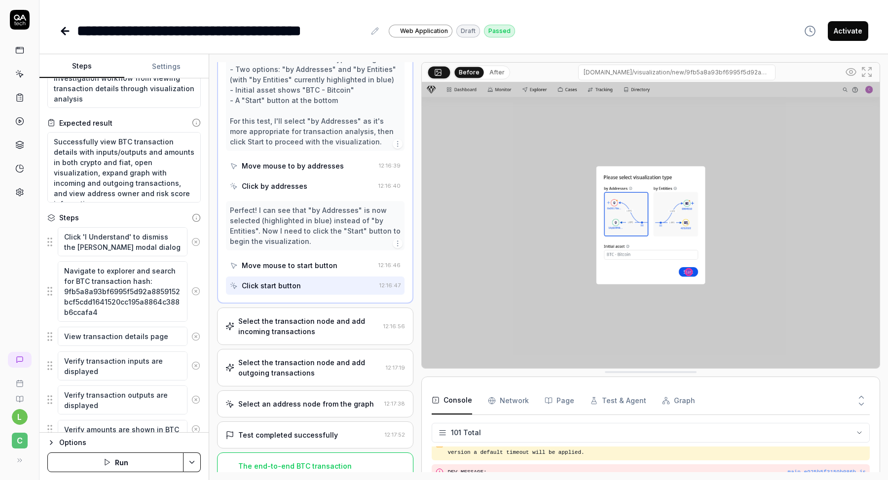
click at [293, 337] on div "Select the transaction node and add incoming transactions" at bounding box center [308, 326] width 141 height 21
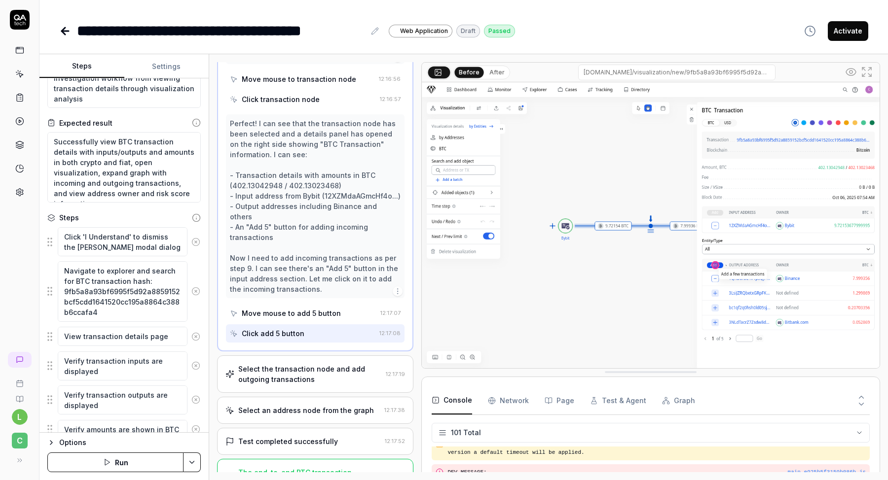
click at [288, 385] on div "Select the transaction node and add outgoing transactions" at bounding box center [310, 374] width 144 height 21
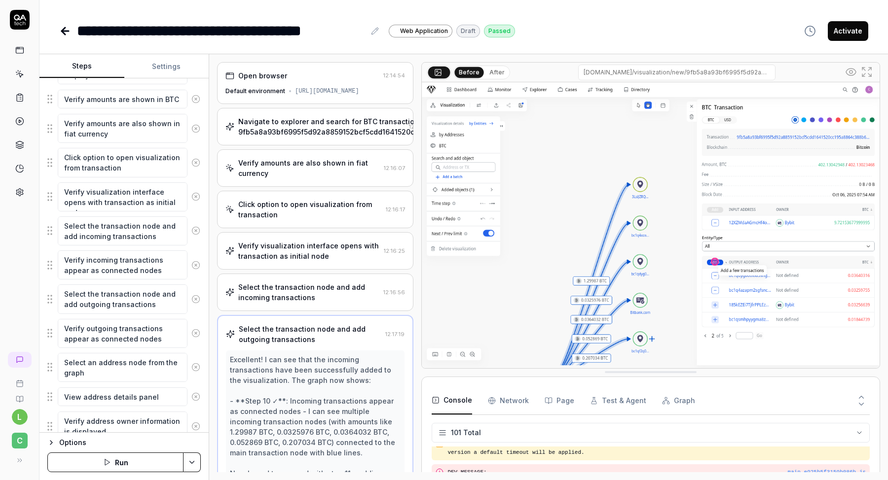
scroll to position [430, 0]
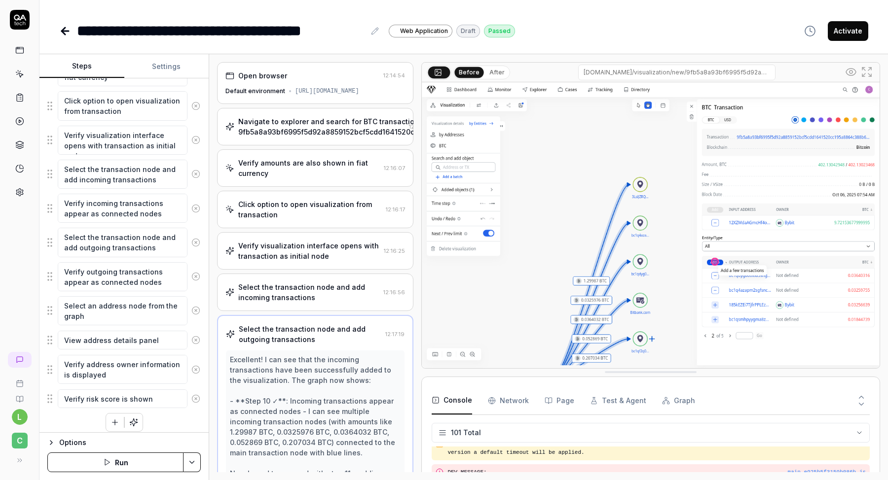
click at [19, 62] on div at bounding box center [20, 121] width 18 height 160
click at [19, 53] on icon at bounding box center [19, 50] width 9 height 9
click at [17, 74] on icon at bounding box center [19, 74] width 9 height 9
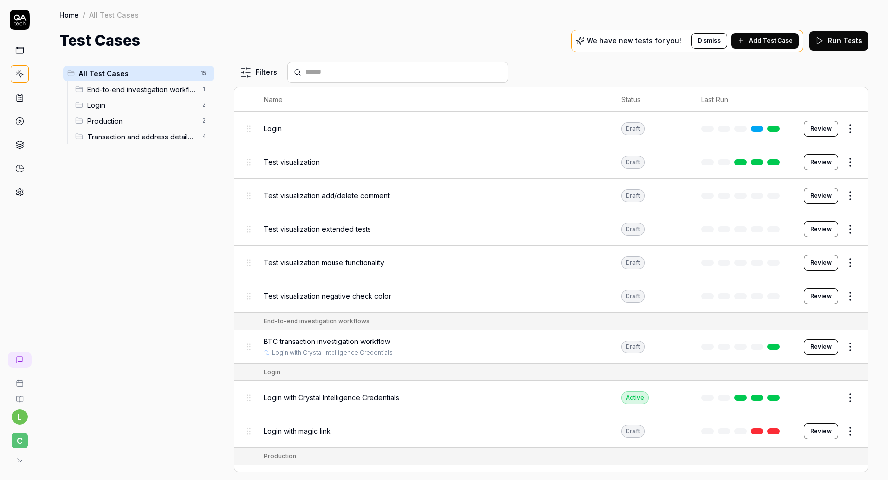
click at [140, 123] on span "Production" at bounding box center [141, 121] width 109 height 10
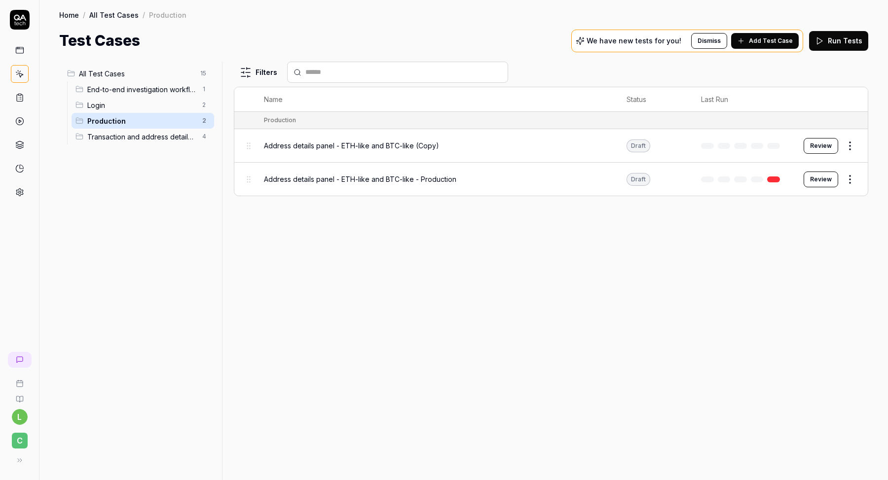
click at [204, 72] on html "l C Home / All Test Cases / Production Home / All Test Cases / Production Test …" at bounding box center [444, 271] width 888 height 543
click at [202, 73] on html "l C Home / All Test Cases / Production Home / All Test Cases / Production Test …" at bounding box center [444, 271] width 888 height 543
click at [183, 73] on html "l C Home / All Test Cases / Production Home / All Test Cases / Production Test …" at bounding box center [444, 271] width 888 height 543
click at [181, 73] on span "All Test Cases" at bounding box center [136, 74] width 115 height 10
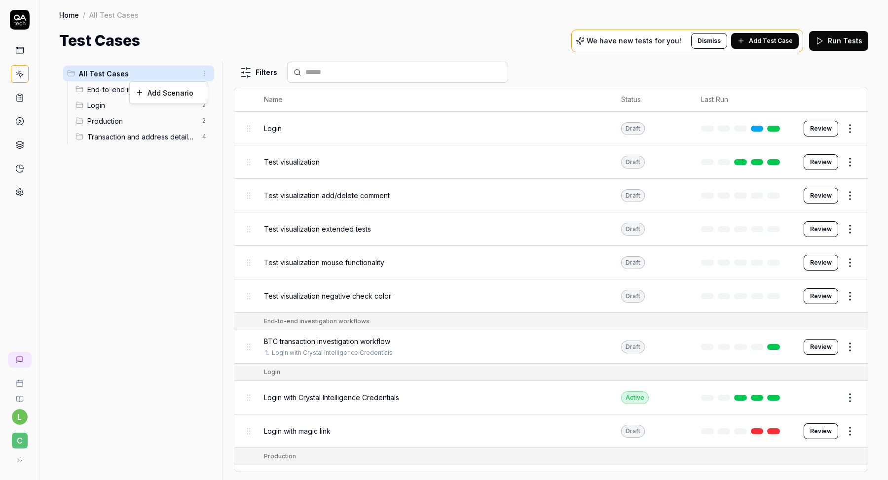
click at [204, 74] on html "l C Home / All Test Cases Home / All Test Cases Test Cases We have new tests fo…" at bounding box center [444, 271] width 888 height 543
click at [182, 94] on div "Add Scenario" at bounding box center [169, 93] width 78 height 22
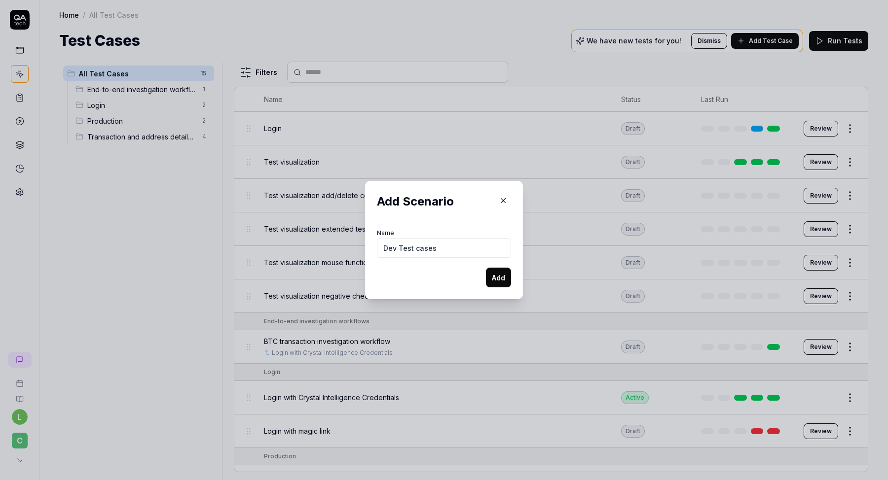
type input "Dev Test cases"
click at [496, 282] on button "Add" at bounding box center [498, 278] width 25 height 20
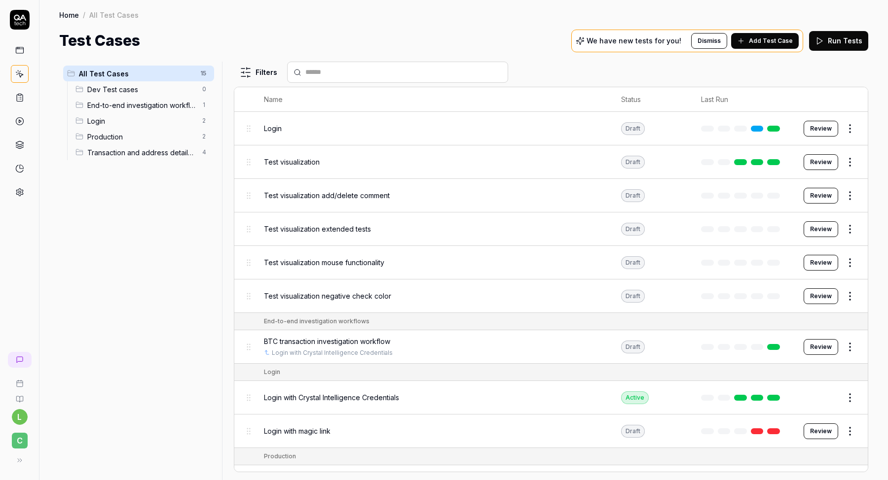
click at [205, 138] on html "l C Home / All Test Cases Home / All Test Cases Test Cases We have new tests fo…" at bounding box center [444, 271] width 888 height 543
click at [176, 158] on div "Rename Scenario" at bounding box center [162, 156] width 99 height 22
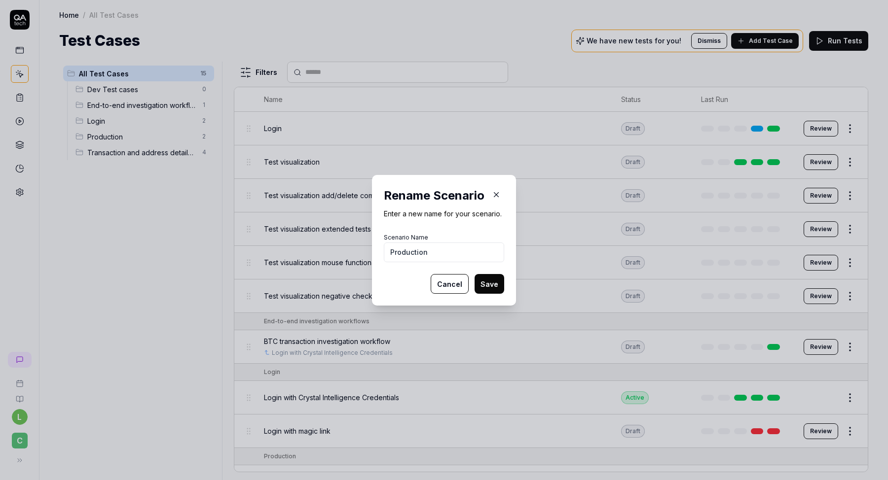
click at [447, 256] on input "Production" at bounding box center [444, 253] width 120 height 20
type input "Production test cases"
click at [485, 286] on button "Save" at bounding box center [489, 284] width 30 height 20
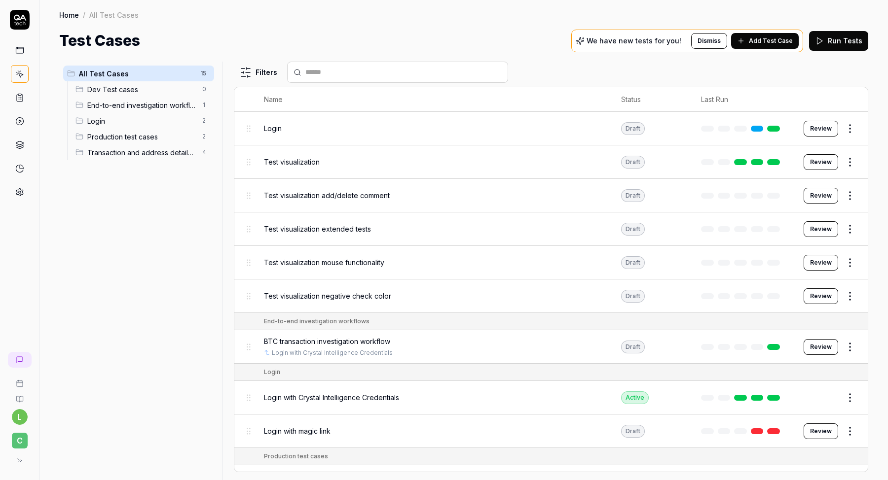
click at [120, 109] on span "End-to-end investigation workflows" at bounding box center [141, 105] width 109 height 10
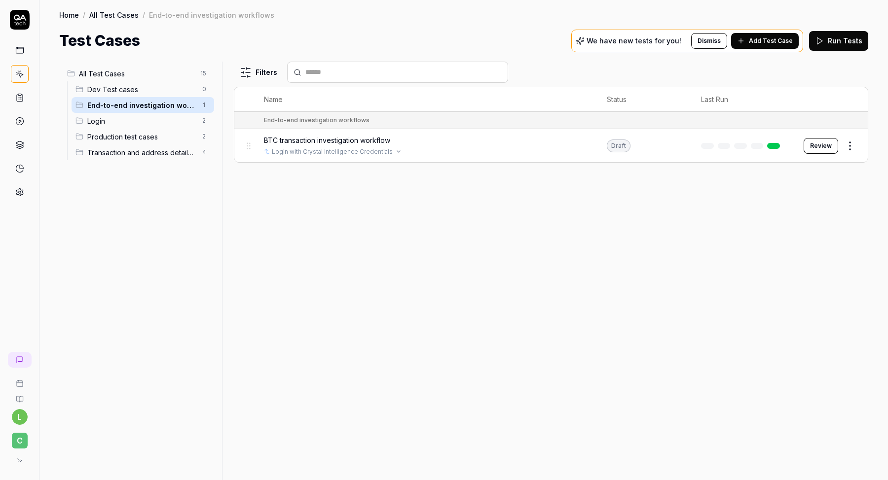
click at [397, 153] on div "Login with Crystal Intelligence Credentials" at bounding box center [426, 151] width 324 height 9
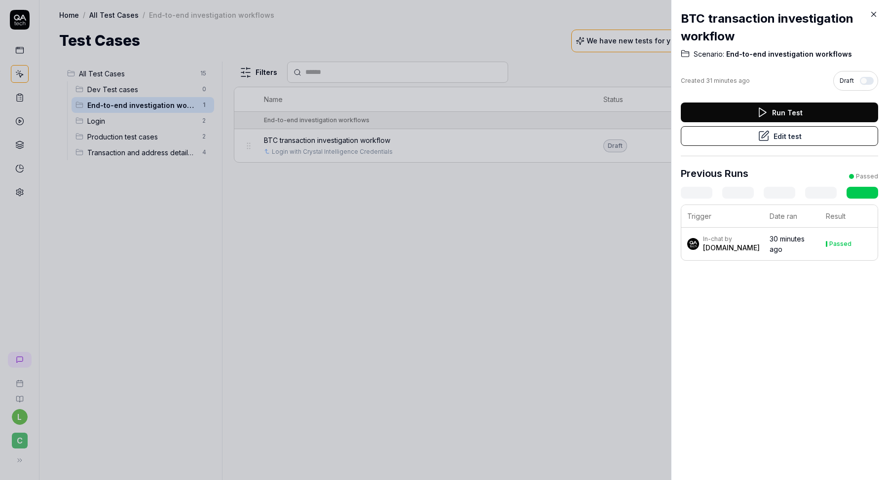
click at [874, 15] on icon at bounding box center [873, 14] width 4 height 4
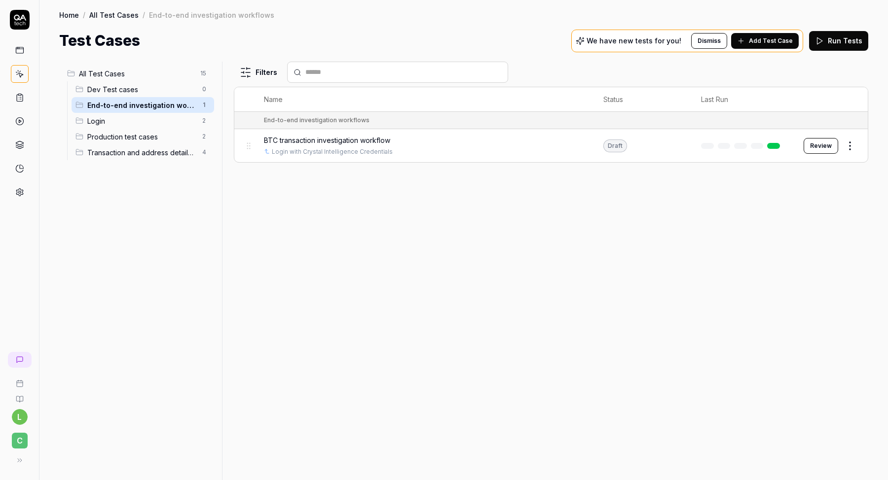
click at [176, 153] on span "Transaction and address details panels" at bounding box center [141, 152] width 109 height 10
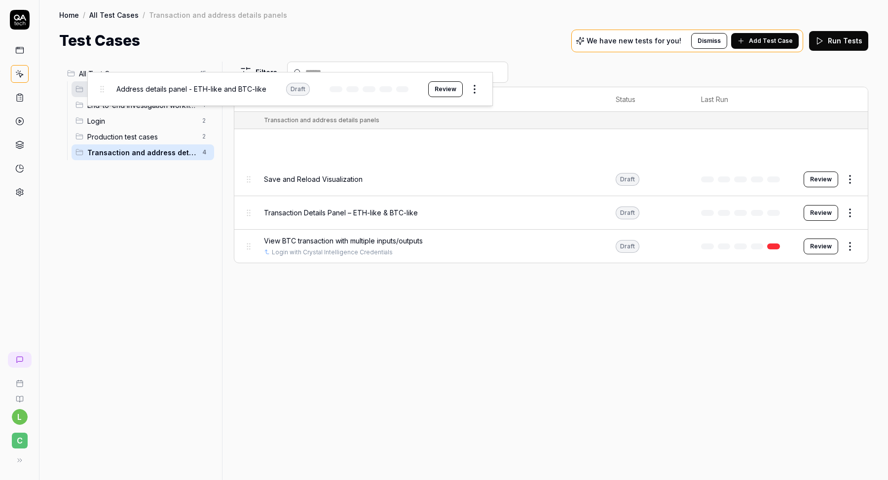
drag, startPoint x: 247, startPoint y: 146, endPoint x: 101, endPoint y: 90, distance: 156.9
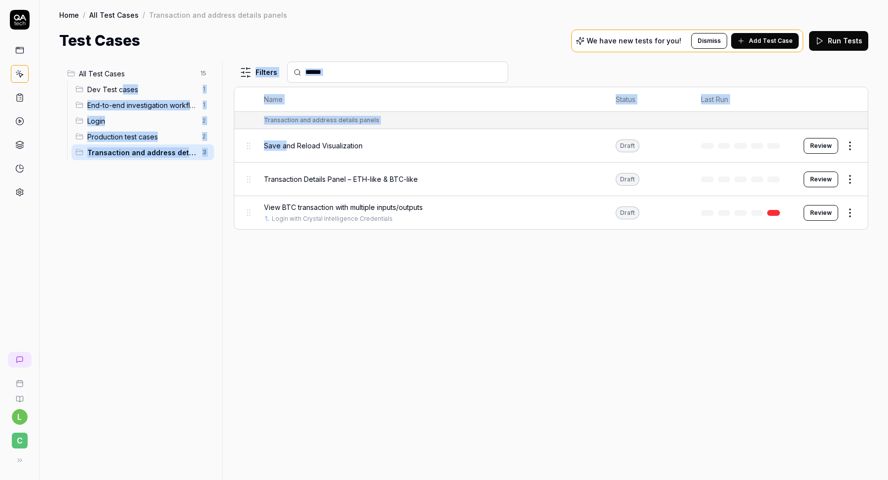
drag, startPoint x: 284, startPoint y: 149, endPoint x: 123, endPoint y: 93, distance: 170.3
click at [123, 93] on div "All Test Cases 15 Dev Test cases 1 End-to-end investigation workflows 1 Login 2…" at bounding box center [463, 271] width 809 height 419
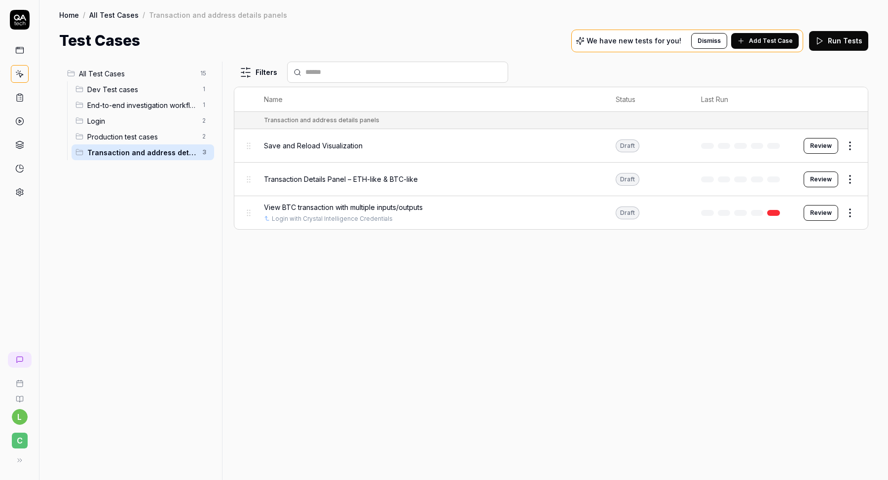
click at [268, 144] on span "Save and Reload Visualization" at bounding box center [313, 146] width 99 height 10
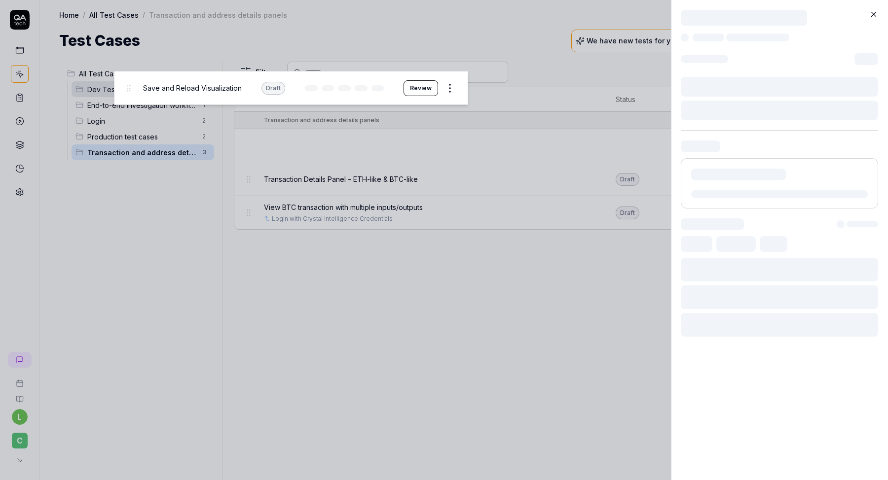
drag, startPoint x: 251, startPoint y: 144, endPoint x: 132, endPoint y: 86, distance: 132.4
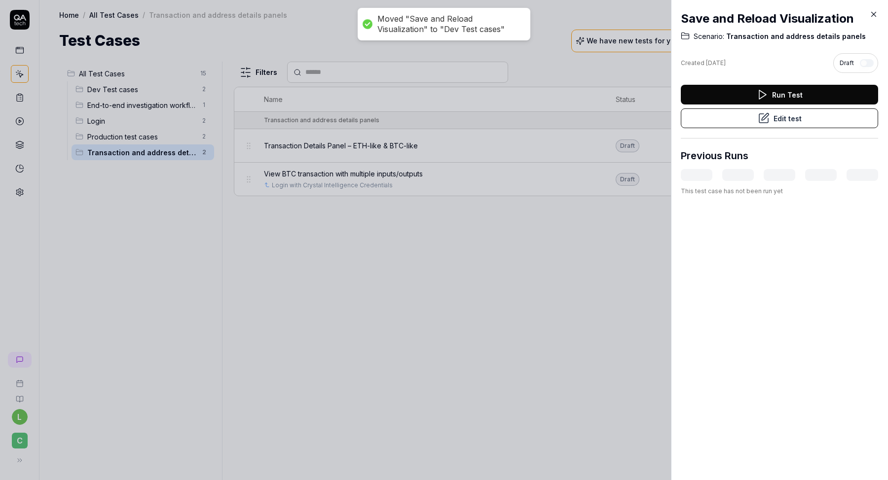
click at [246, 147] on div at bounding box center [444, 240] width 888 height 480
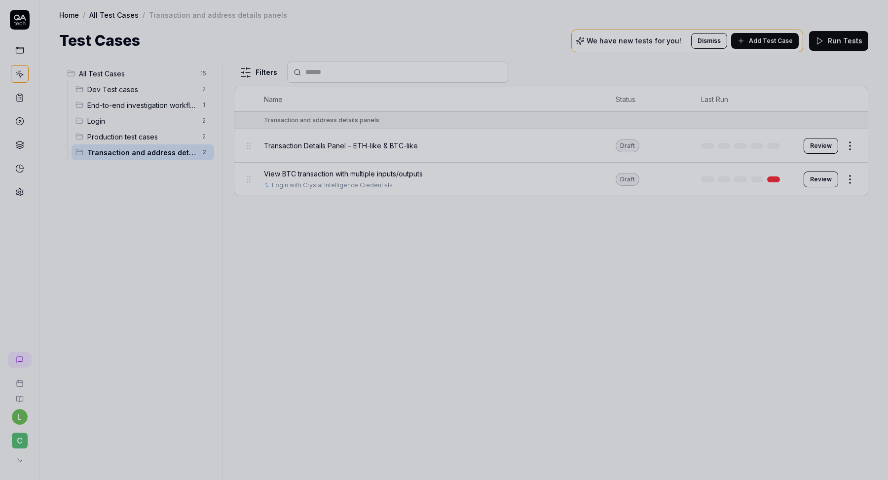
click at [246, 147] on div at bounding box center [444, 240] width 888 height 480
click at [247, 147] on div at bounding box center [444, 240] width 888 height 480
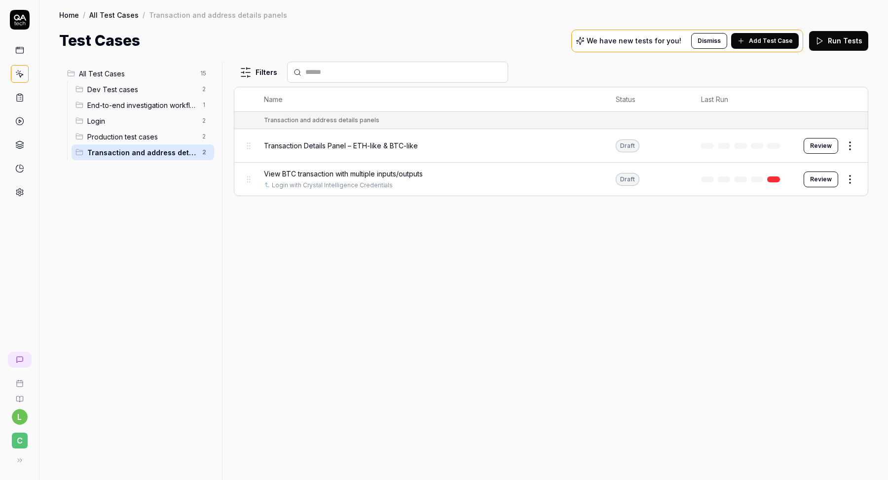
click at [264, 148] on span "Transaction Details Panel – ETH-like & BTC-like" at bounding box center [341, 146] width 154 height 10
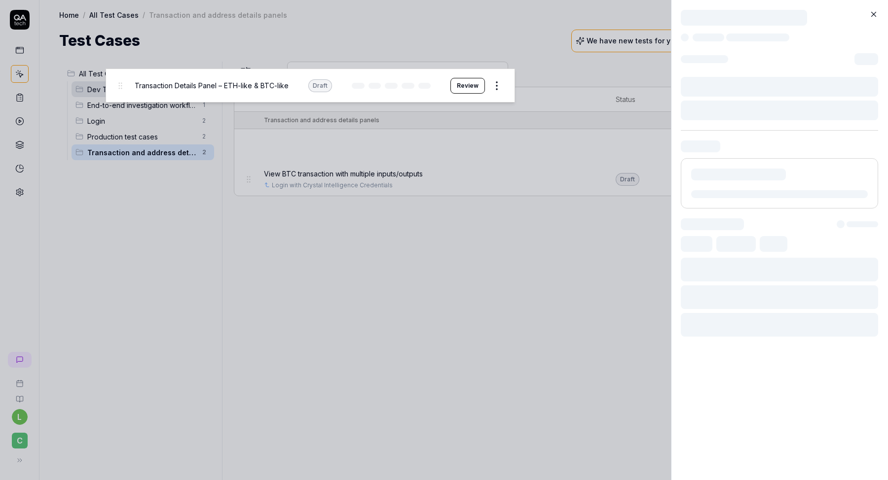
drag, startPoint x: 246, startPoint y: 148, endPoint x: 118, endPoint y: 89, distance: 141.2
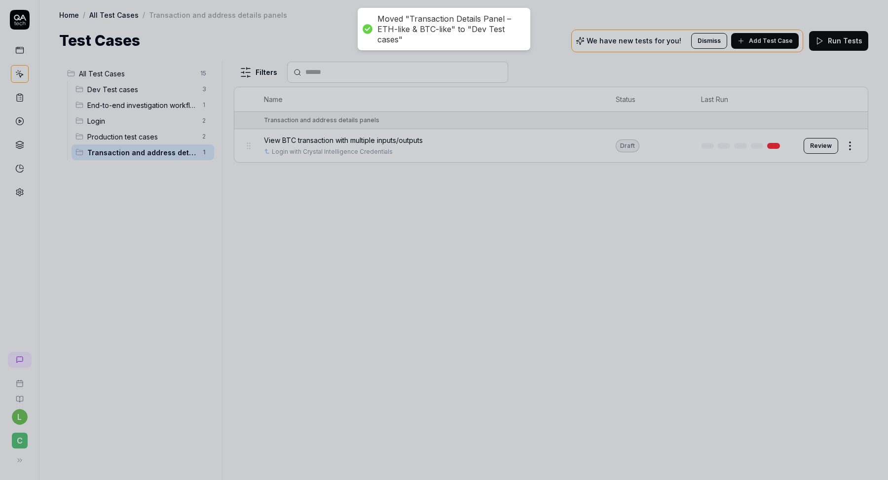
click at [284, 175] on div at bounding box center [444, 240] width 888 height 480
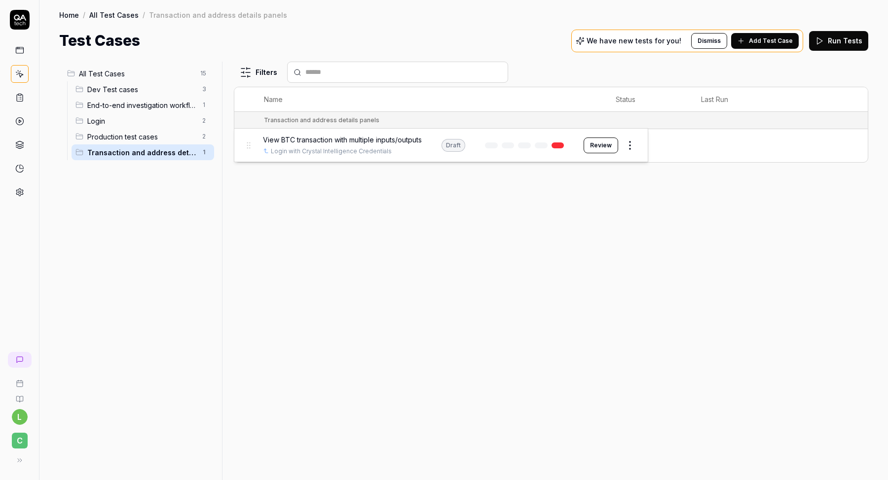
click at [250, 144] on body "Moved "Transaction Details Panel – ETH-like & BTC-like" to "Dev Test cases" l C…" at bounding box center [444, 271] width 888 height 543
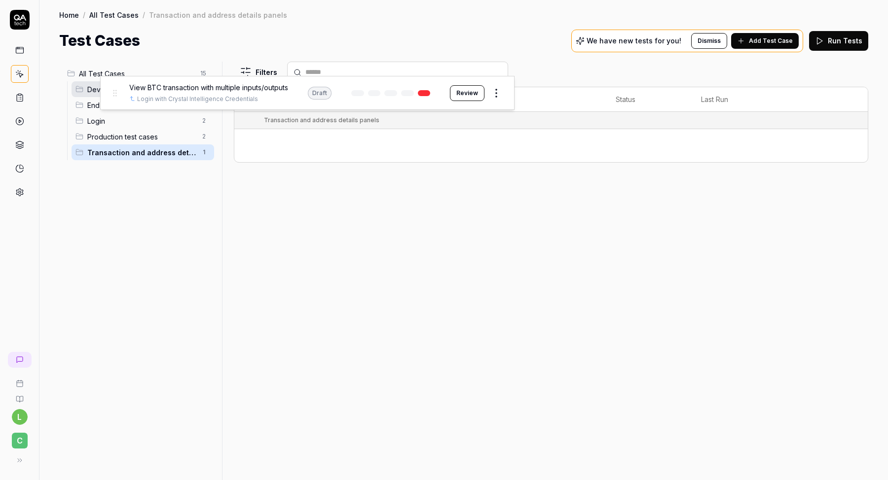
drag, startPoint x: 248, startPoint y: 144, endPoint x: 114, endPoint y: 91, distance: 143.5
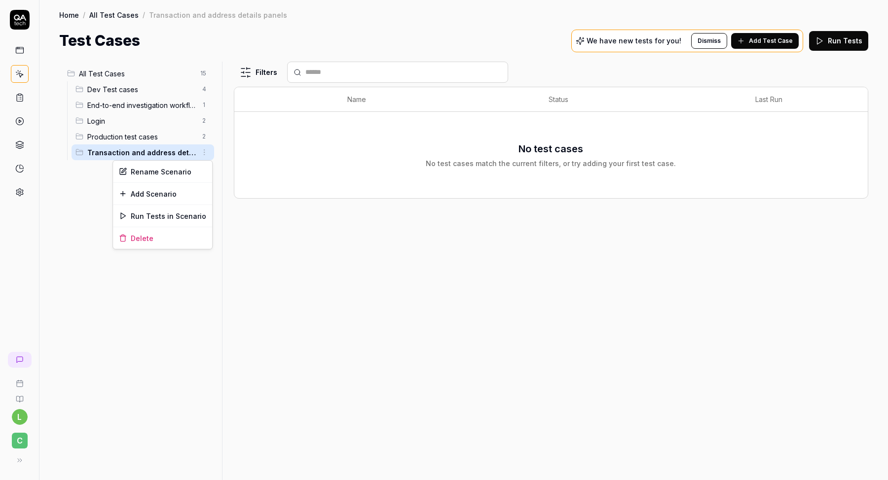
click at [202, 153] on html "l C Home / All Test Cases / Transaction and address details panels Home / All T…" at bounding box center [444, 271] width 888 height 543
click at [160, 233] on div "Delete" at bounding box center [162, 238] width 99 height 22
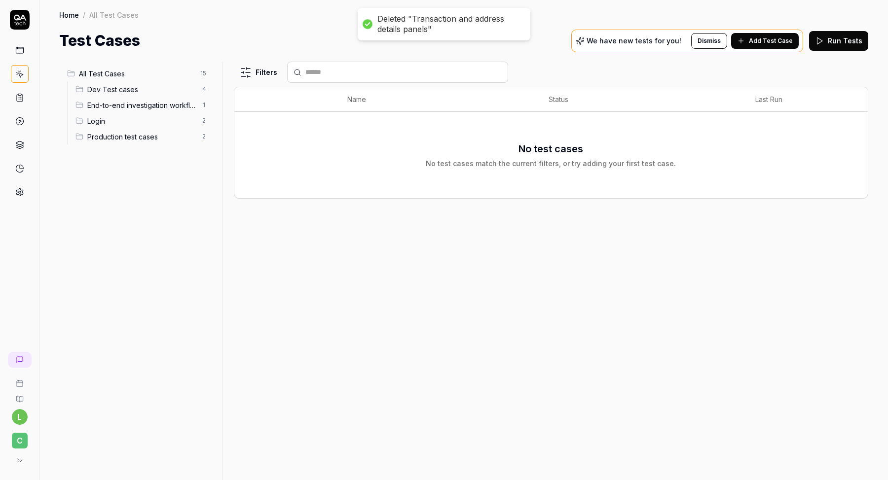
click at [144, 88] on span "Dev Test cases" at bounding box center [141, 89] width 109 height 10
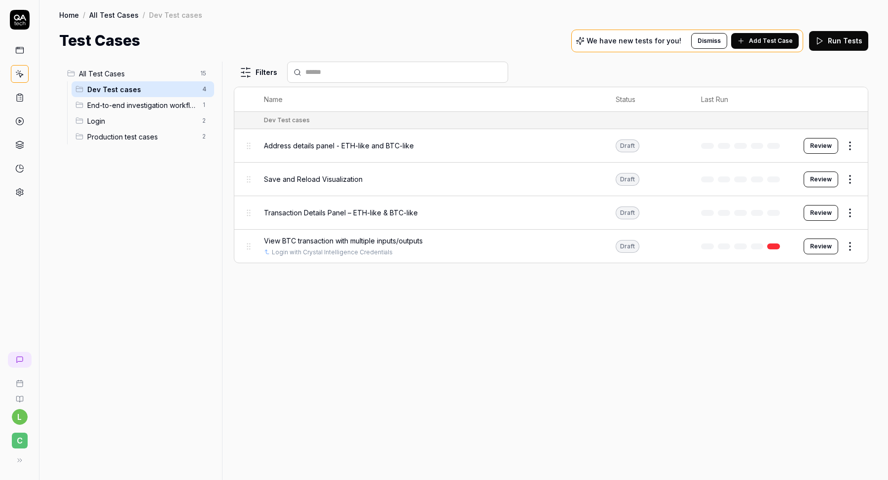
click at [204, 89] on html "l C Home / All Test Cases / Dev Test cases Home / All Test Cases / Dev Test cas…" at bounding box center [444, 271] width 888 height 543
click at [147, 203] on html "l C Home / All Test Cases / Dev Test cases Home / All Test Cases / Dev Test cas…" at bounding box center [444, 271] width 888 height 543
click at [19, 191] on icon at bounding box center [19, 192] width 9 height 9
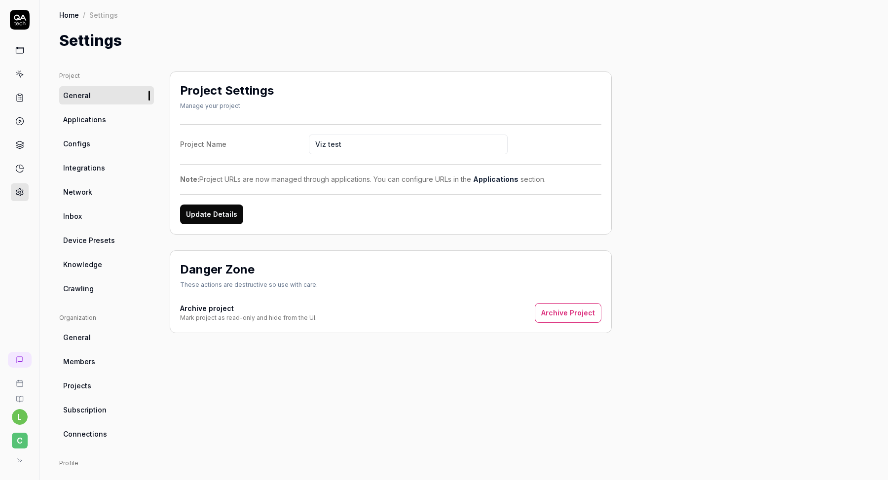
click at [94, 293] on link "Crawling" at bounding box center [106, 289] width 95 height 18
click at [110, 147] on link "Configs" at bounding box center [106, 144] width 95 height 18
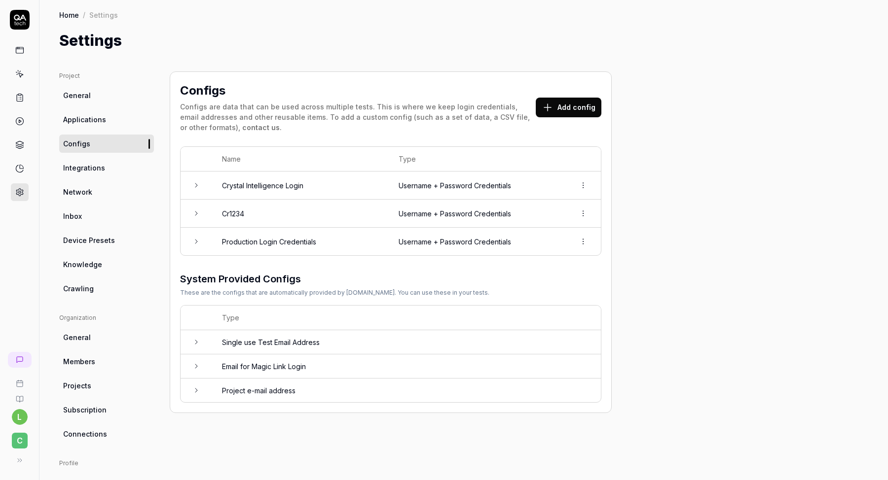
click at [581, 103] on button "Add config" at bounding box center [569, 108] width 66 height 20
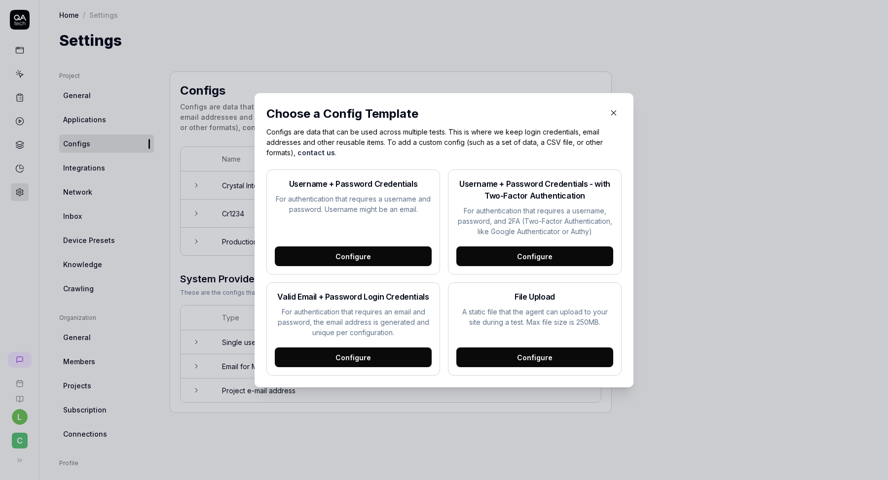
click at [525, 362] on div "Configure" at bounding box center [534, 358] width 157 height 20
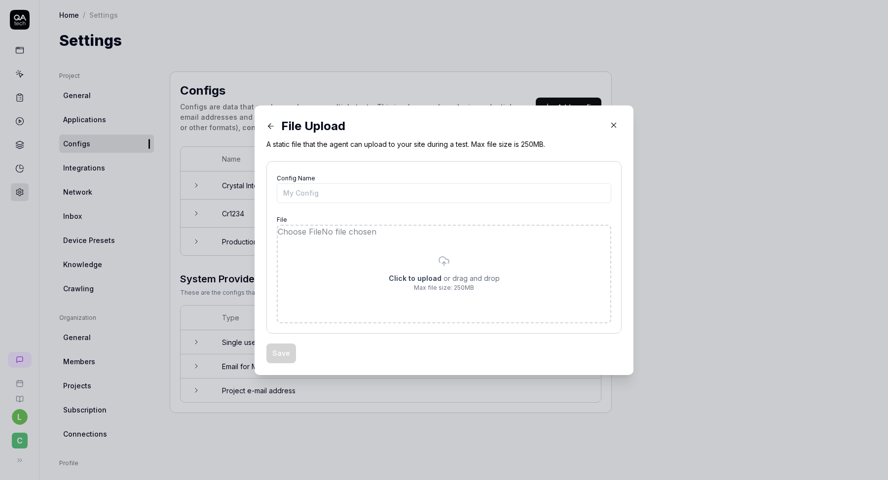
click at [445, 270] on input "file" at bounding box center [444, 274] width 332 height 97
type input "**********"
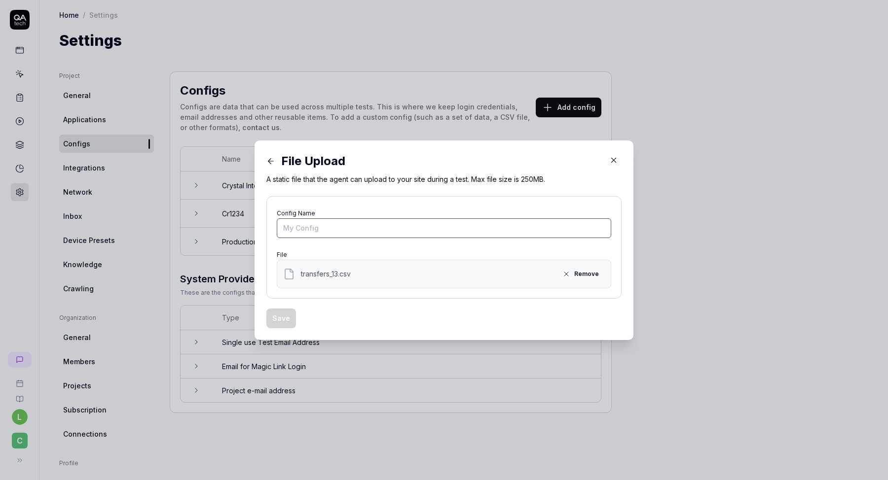
click at [354, 231] on input "Config Name" at bounding box center [444, 228] width 334 height 20
type input "Bulk upload Transfers"
click at [287, 315] on button "Save" at bounding box center [281, 319] width 30 height 20
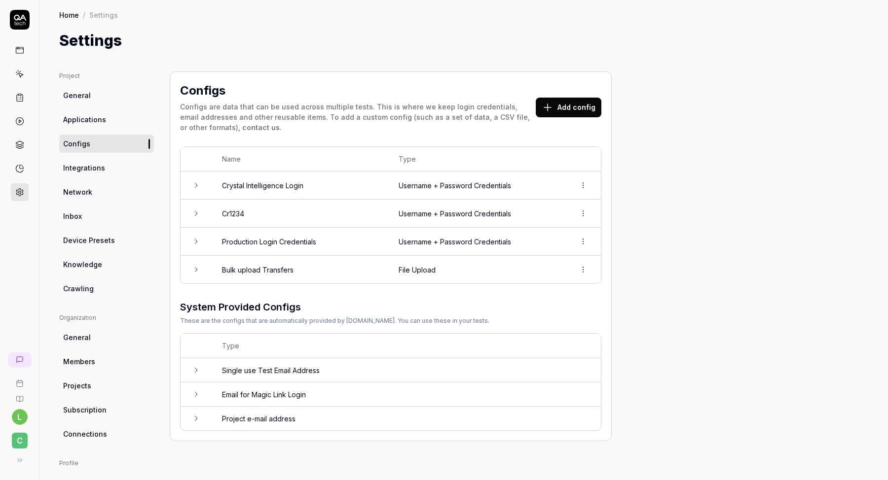
click at [196, 216] on icon at bounding box center [196, 214] width 8 height 8
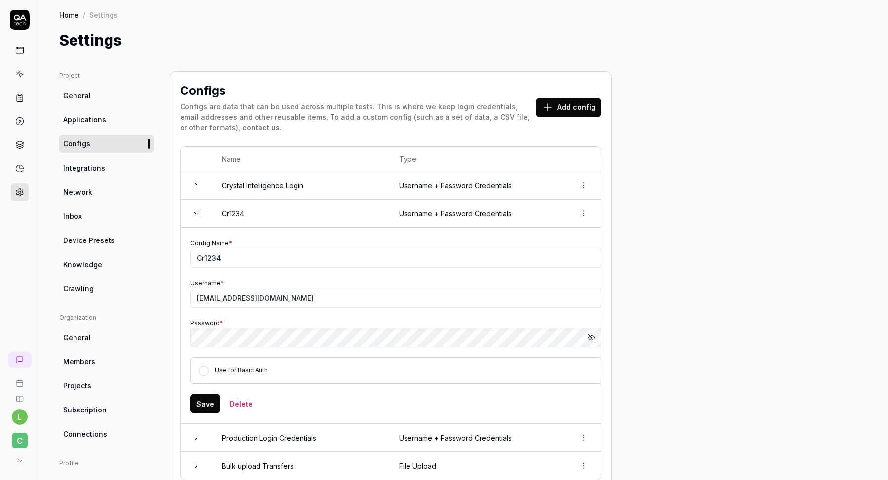
click at [196, 216] on icon at bounding box center [196, 214] width 8 height 8
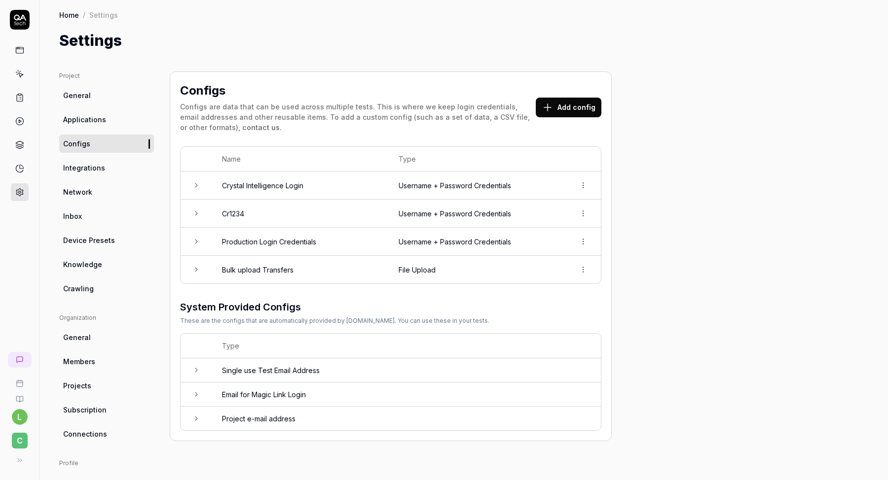
click at [194, 189] on td at bounding box center [197, 186] width 32 height 28
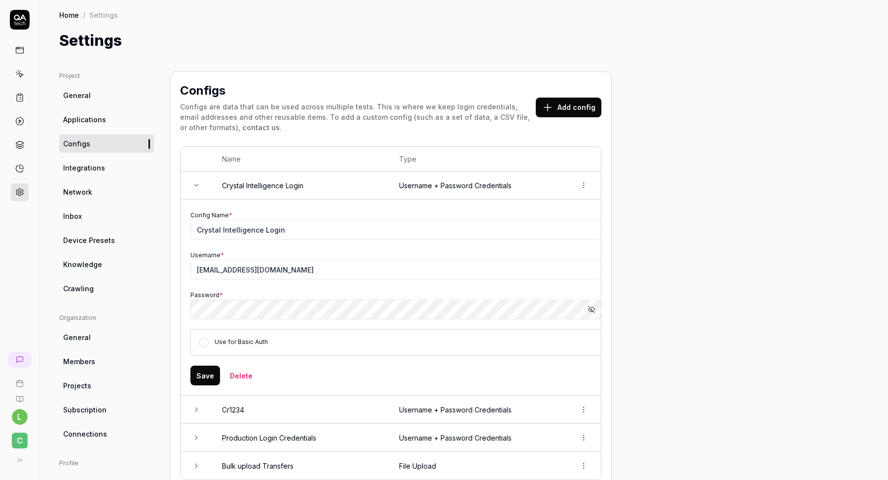
click at [194, 189] on td at bounding box center [197, 186] width 32 height 28
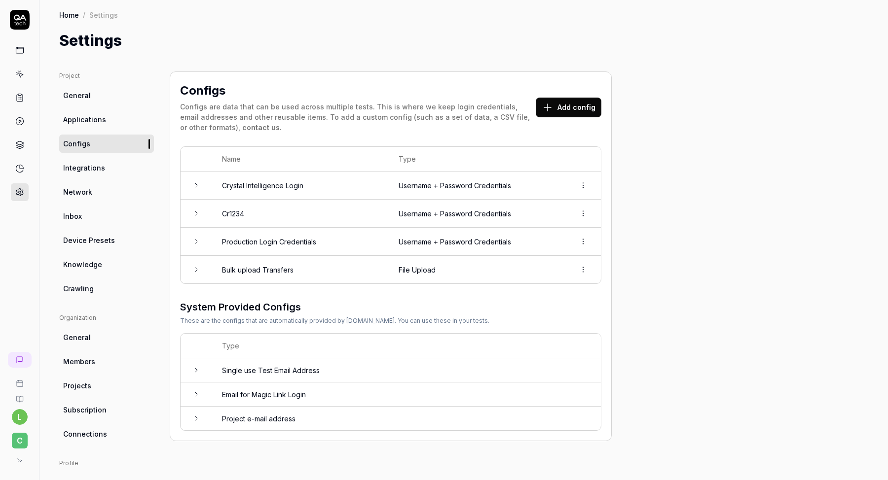
click at [199, 240] on icon at bounding box center [196, 242] width 8 height 8
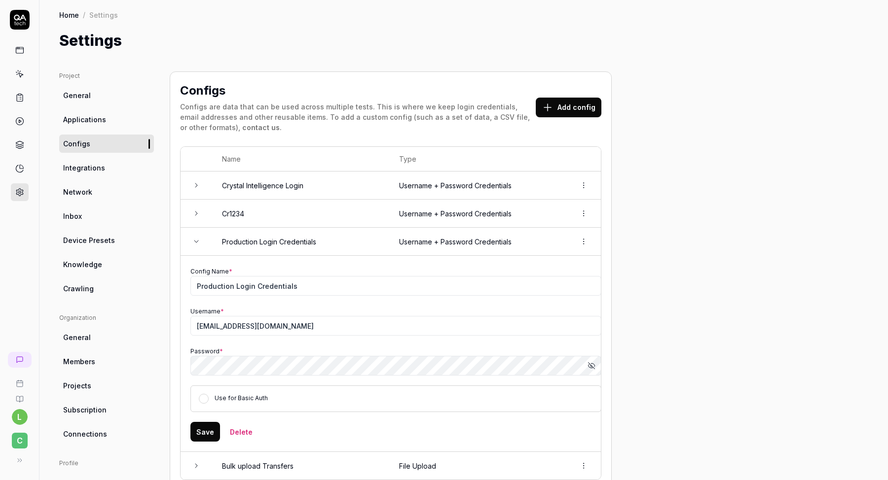
click at [199, 240] on icon at bounding box center [196, 242] width 8 height 8
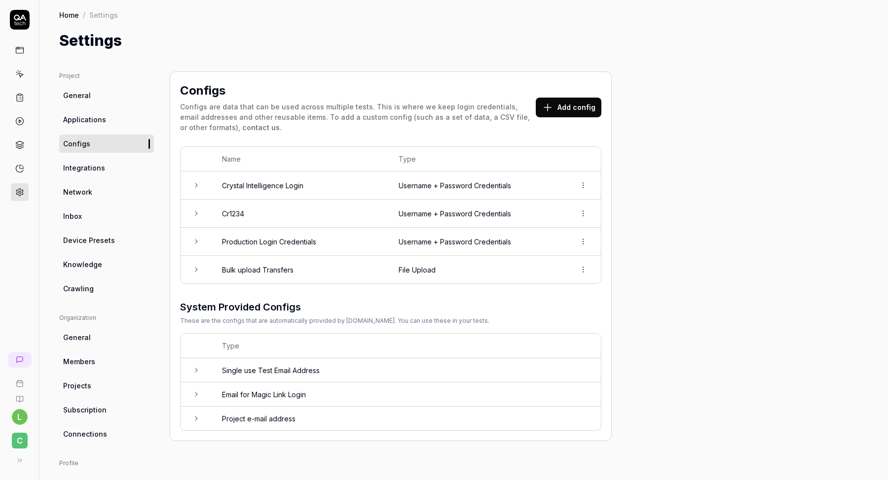
click at [558, 106] on button "Add config" at bounding box center [569, 108] width 66 height 20
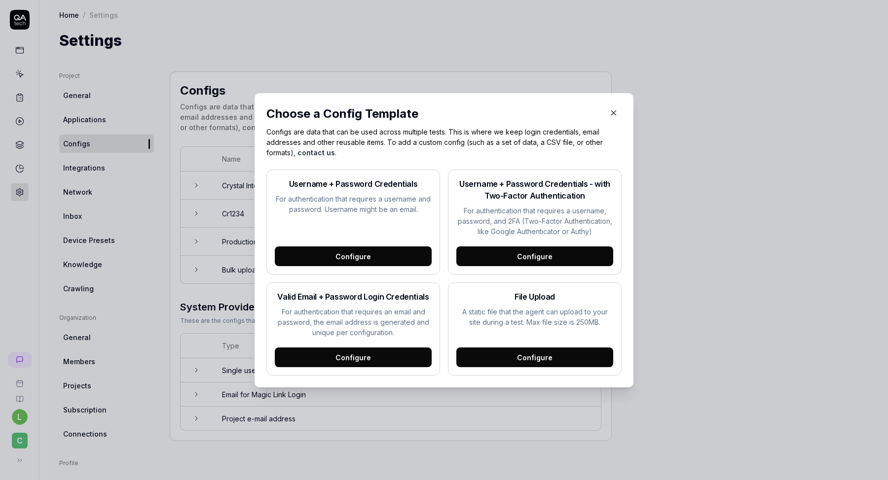
click at [357, 255] on div "Configure" at bounding box center [353, 257] width 157 height 20
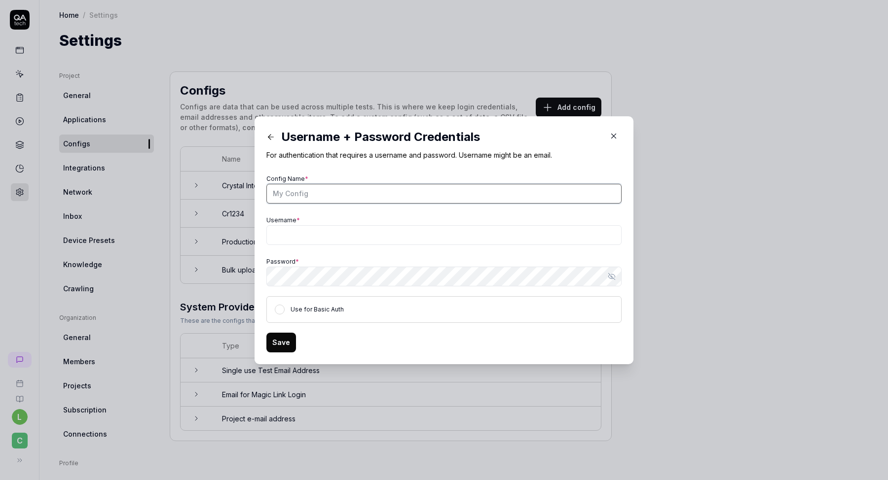
click at [322, 190] on input "Config Name *" at bounding box center [443, 194] width 355 height 20
type input "Dev Login credentials"
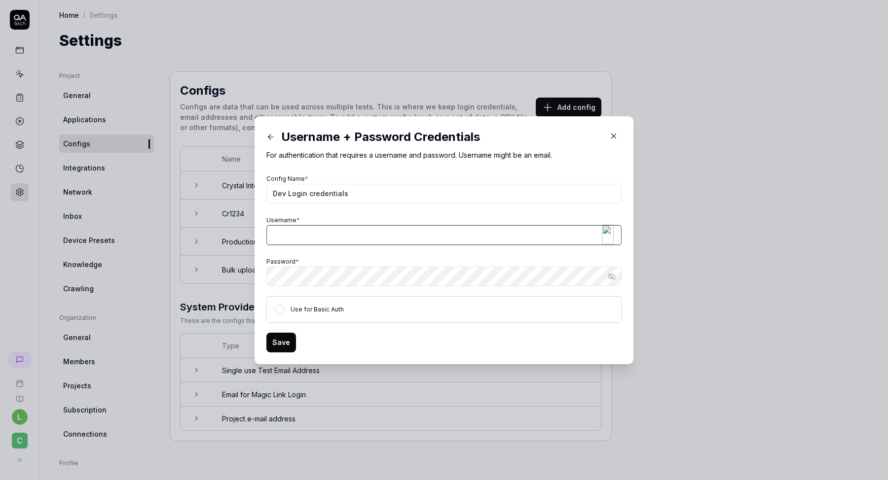
click at [286, 234] on input "Username *" at bounding box center [443, 235] width 355 height 20
type input "lilitbittest+sep3@gmail.com"
click at [617, 275] on div at bounding box center [612, 277] width 20 height 20
click at [615, 275] on div at bounding box center [612, 277] width 20 height 20
click at [280, 343] on button "Save" at bounding box center [281, 343] width 30 height 20
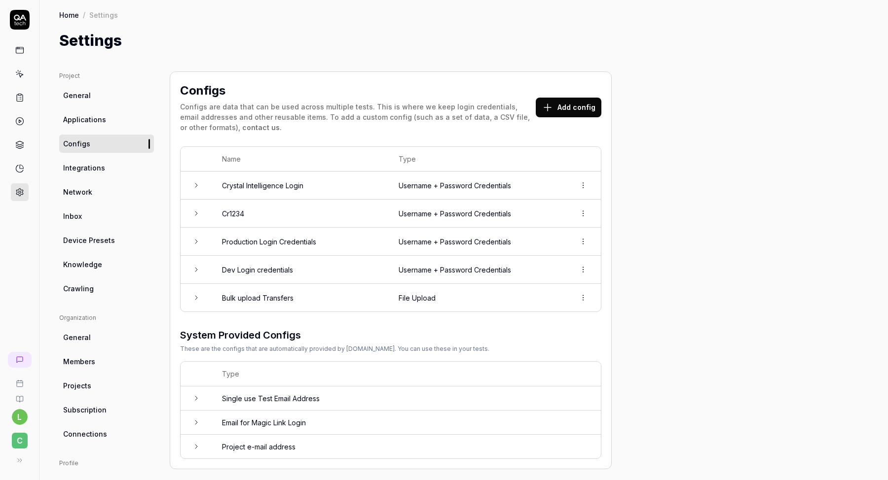
click at [581, 211] on html "l C Home / Settings Home / Settings Settings Project General Applications Confi…" at bounding box center [444, 271] width 888 height 543
click at [550, 254] on div "Delete" at bounding box center [550, 256] width 78 height 22
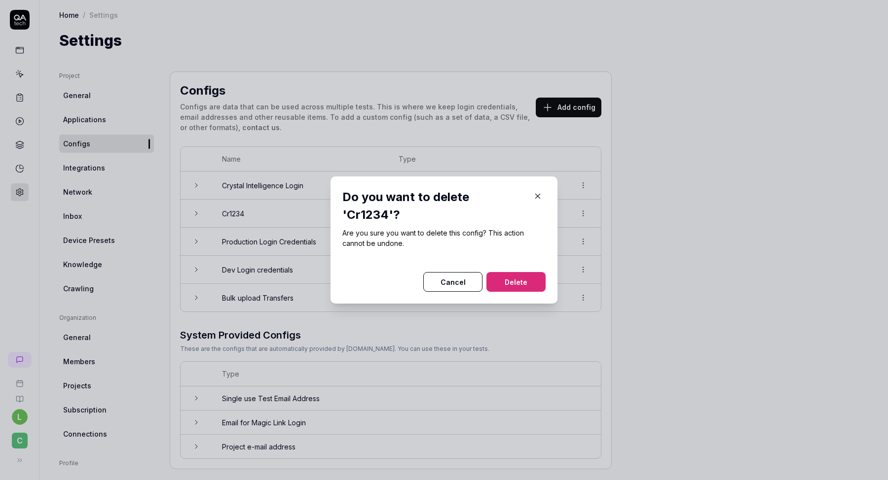
click at [506, 281] on button "Delete" at bounding box center [515, 282] width 59 height 20
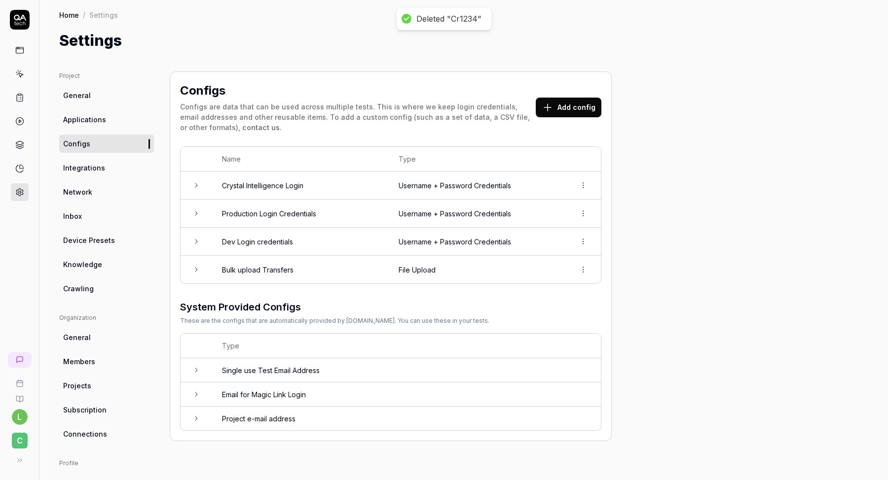
click at [582, 182] on html "Deleted "Cr1234" l C Home / Settings Home / Settings Settings Project General A…" at bounding box center [444, 271] width 888 height 543
click at [551, 229] on div "Delete" at bounding box center [550, 229] width 78 height 22
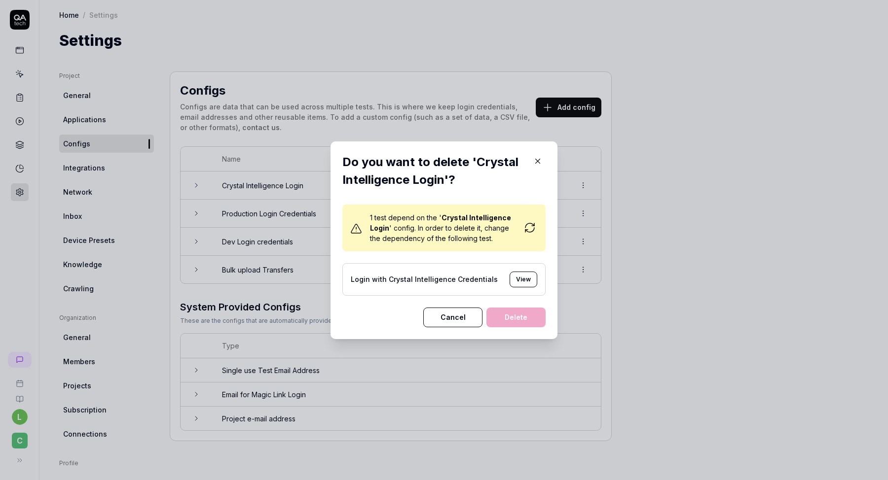
click at [529, 230] on icon at bounding box center [530, 228] width 12 height 12
click at [522, 282] on button "View" at bounding box center [523, 280] width 28 height 16
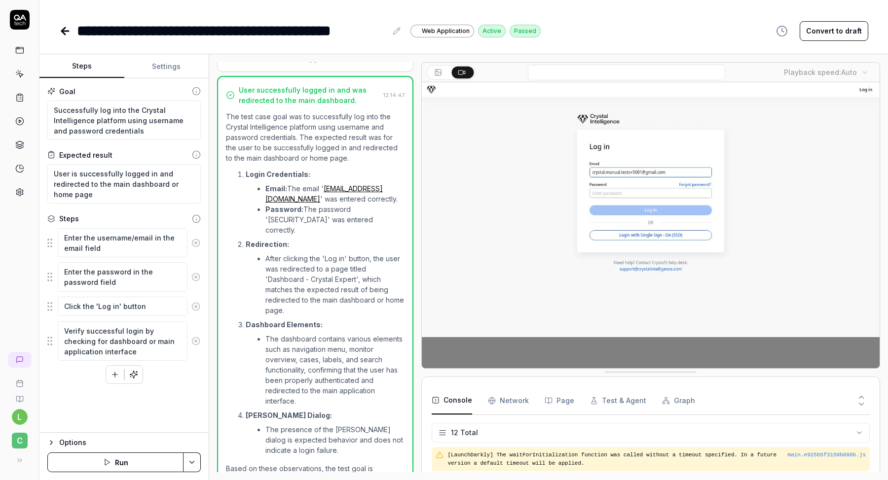
scroll to position [177, 0]
type textarea "*"
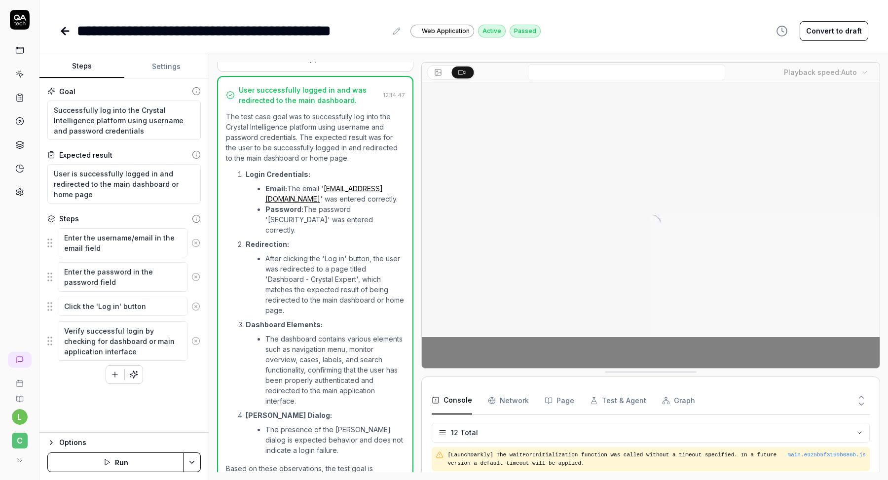
click at [174, 63] on button "Settings" at bounding box center [166, 67] width 85 height 24
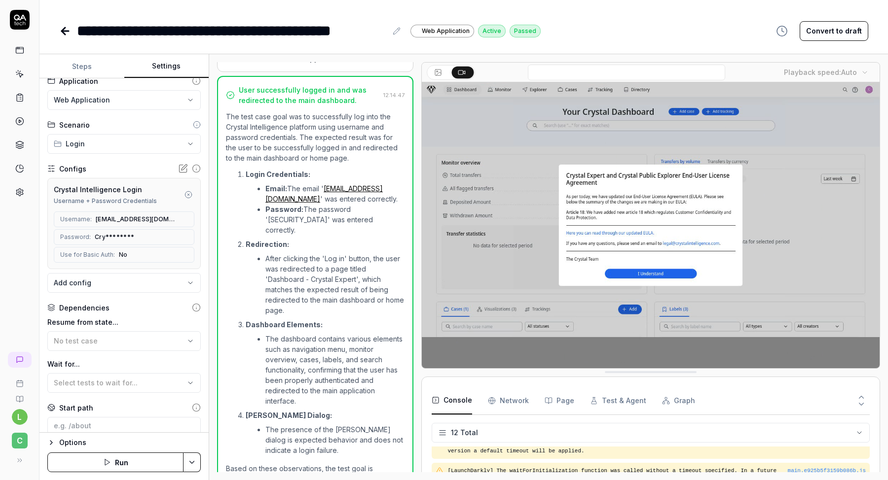
scroll to position [16, 0]
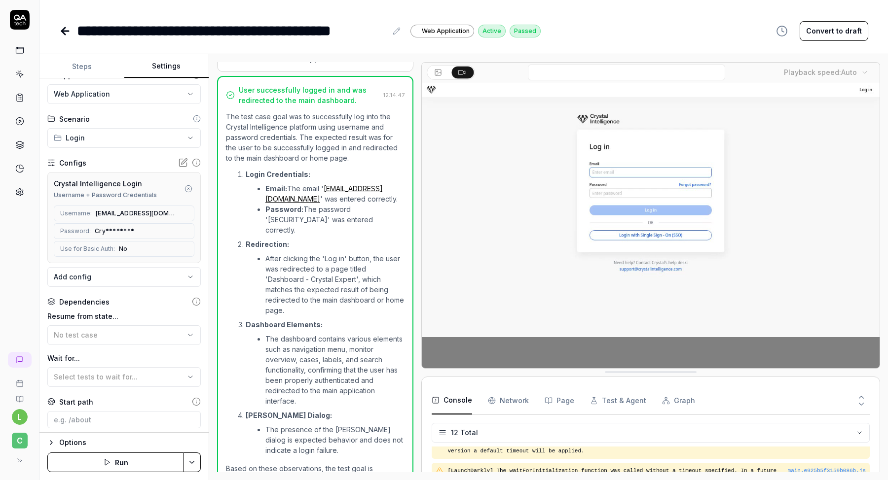
click at [181, 164] on icon at bounding box center [183, 163] width 10 height 10
click at [189, 185] on circle "button" at bounding box center [188, 188] width 6 height 6
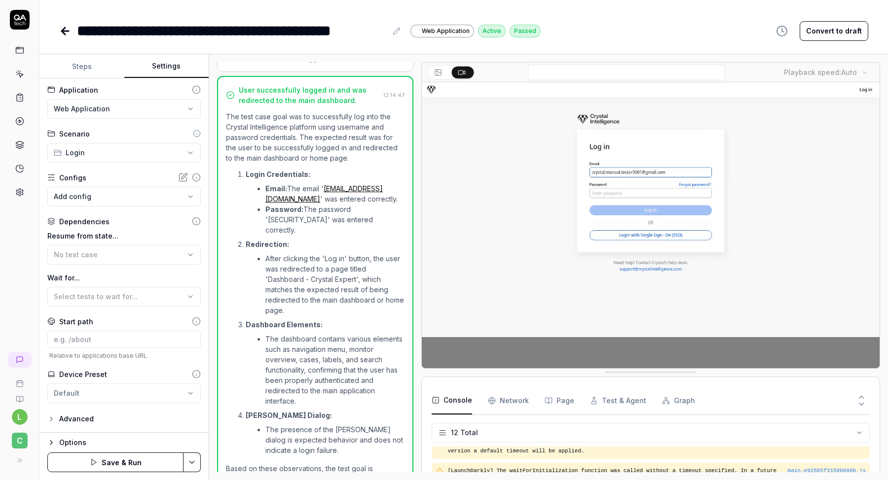
scroll to position [0, 0]
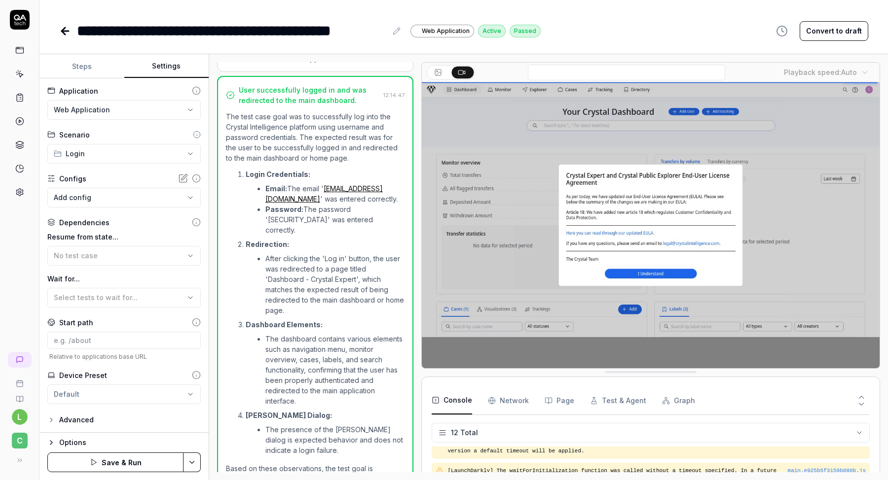
click at [137, 200] on body "**********" at bounding box center [444, 271] width 888 height 543
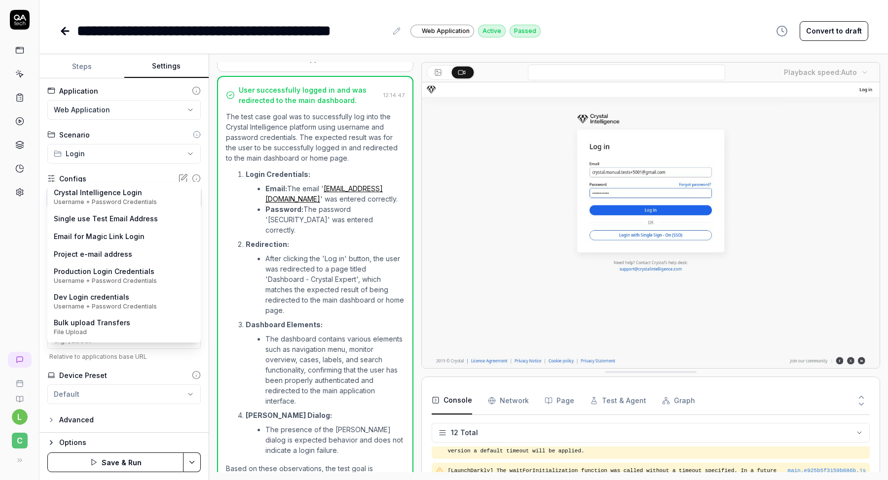
scroll to position [16, 0]
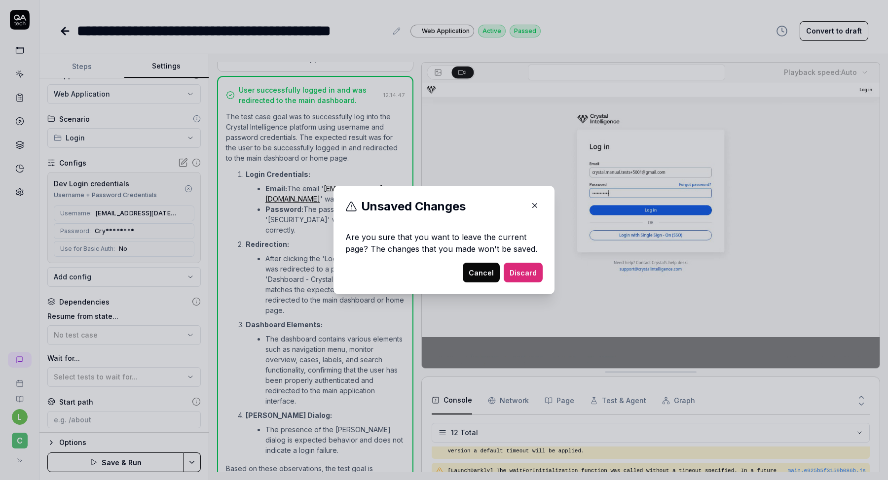
click at [490, 272] on button "Cancel" at bounding box center [481, 273] width 37 height 20
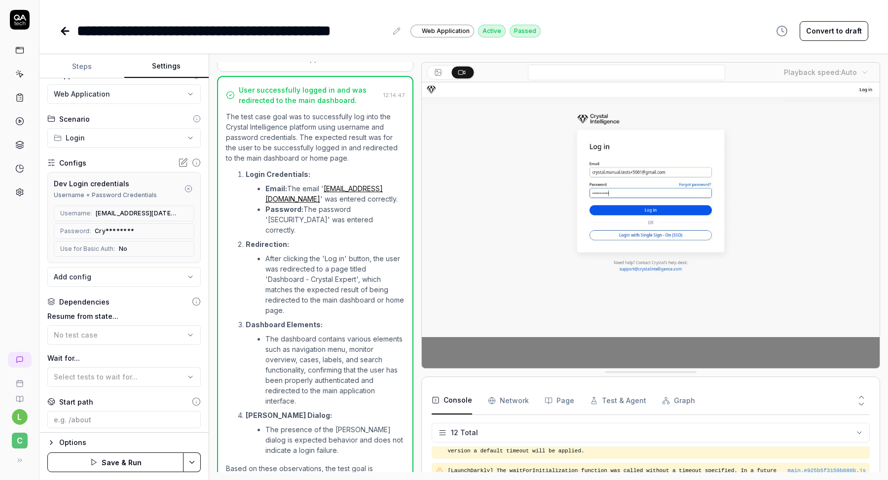
scroll to position [94, 0]
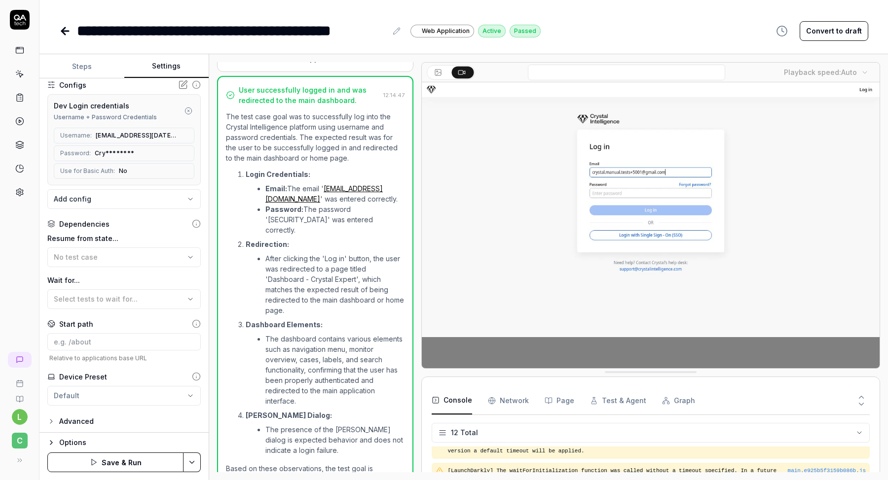
click at [193, 462] on html "**********" at bounding box center [444, 271] width 888 height 543
click at [134, 399] on div "Save" at bounding box center [144, 395] width 126 height 22
click at [18, 183] on link at bounding box center [20, 192] width 18 height 18
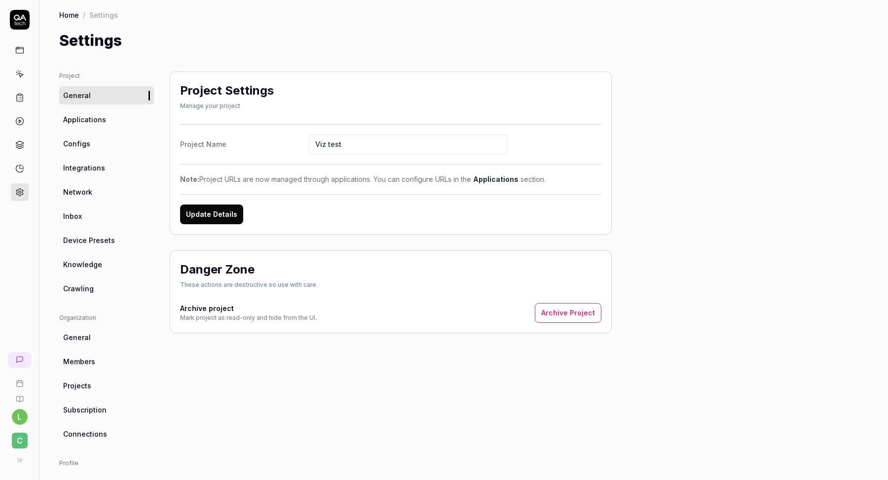
click at [93, 150] on link "Configs" at bounding box center [106, 144] width 95 height 18
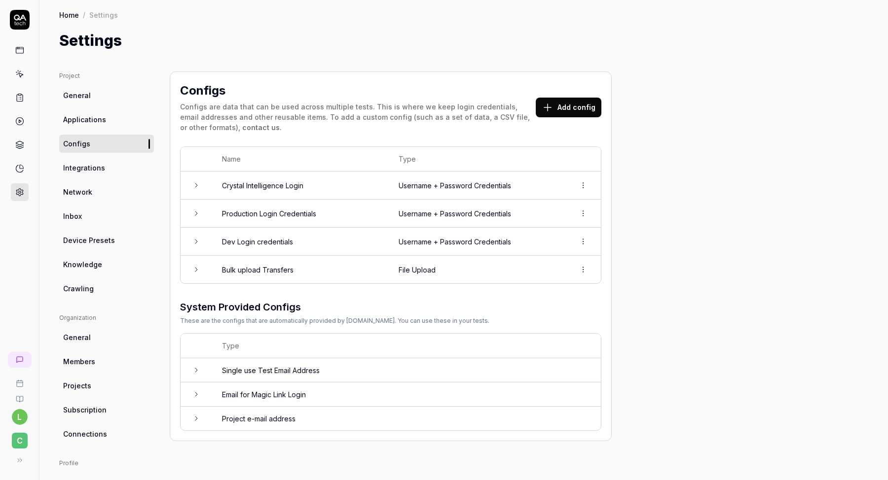
click at [583, 183] on html "l C Home / Settings Home / Settings Settings Project General Applications Confi…" at bounding box center [444, 271] width 888 height 543
click at [551, 226] on div "Delete" at bounding box center [550, 229] width 78 height 22
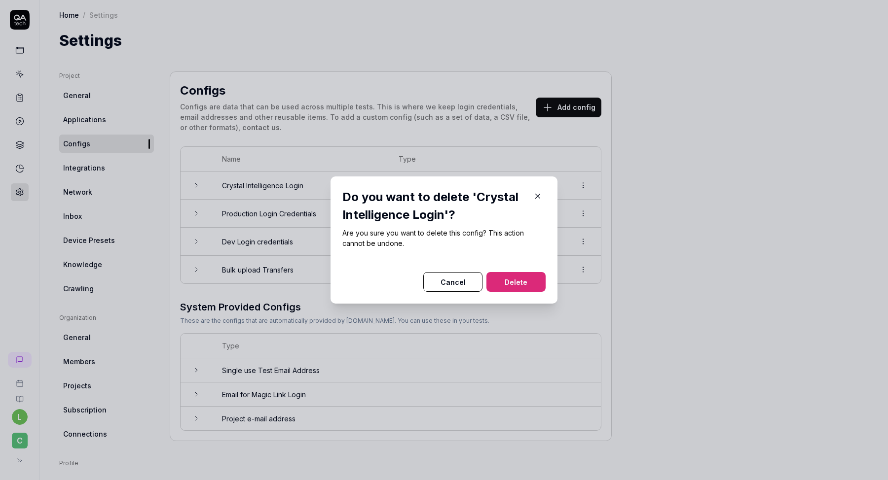
click at [510, 277] on button "Delete" at bounding box center [515, 282] width 59 height 20
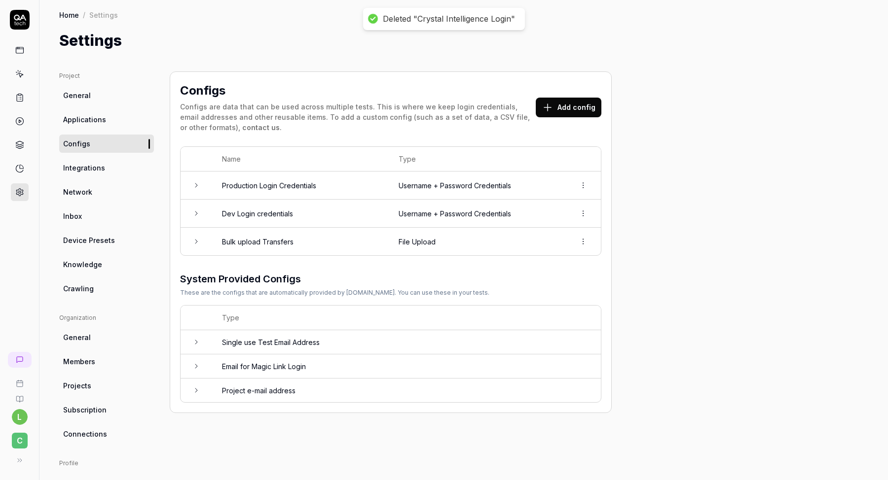
click at [478, 336] on td "Single use Test Email Address" at bounding box center [406, 342] width 389 height 24
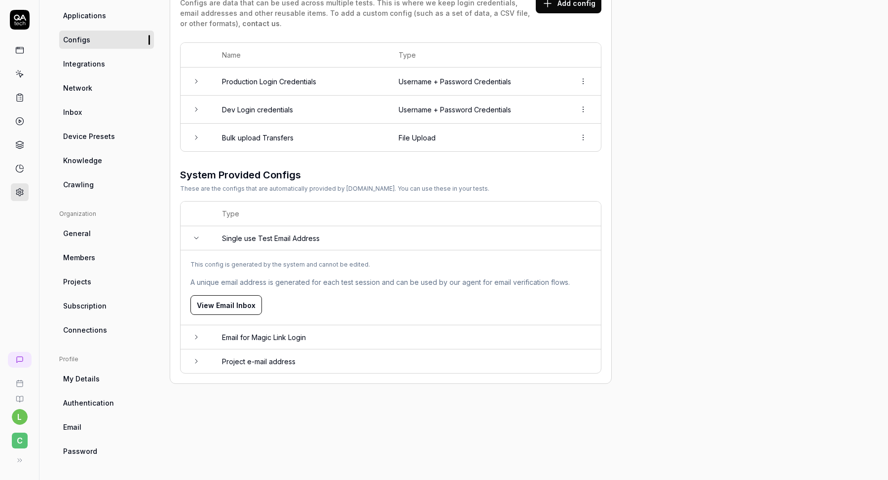
scroll to position [44, 0]
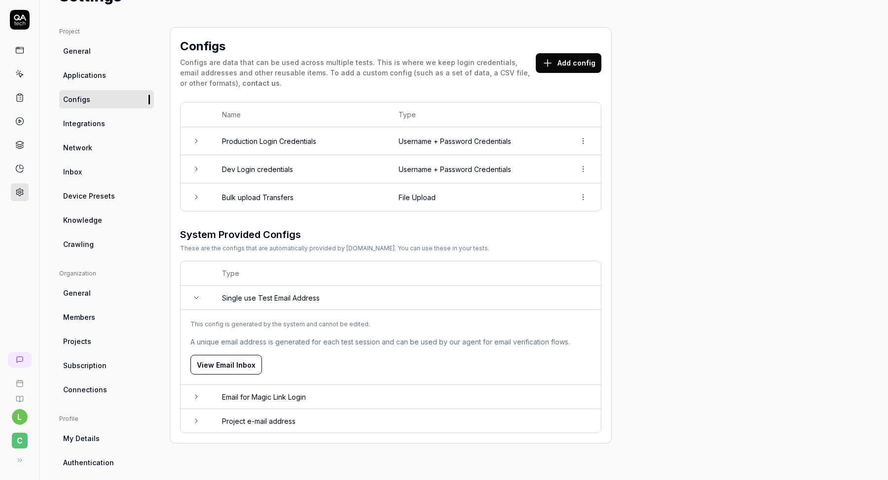
click at [195, 296] on icon at bounding box center [196, 298] width 8 height 8
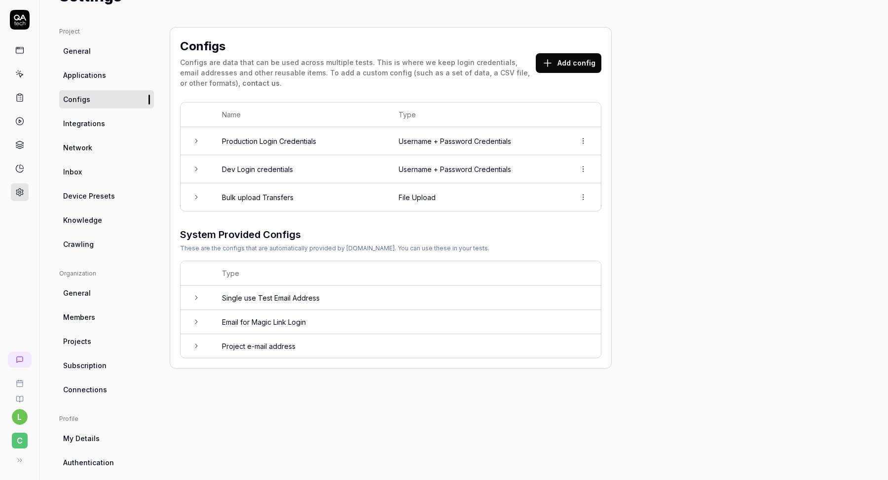
scroll to position [0, 0]
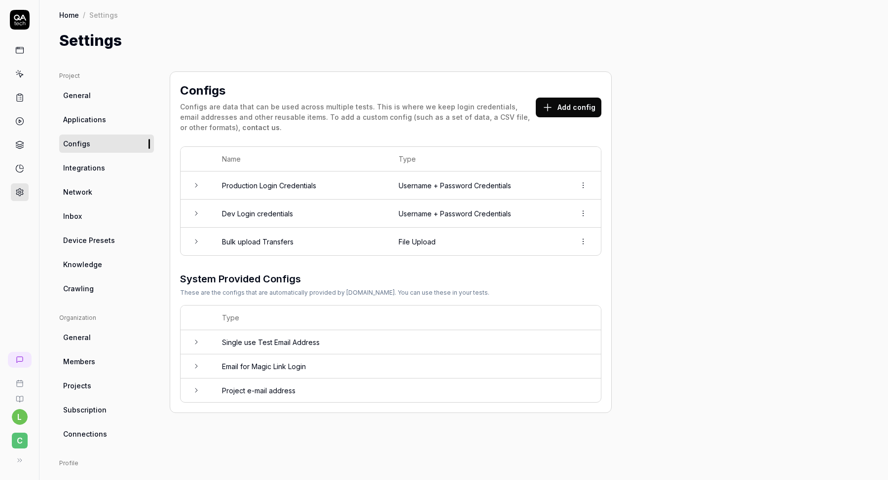
click at [198, 243] on icon at bounding box center [196, 242] width 8 height 8
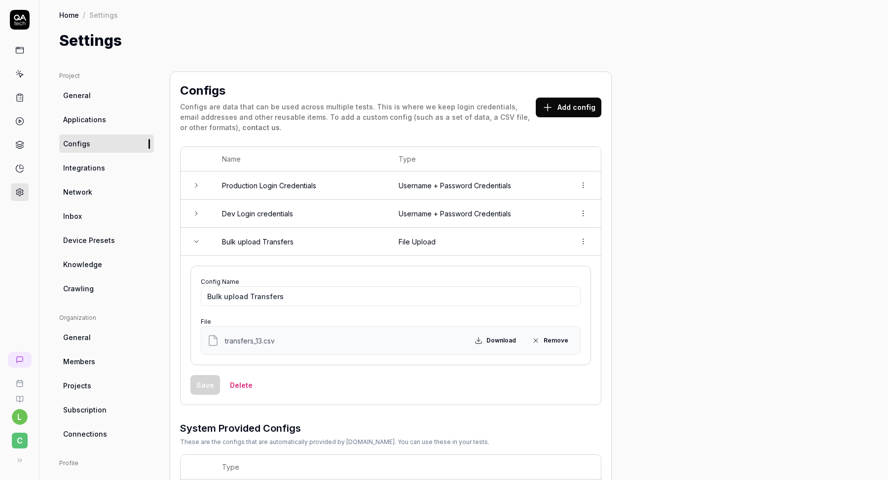
click at [198, 243] on icon at bounding box center [196, 242] width 8 height 8
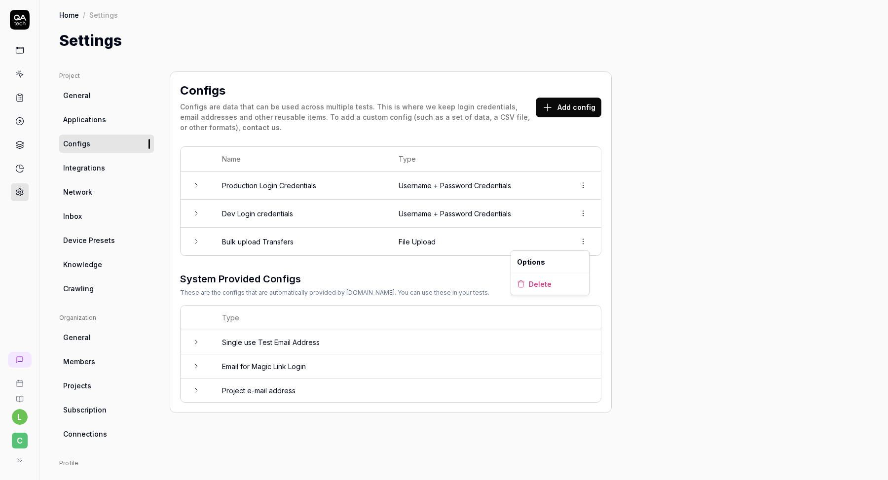
click at [583, 247] on html "l C Home / Settings Home / Settings Settings Project General Applications Confi…" at bounding box center [444, 271] width 888 height 543
click at [275, 239] on html "l C Home / Settings Home / Settings Settings Project General Applications Confi…" at bounding box center [444, 271] width 888 height 543
click at [275, 239] on td "Bulk upload Transfers" at bounding box center [300, 242] width 177 height 28
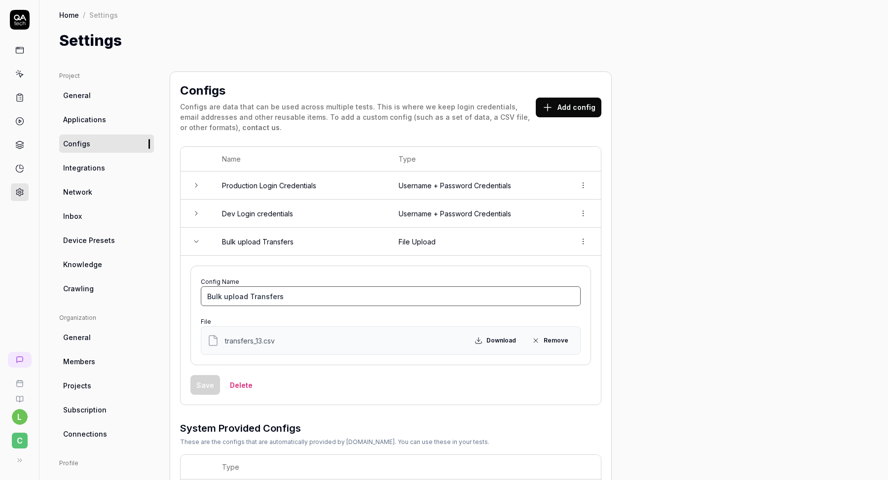
click at [285, 294] on input "Bulk upload Transfers" at bounding box center [391, 297] width 380 height 20
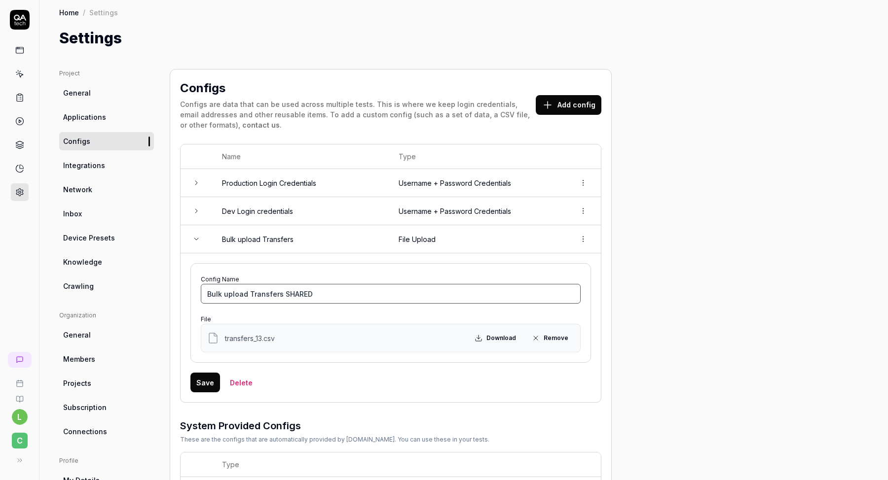
type input "Bulk upload Transfers SHARED"
click at [210, 378] on button "Save" at bounding box center [205, 383] width 30 height 20
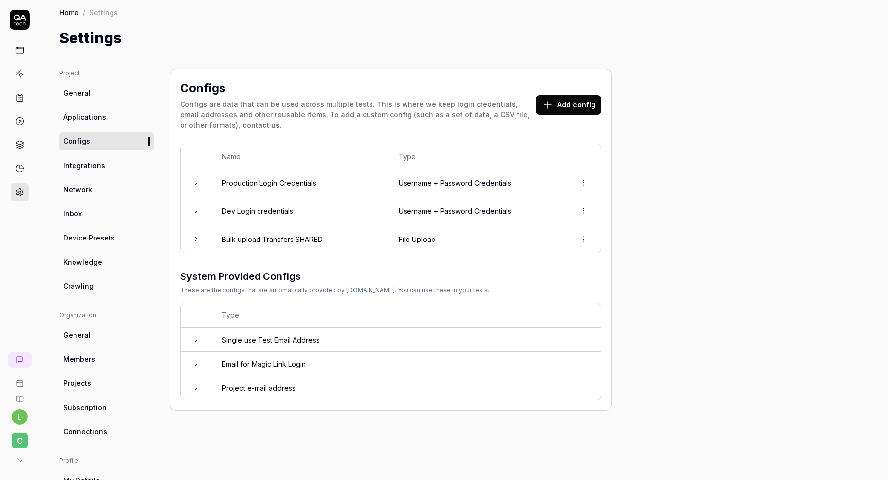
click at [20, 67] on link at bounding box center [20, 74] width 18 height 18
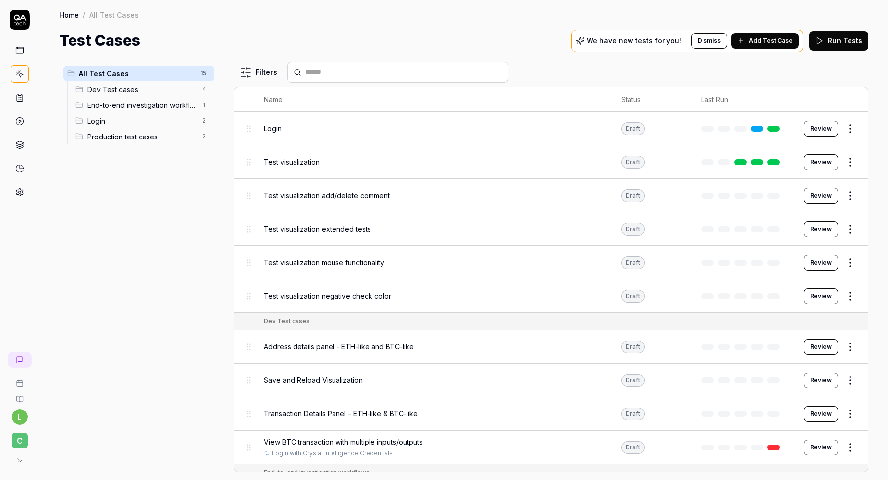
click at [112, 92] on span "Dev Test cases" at bounding box center [141, 89] width 109 height 10
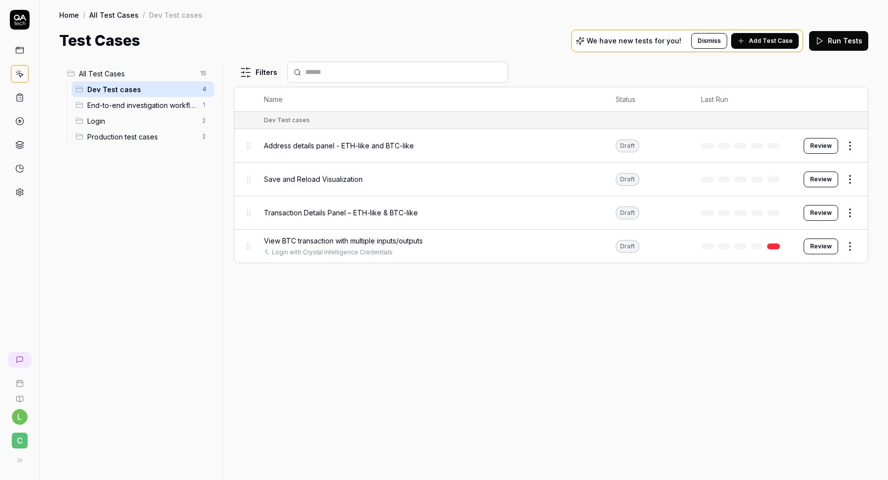
click at [114, 106] on span "End-to-end investigation workflows" at bounding box center [141, 105] width 109 height 10
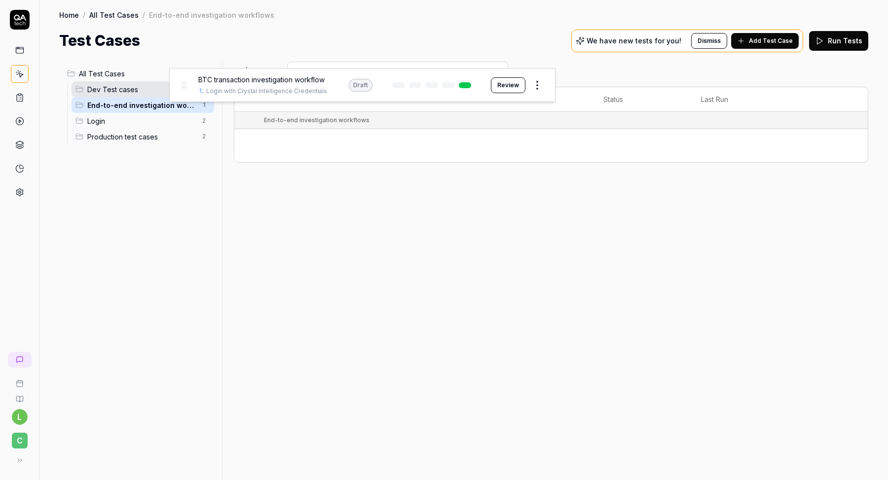
drag, startPoint x: 249, startPoint y: 146, endPoint x: 184, endPoint y: 87, distance: 88.0
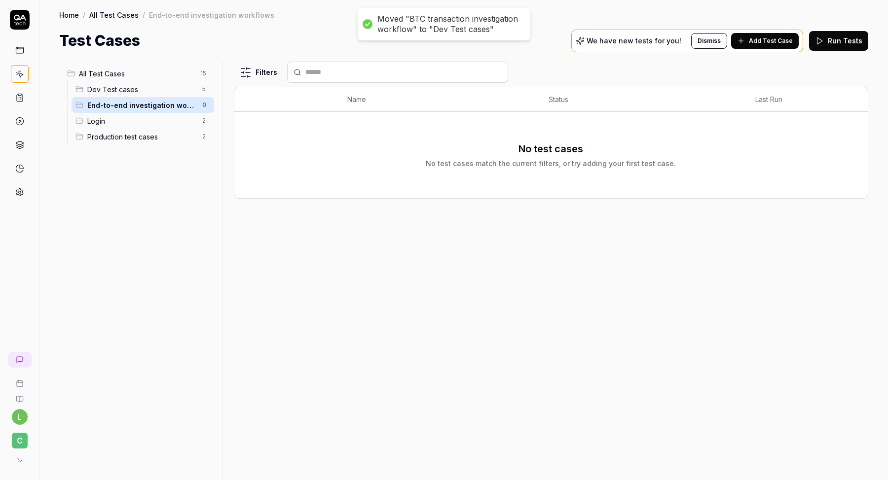
click at [204, 108] on html "Moved "BTC transaction investigation workflow" to "Dev Test cases" l C Home / A…" at bounding box center [444, 271] width 888 height 543
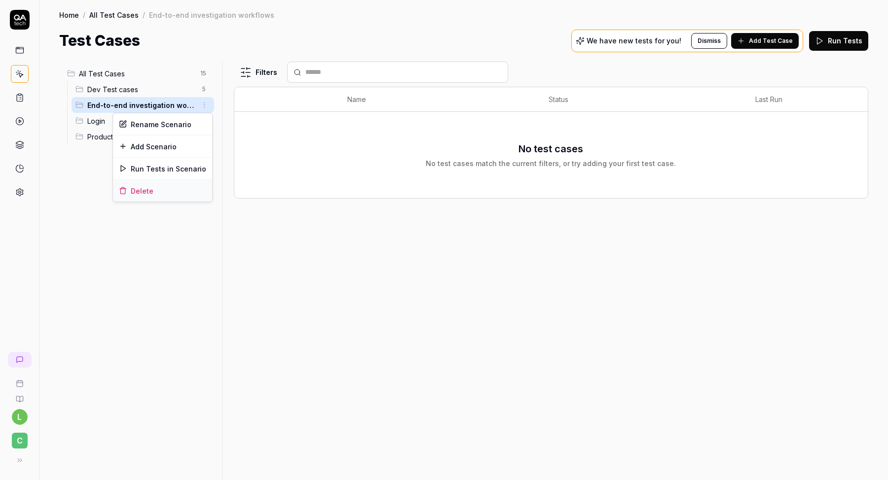
click at [158, 196] on div "Delete" at bounding box center [162, 191] width 99 height 22
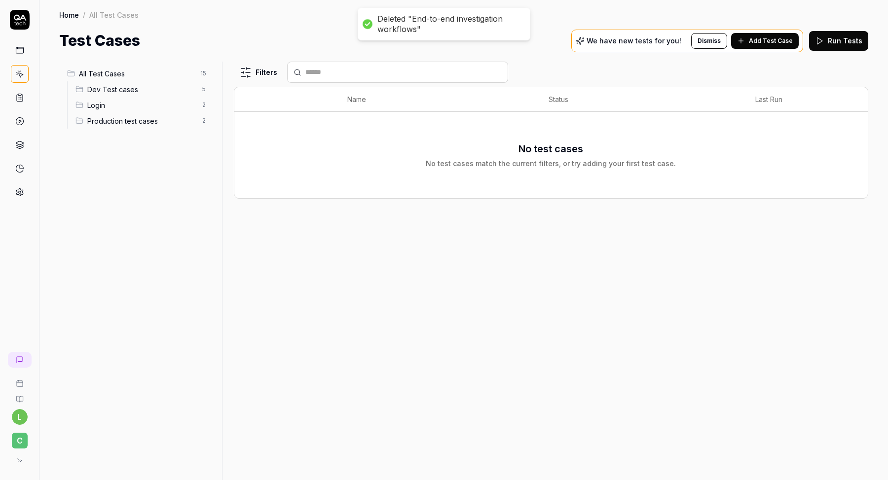
click at [147, 108] on span "Login" at bounding box center [141, 105] width 109 height 10
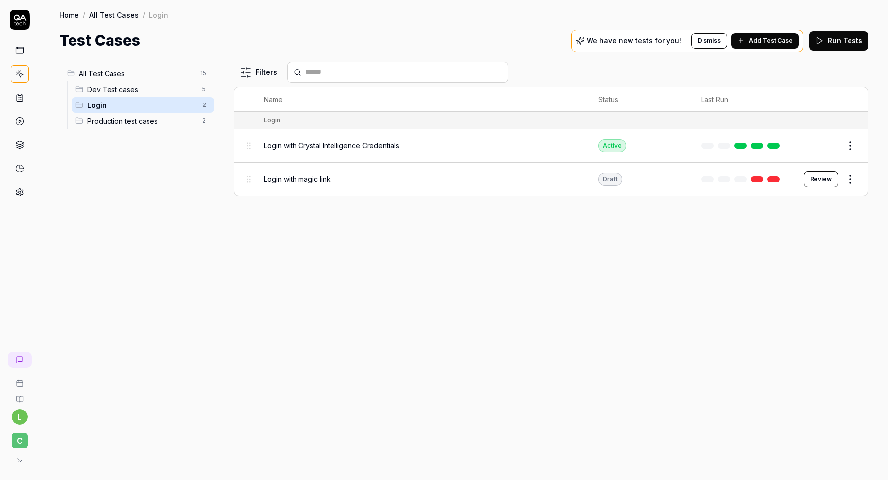
click at [314, 153] on div "Login with Crystal Intelligence Credentials" at bounding box center [421, 145] width 315 height 21
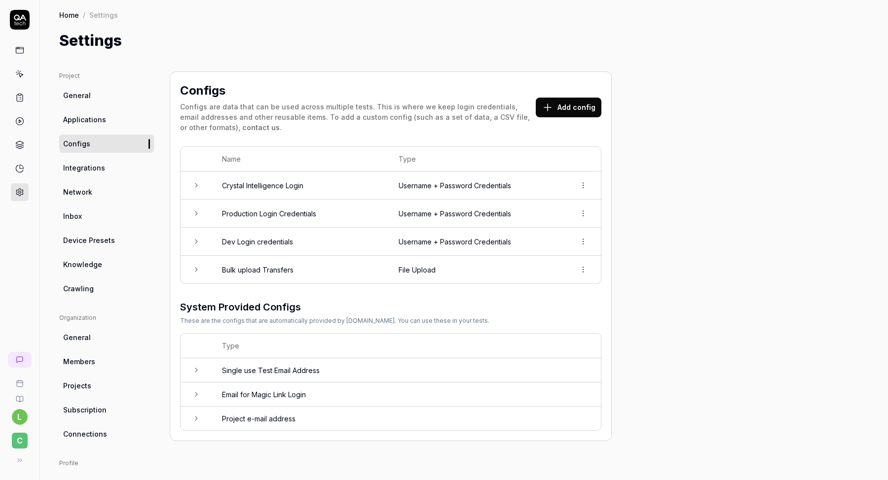
click at [339, 246] on td "Dev Login credentials" at bounding box center [300, 242] width 177 height 28
